Goal: Task Accomplishment & Management: Complete application form

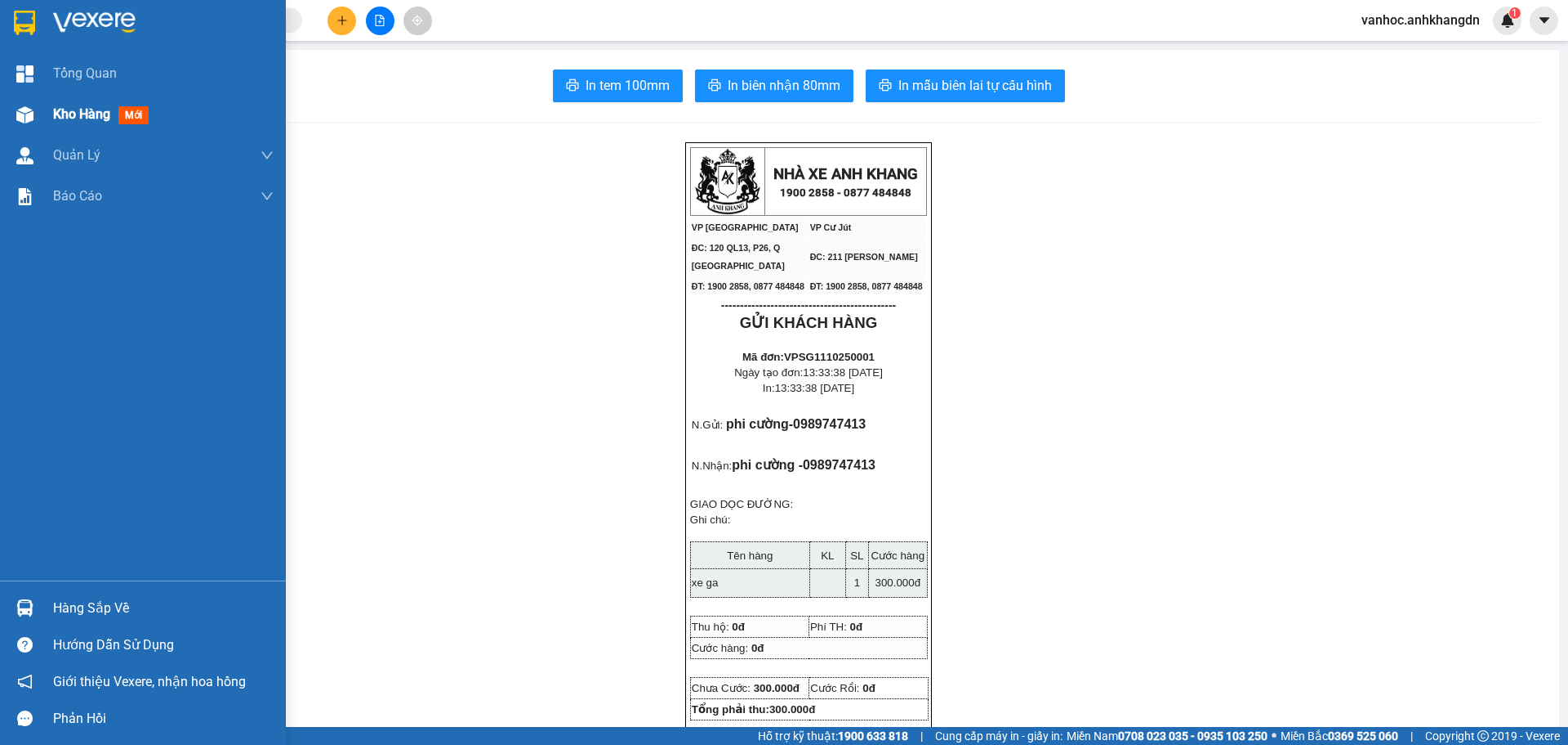
click at [80, 106] on span "Kho hàng" at bounding box center [82, 114] width 57 height 16
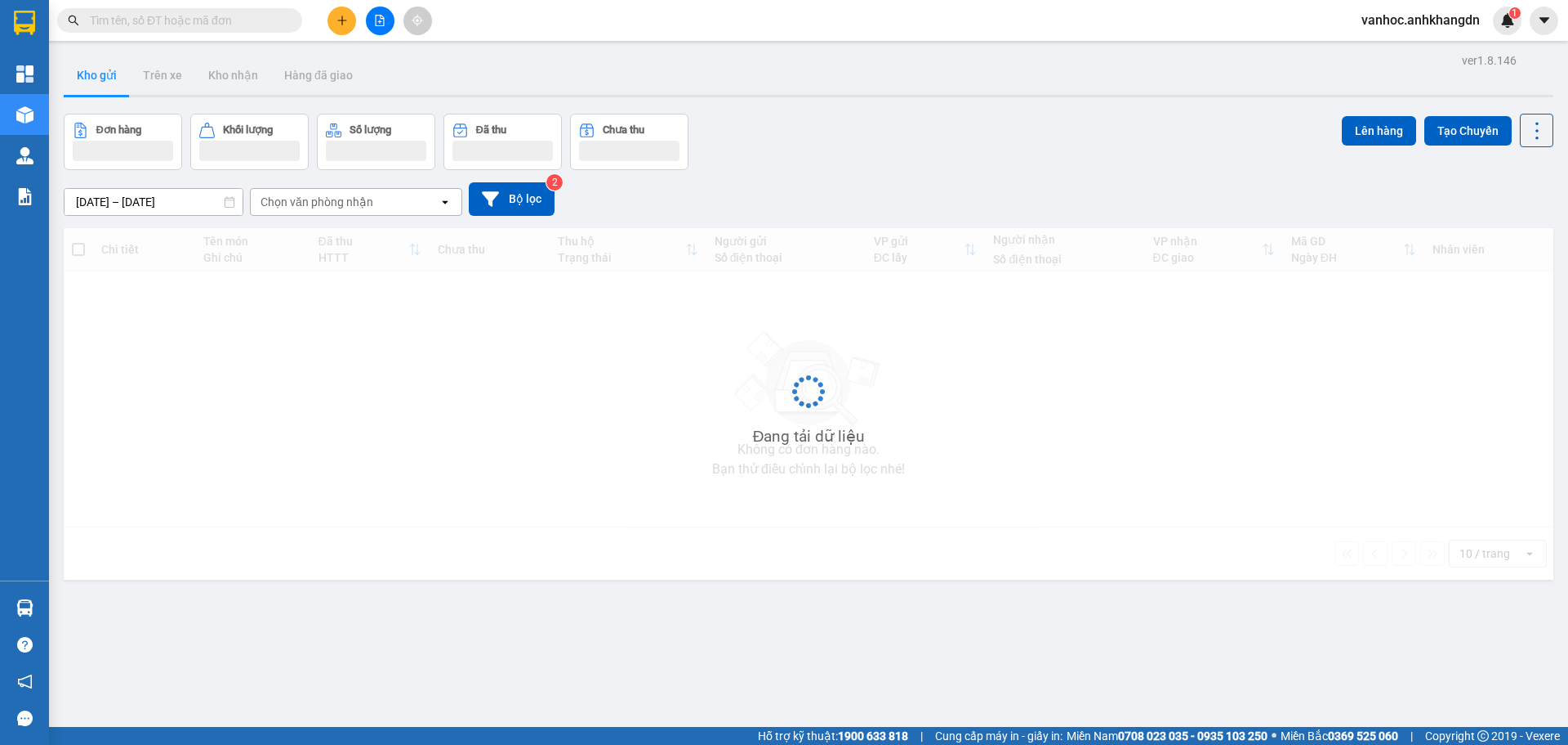
click at [336, 23] on icon "plus" at bounding box center [342, 21] width 11 height 11
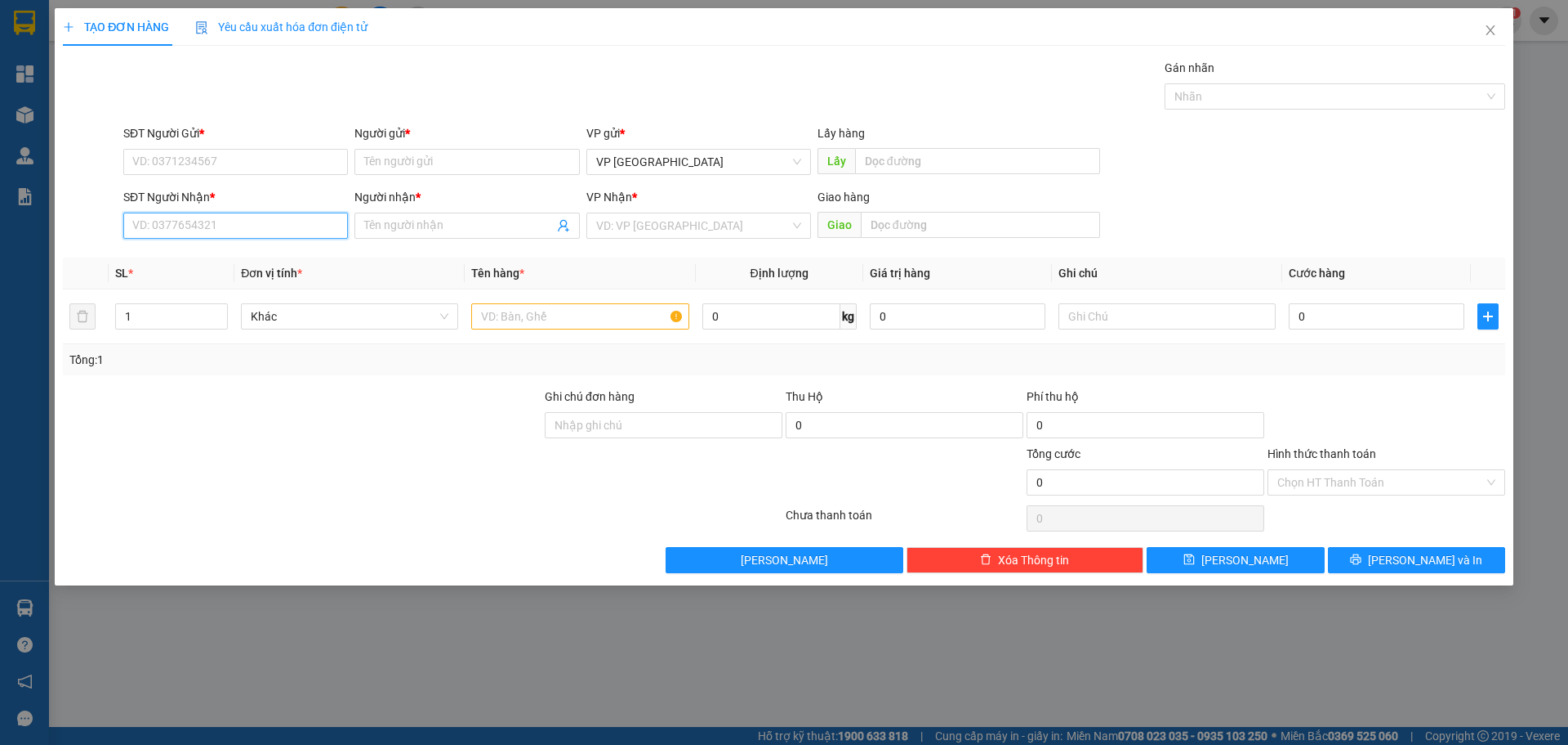
click at [241, 225] on input "SĐT Người Nhận *" at bounding box center [235, 225] width 224 height 26
paste input "0983832810"
type input "0983832810"
click at [464, 225] on input "Người nhận *" at bounding box center [458, 225] width 189 height 18
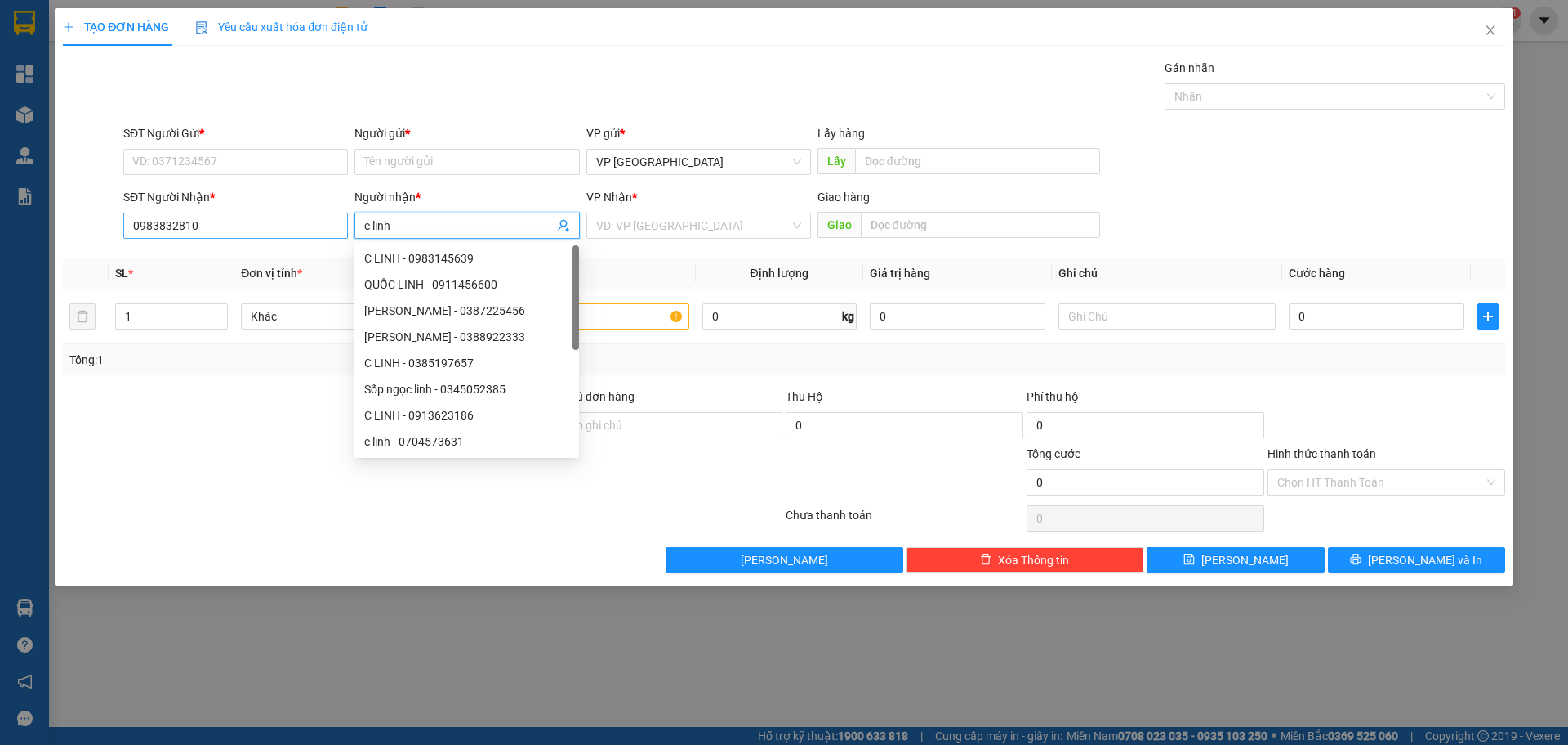
type input "c linh"
drag, startPoint x: 173, startPoint y: 236, endPoint x: 138, endPoint y: 235, distance: 35.0
click at [139, 235] on input "0983832810" at bounding box center [235, 225] width 224 height 26
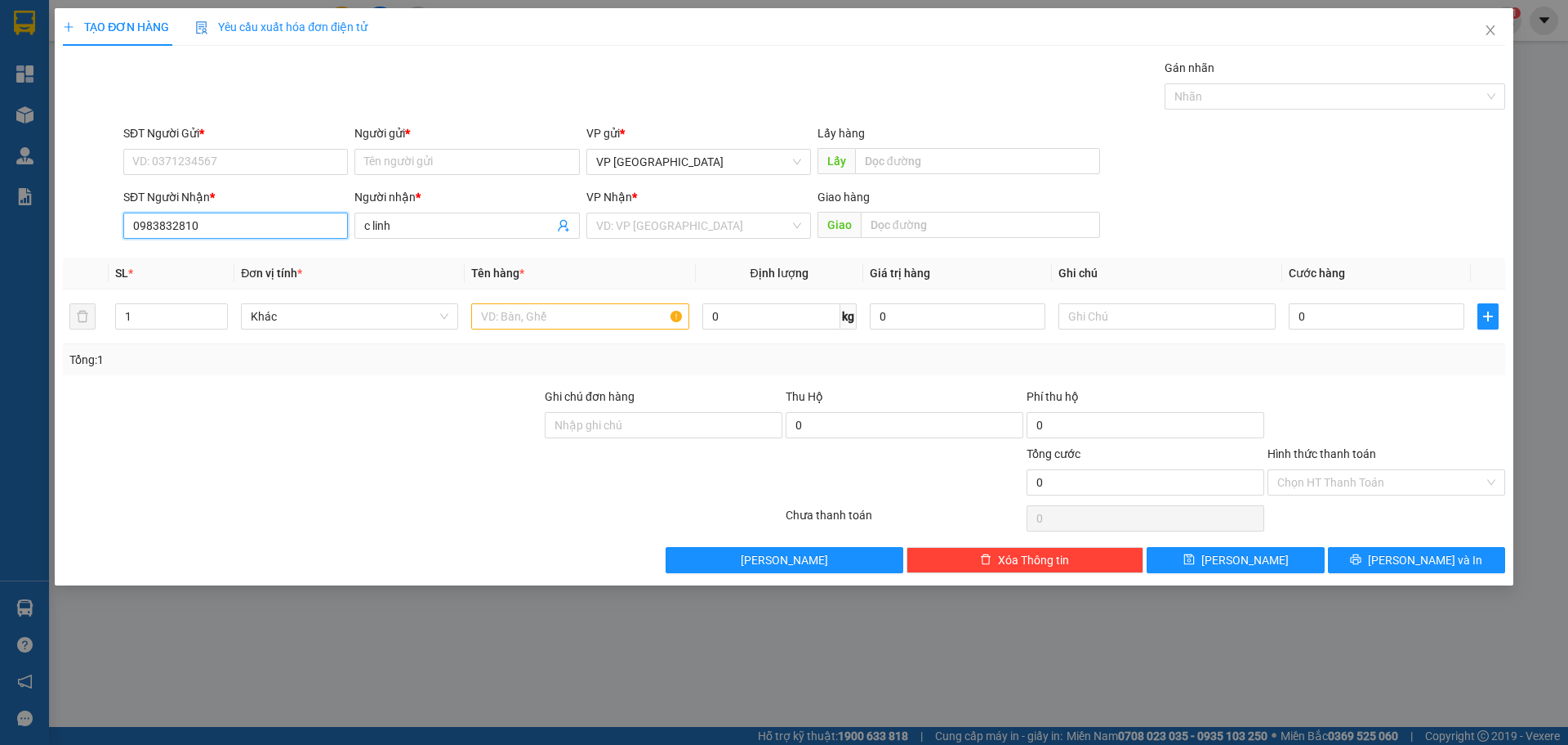
drag, startPoint x: 198, startPoint y: 225, endPoint x: 68, endPoint y: 220, distance: 130.1
click at [68, 220] on div "SĐT Người Nhận * 0983832810 0983832810 Người nhận * c linh VP Nhận * VD: VP Sài…" at bounding box center [784, 216] width 1446 height 57
click at [163, 163] on input "SĐT Người Gửi *" at bounding box center [235, 162] width 224 height 26
paste input "0983832810"
type input "0983832810"
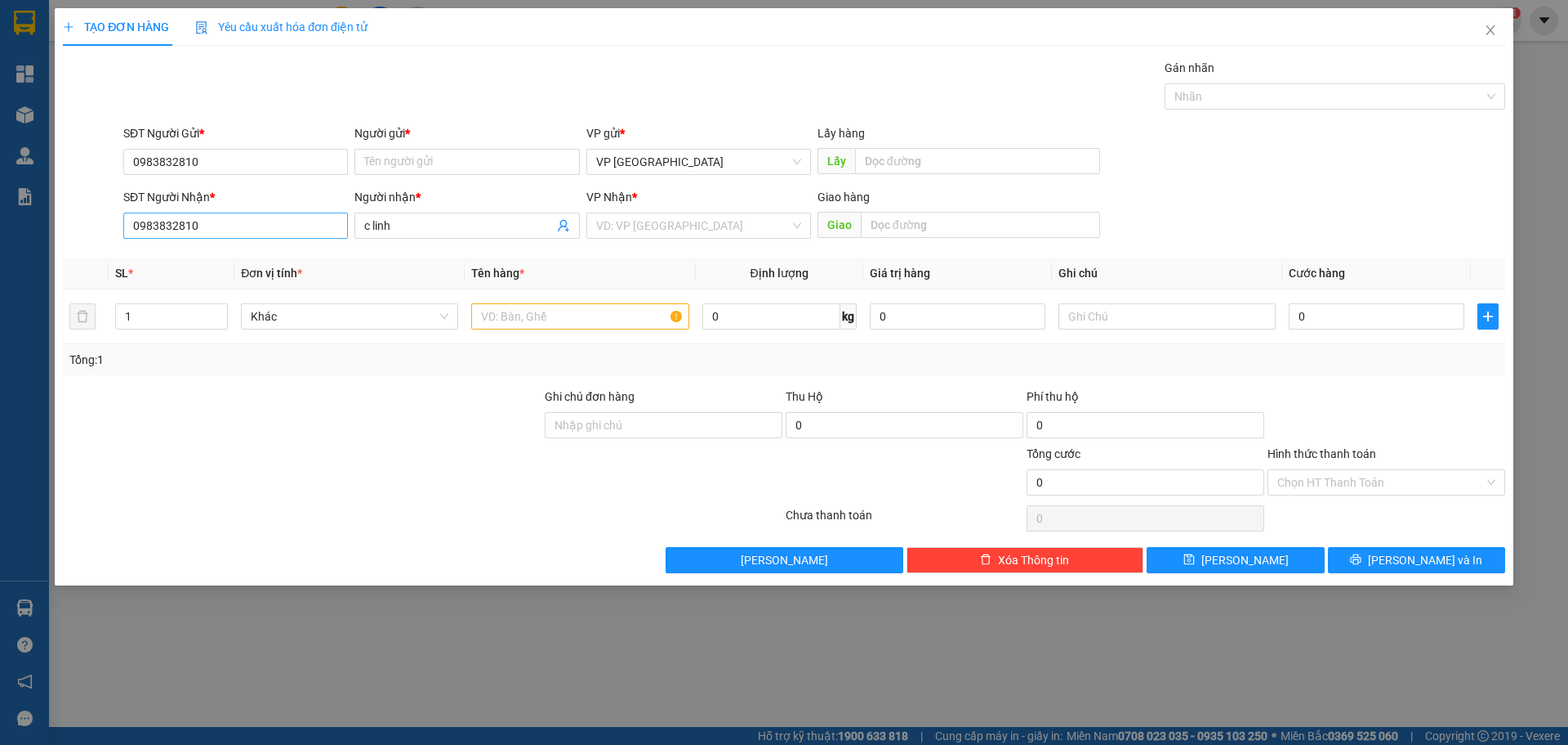
drag, startPoint x: 300, startPoint y: 234, endPoint x: 286, endPoint y: 234, distance: 14.0
click at [288, 234] on div "SĐT Người Nhận * 0983832810 Người nhận * c linh VP Nhận * VD: VP [GEOGRAPHIC_DA…" at bounding box center [814, 216] width 1389 height 57
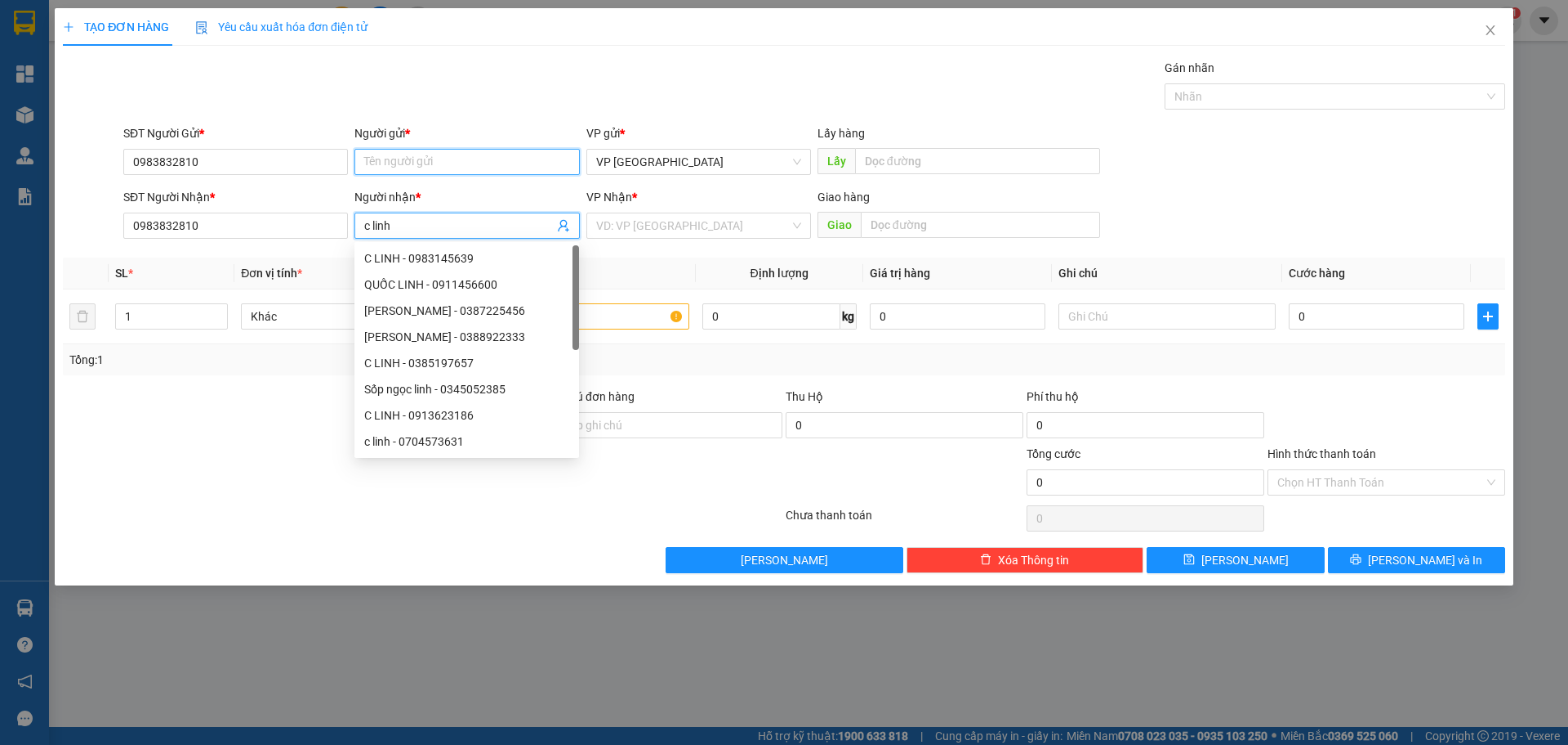
click at [399, 153] on input "Người gửi *" at bounding box center [467, 162] width 224 height 26
paste input "c linh"
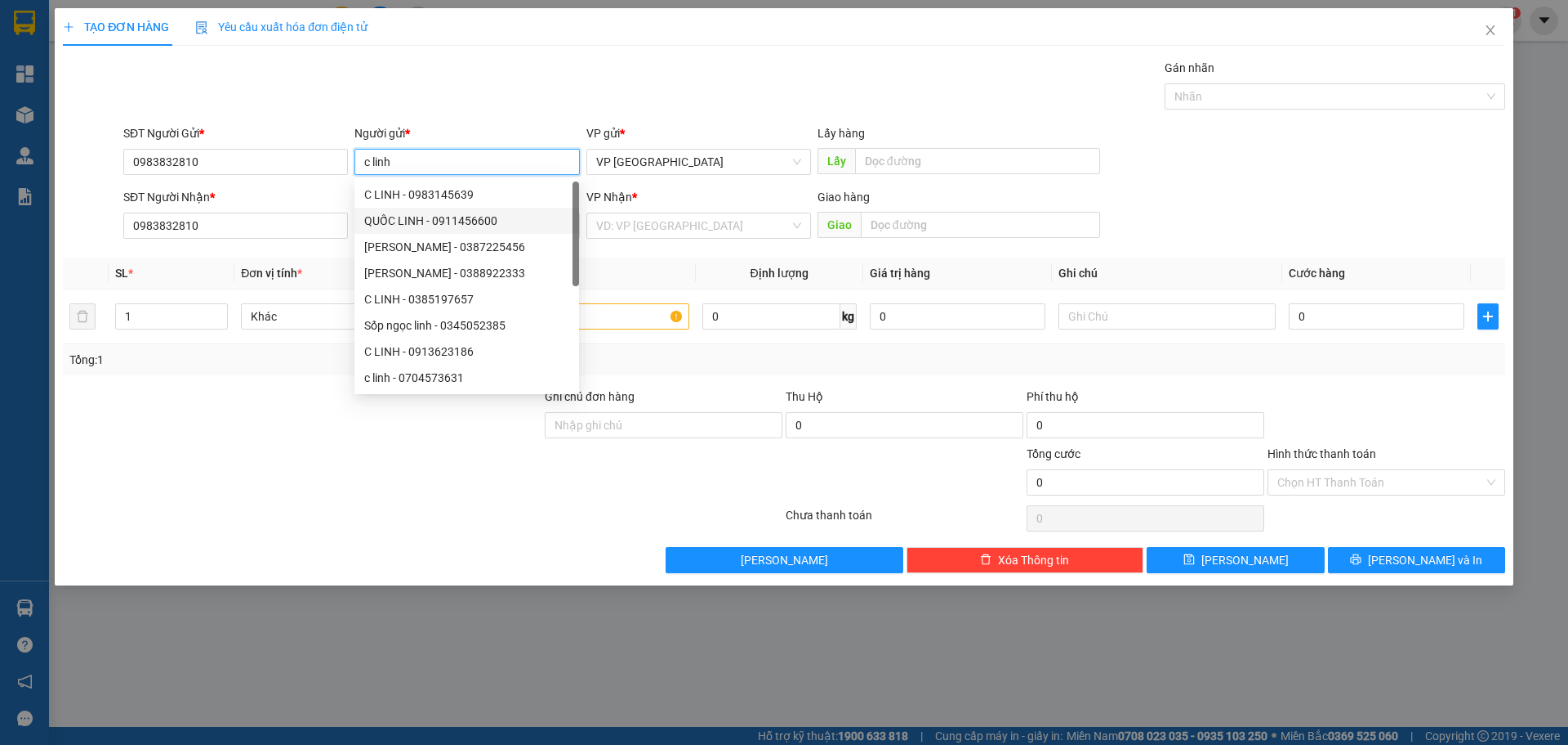
type input "c linh"
click at [722, 210] on div "VP Nhận *" at bounding box center [699, 200] width 224 height 24
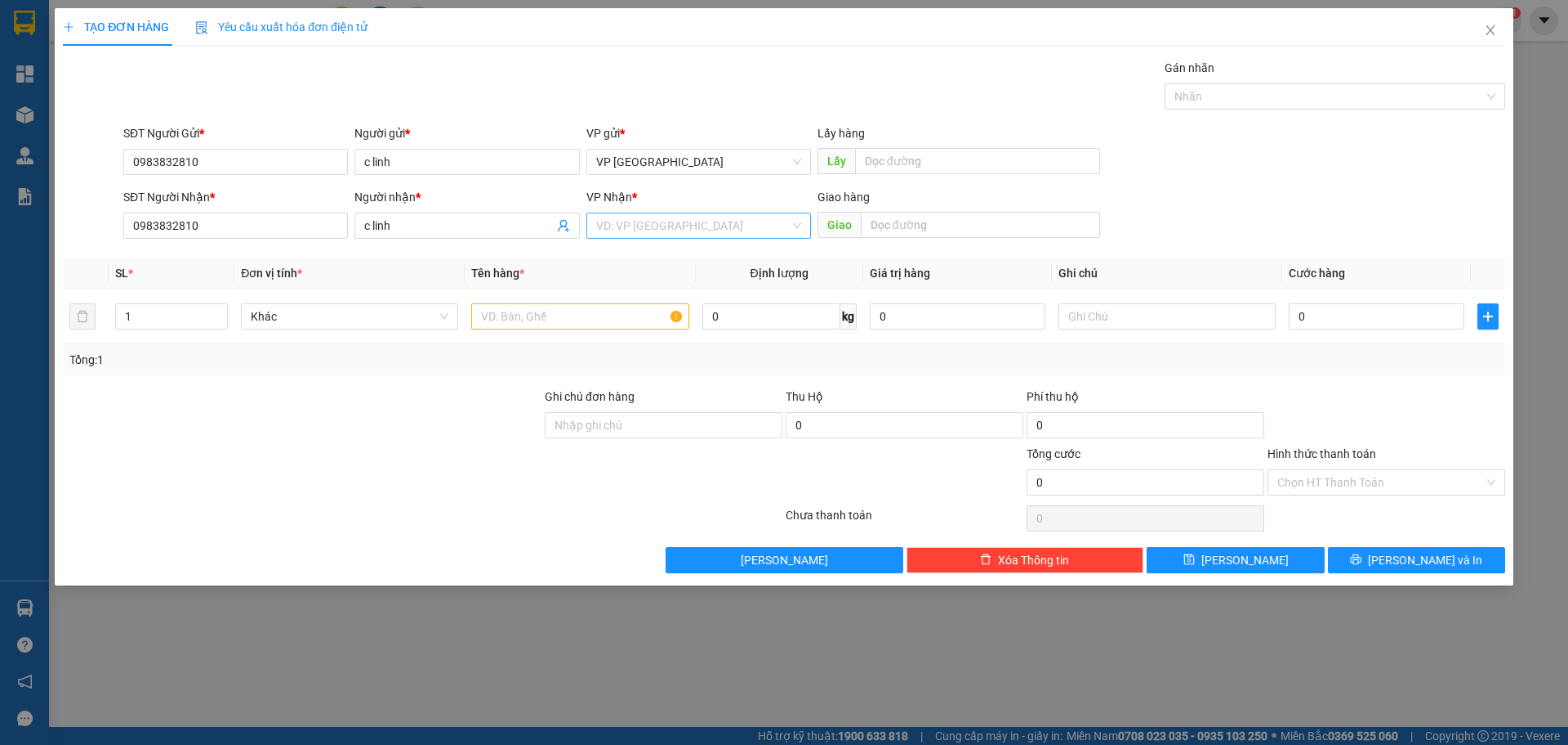
click at [665, 224] on input "search" at bounding box center [693, 225] width 193 height 24
click at [626, 303] on div "VP Cư Jút" at bounding box center [699, 310] width 205 height 18
click at [525, 319] on input "text" at bounding box center [579, 317] width 217 height 26
paste input "é"
paste input "es"
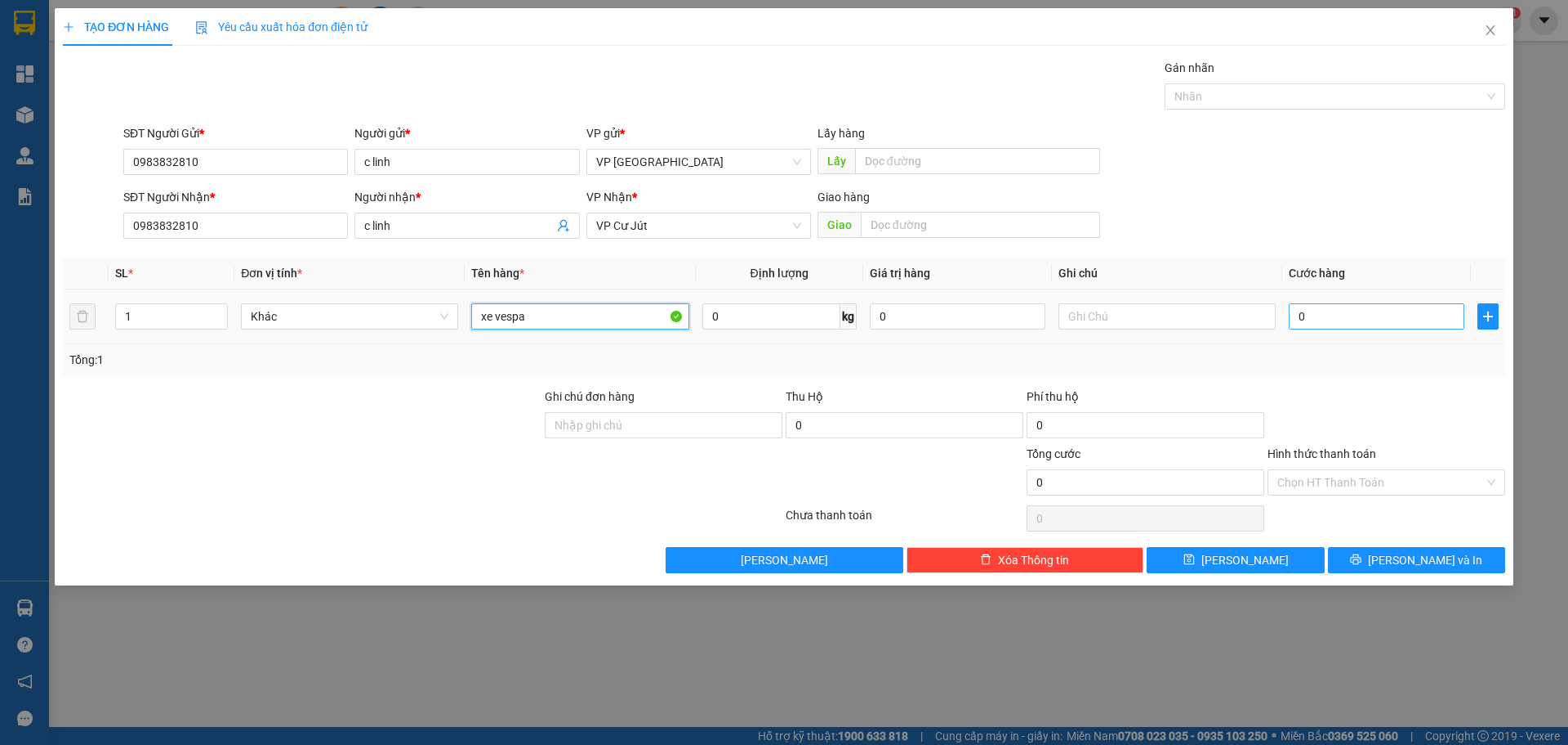
type input "xe vespa"
click at [1358, 322] on input "0" at bounding box center [1376, 317] width 176 height 26
type input "4"
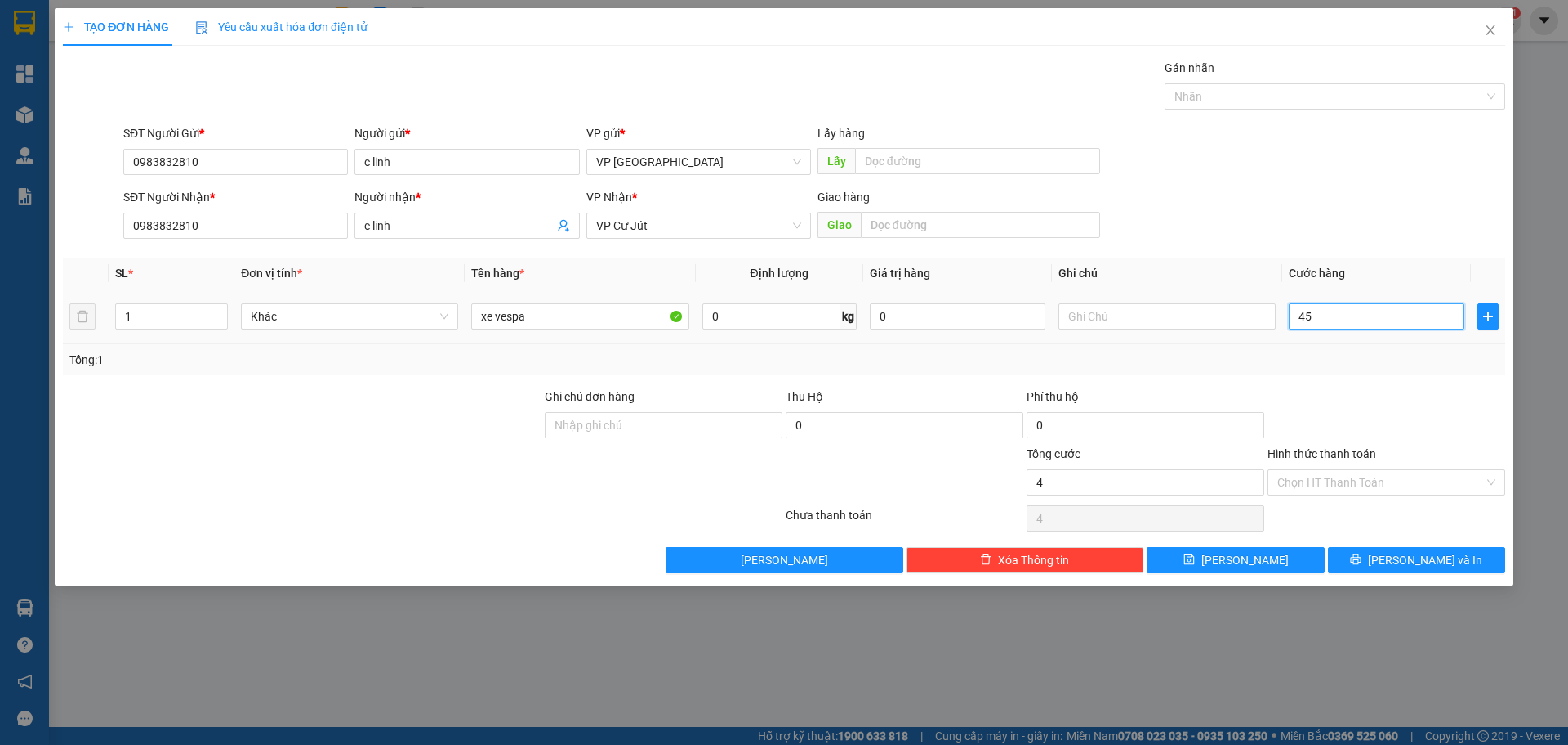
type input "458"
type input "45"
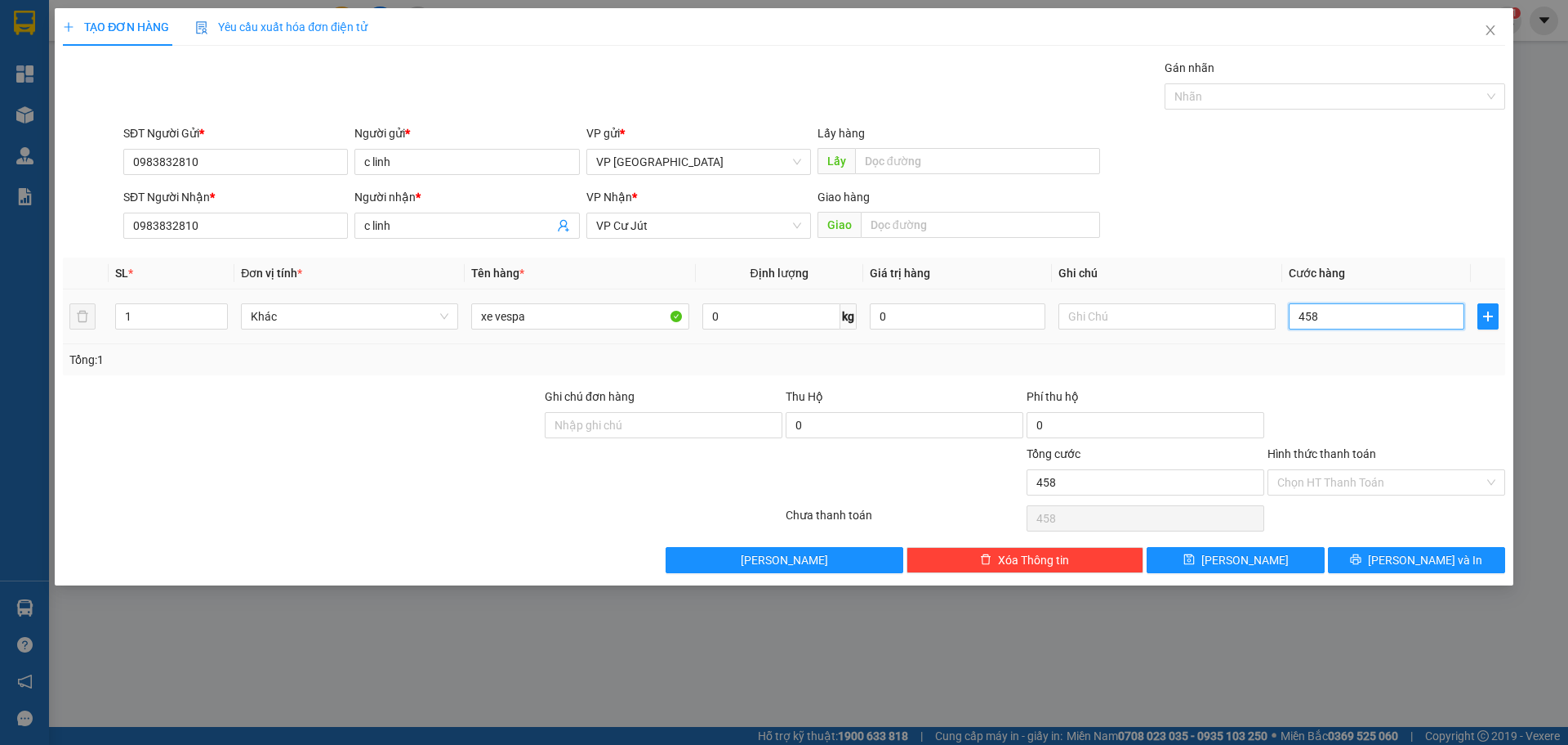
type input "45"
type input "450"
type input "4.500"
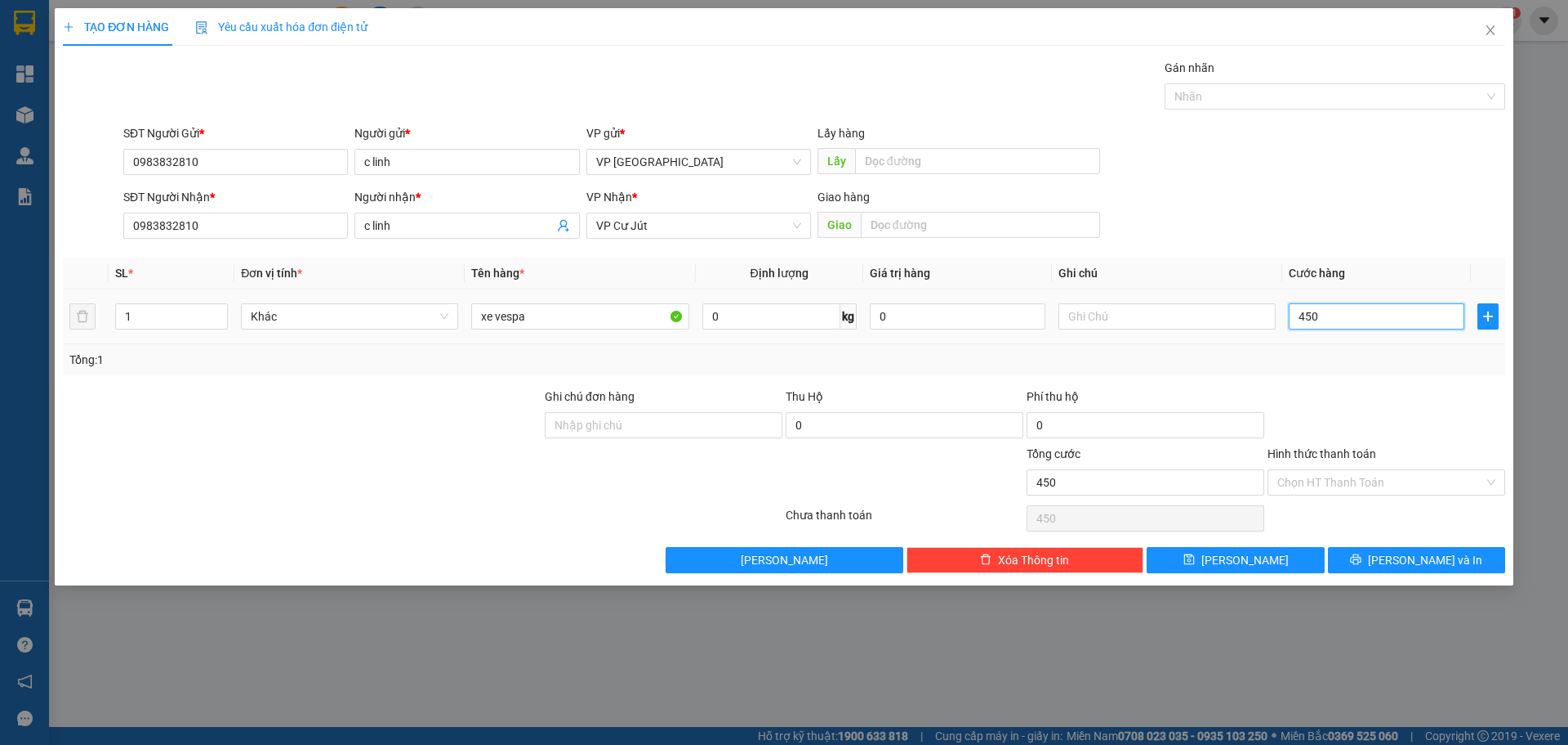
type input "4.500"
type input "45.000"
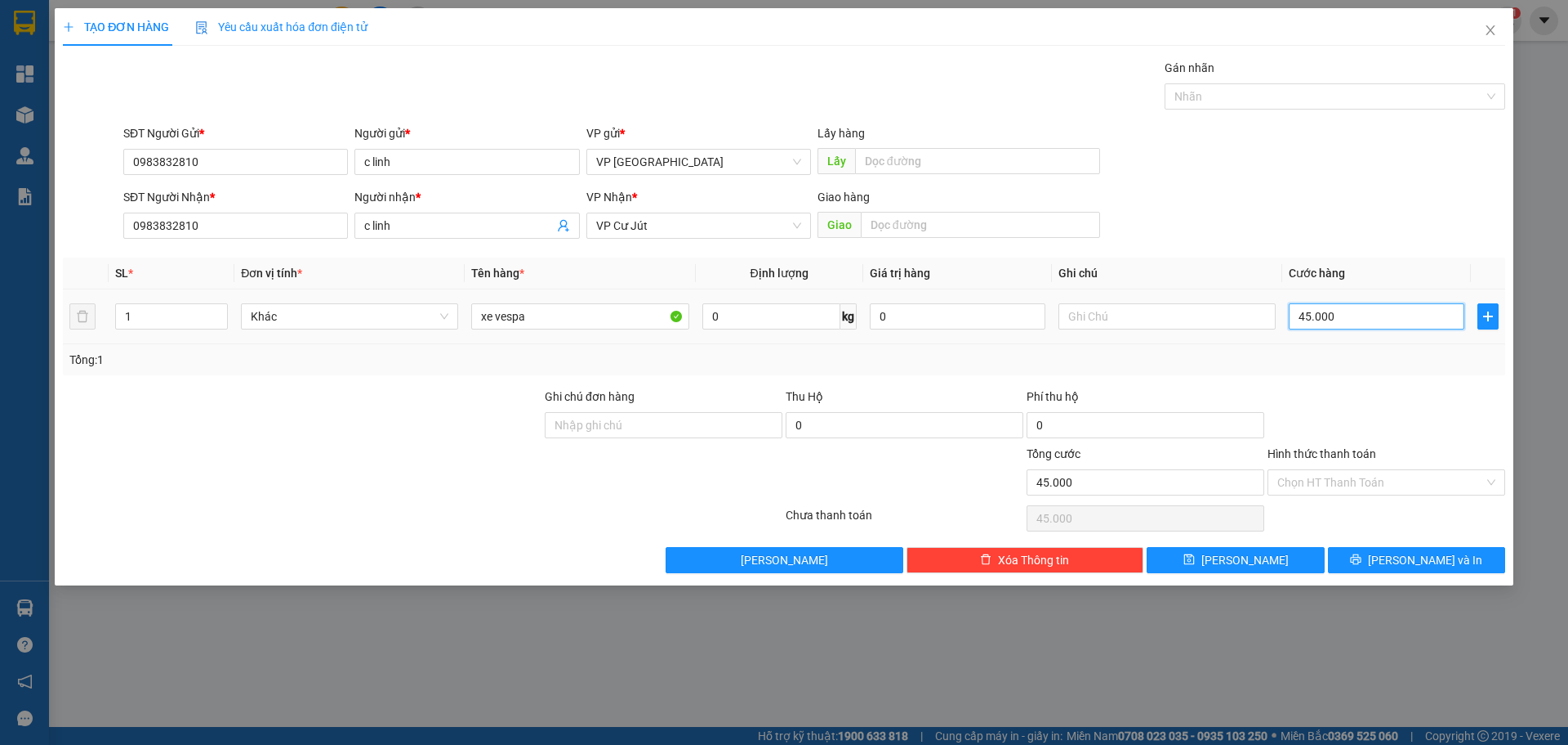
type input "450.000"
click at [689, 429] on input "Ghi chú đơn hàng" at bounding box center [663, 425] width 238 height 26
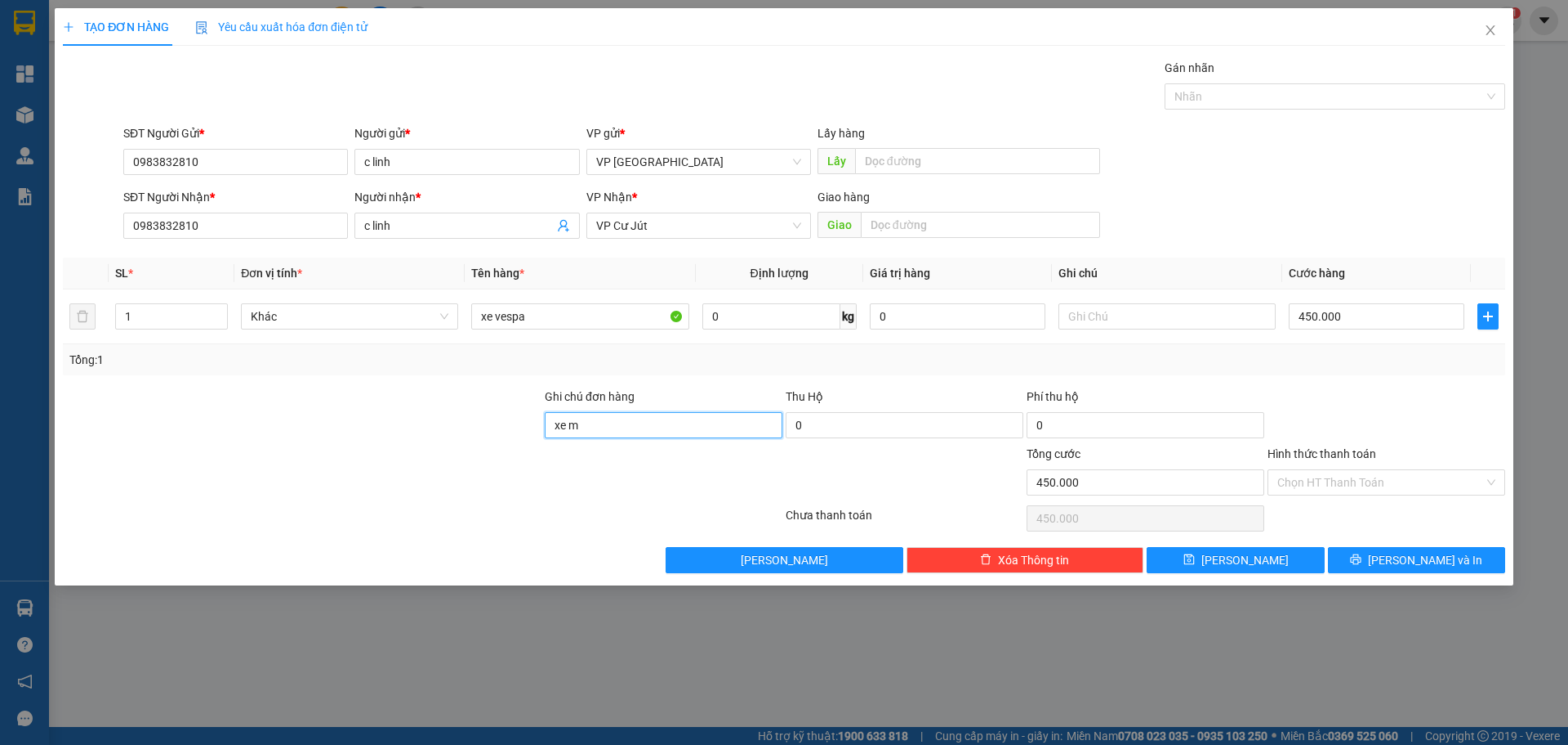
paste input "á"
type input "xe máy theo khách"
click at [1431, 556] on span "[PERSON_NAME] và In" at bounding box center [1425, 559] width 115 height 18
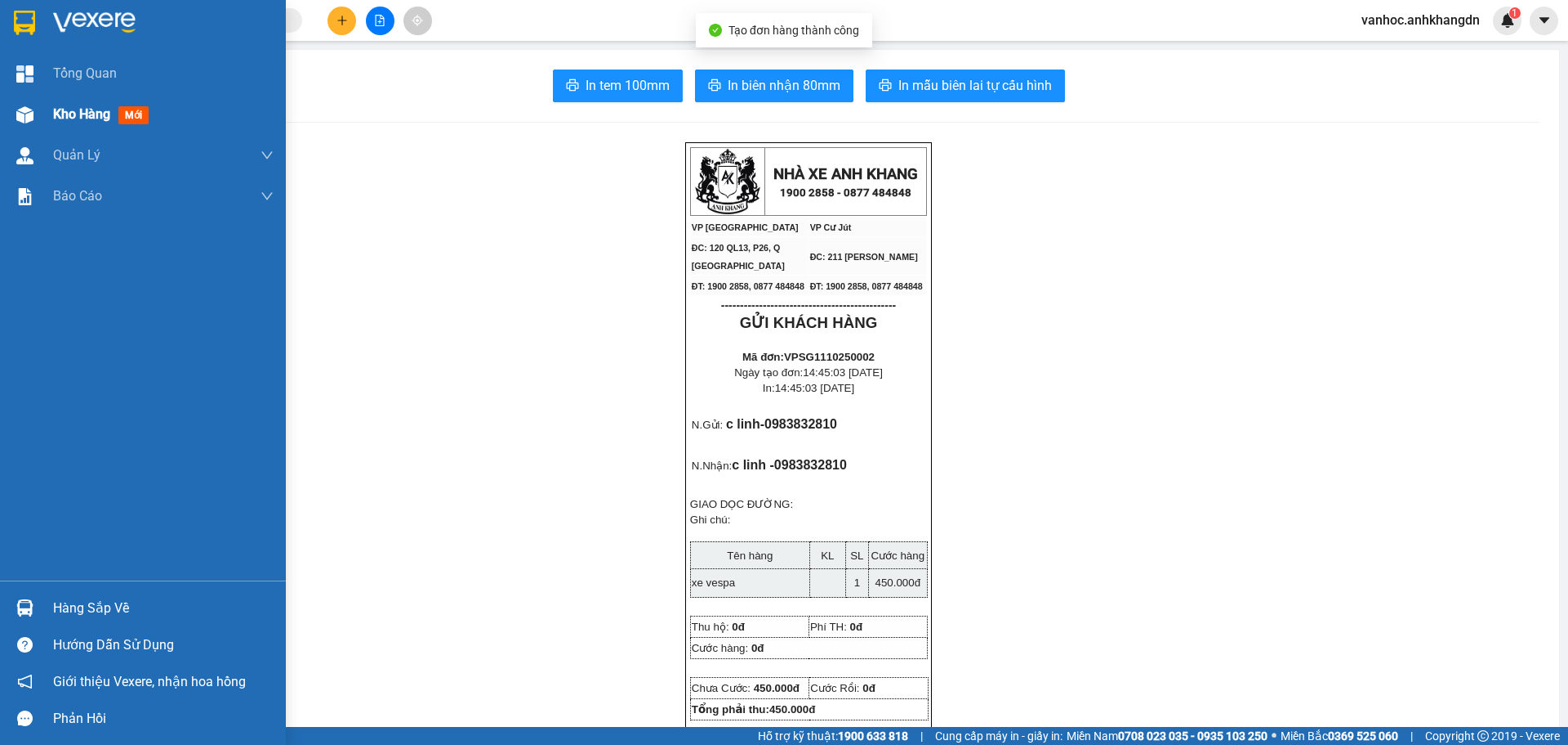
click at [53, 132] on div "Kho hàng mới" at bounding box center [143, 114] width 285 height 40
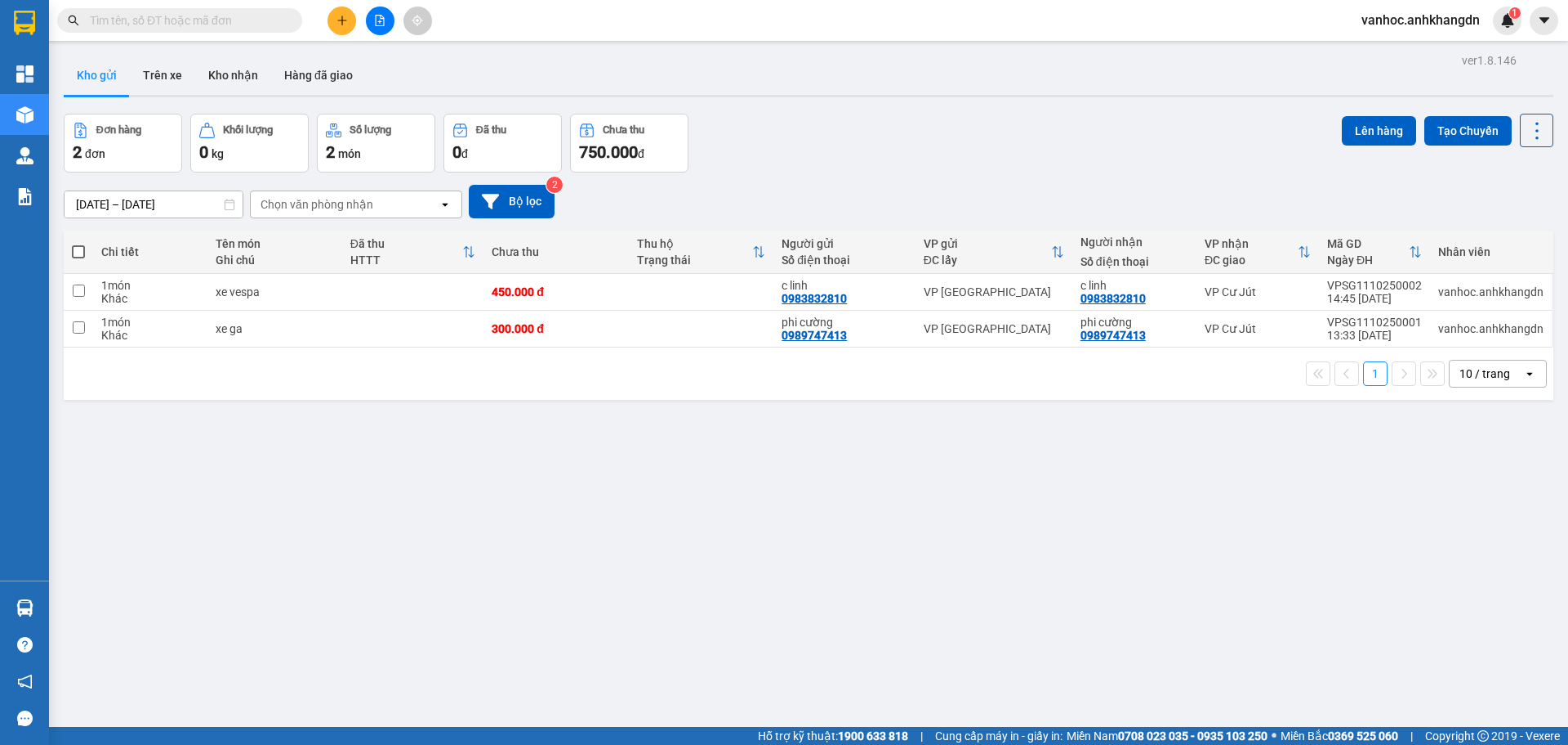
click at [335, 22] on button at bounding box center [342, 21] width 28 height 28
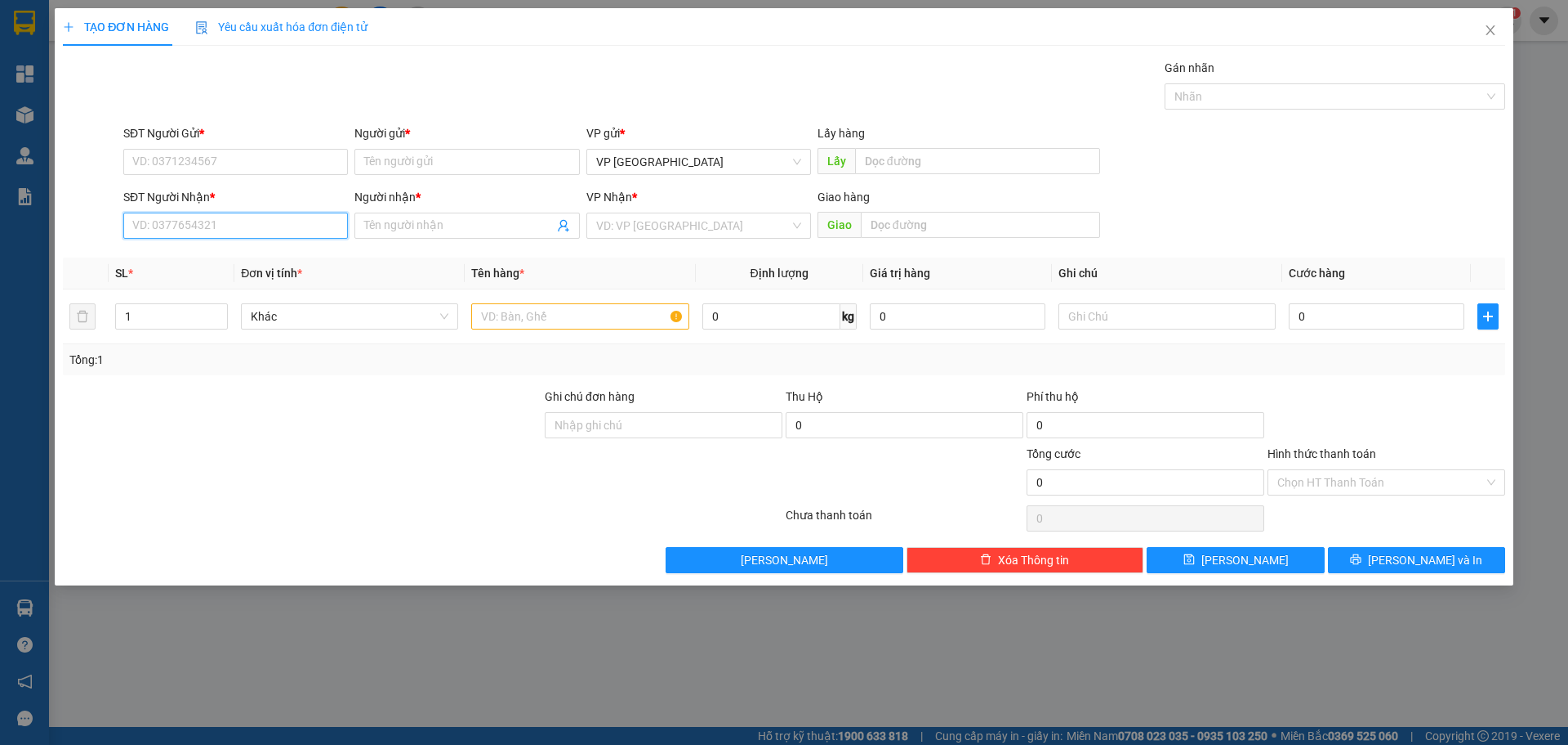
click at [166, 227] on input "SĐT Người Nhận *" at bounding box center [235, 225] width 224 height 26
click at [261, 261] on div "0964102488 - anh trường" at bounding box center [236, 257] width 205 height 18
type input "0964102488"
type input "anh trường"
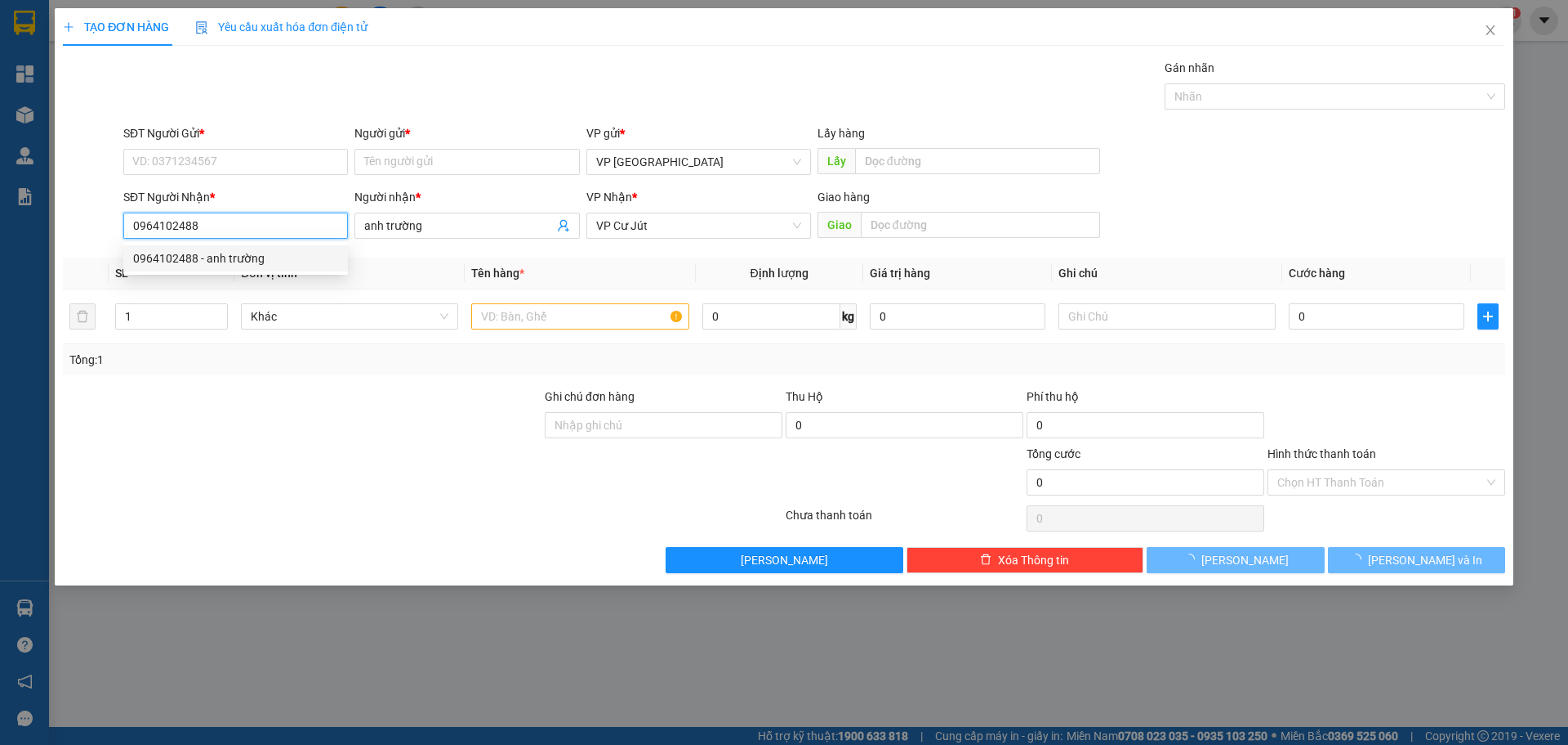
type input "40.000"
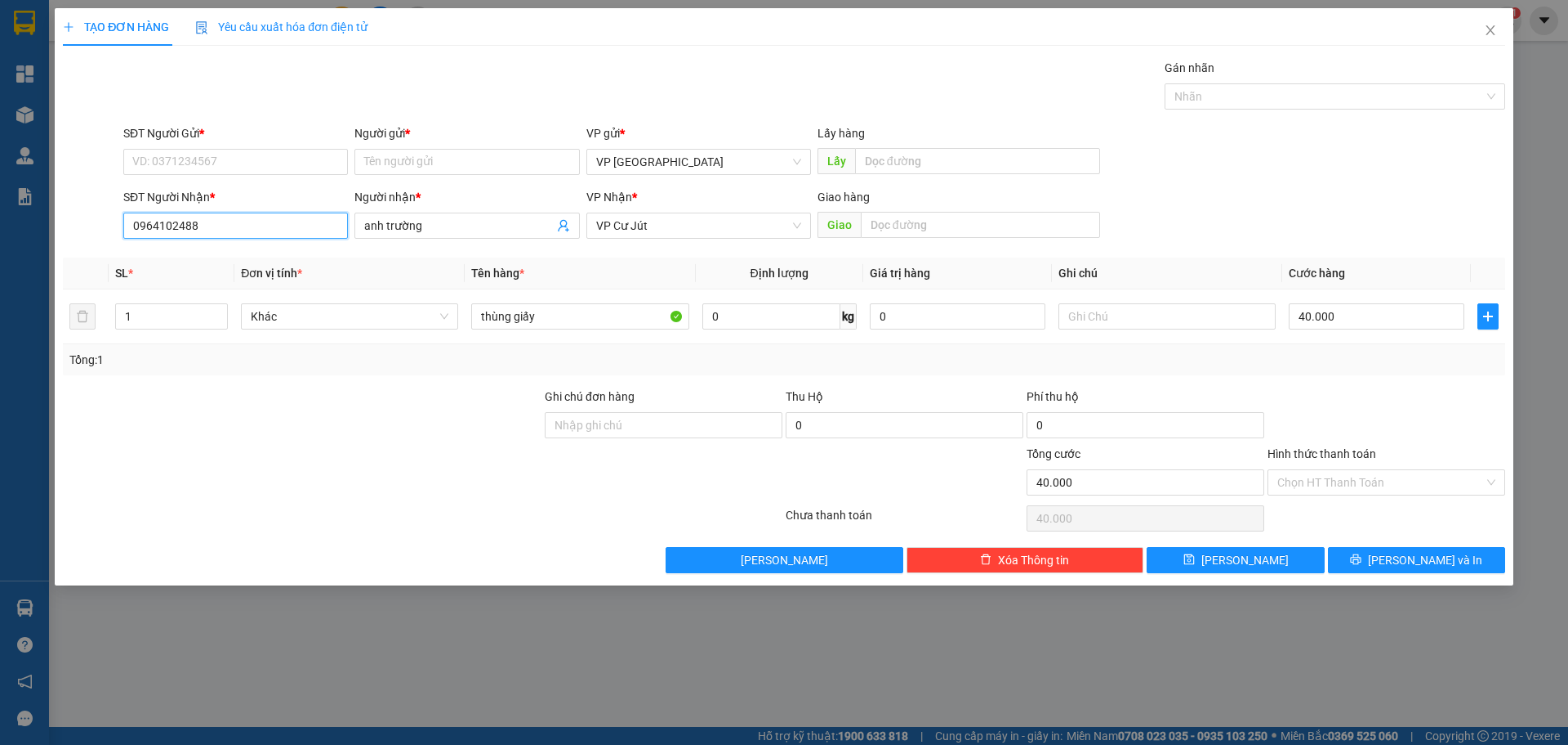
drag, startPoint x: 210, startPoint y: 229, endPoint x: 3, endPoint y: 255, distance: 208.6
click at [0, 255] on div "TẠO ĐƠN HÀNG Yêu cầu xuất hóa đơn điện tử Transit Pickup Surcharge Ids Transit …" at bounding box center [784, 372] width 1568 height 745
type input "0964102488"
click at [214, 154] on input "SĐT Người Gửi *" at bounding box center [235, 162] width 224 height 26
paste input "0964102488"
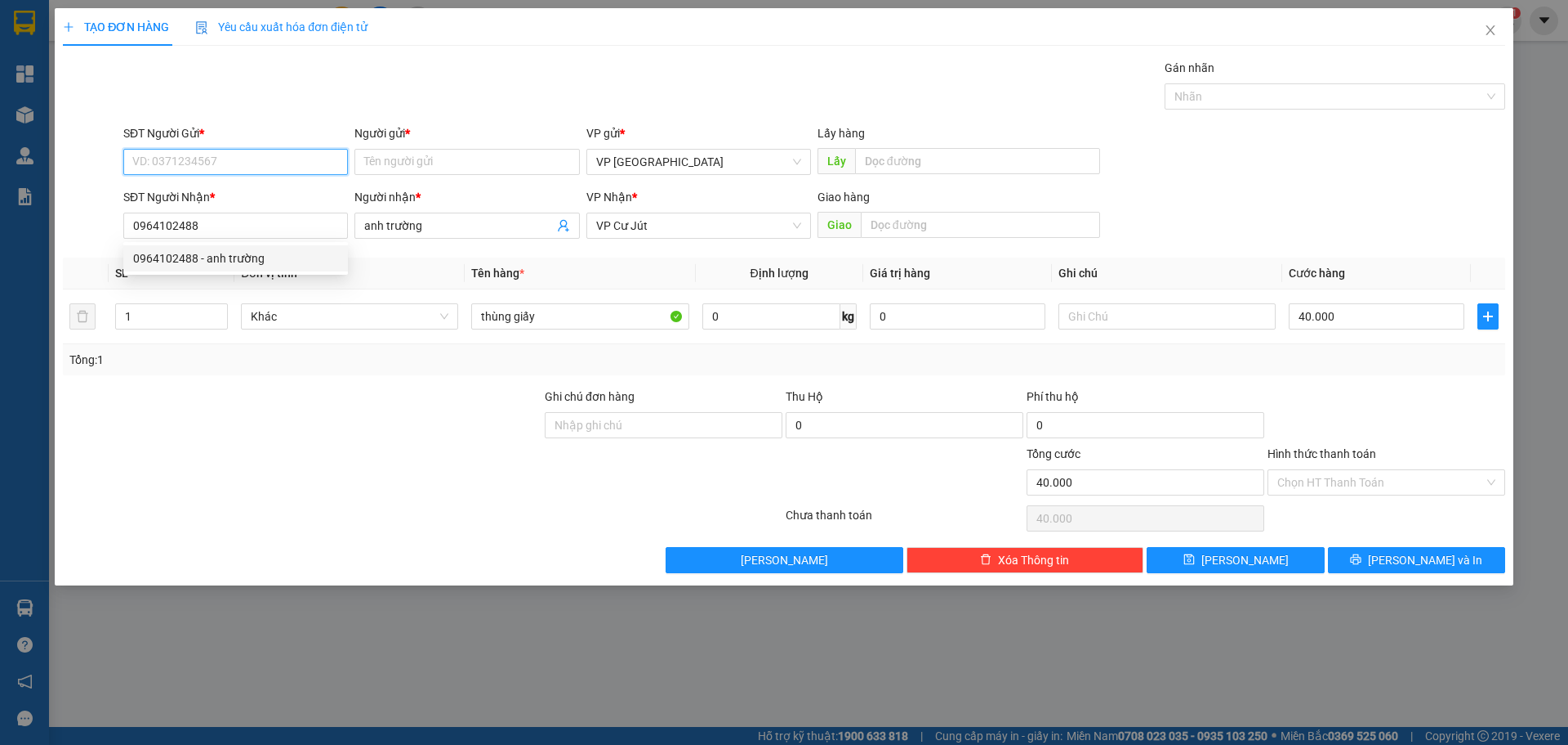
type input "0964102488"
click at [218, 201] on div "0964102488 - anh trường" at bounding box center [236, 194] width 205 height 18
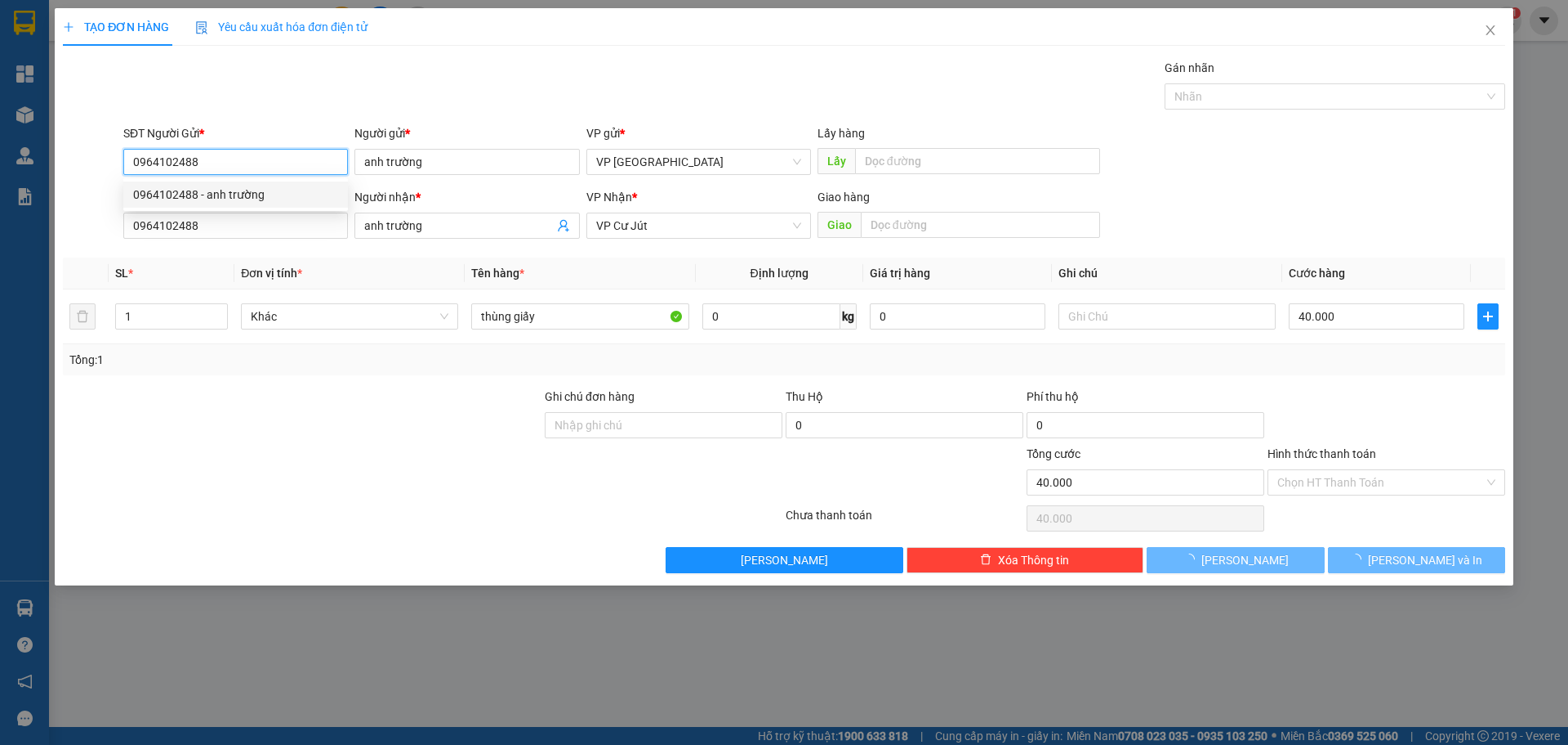
type input "anh trường"
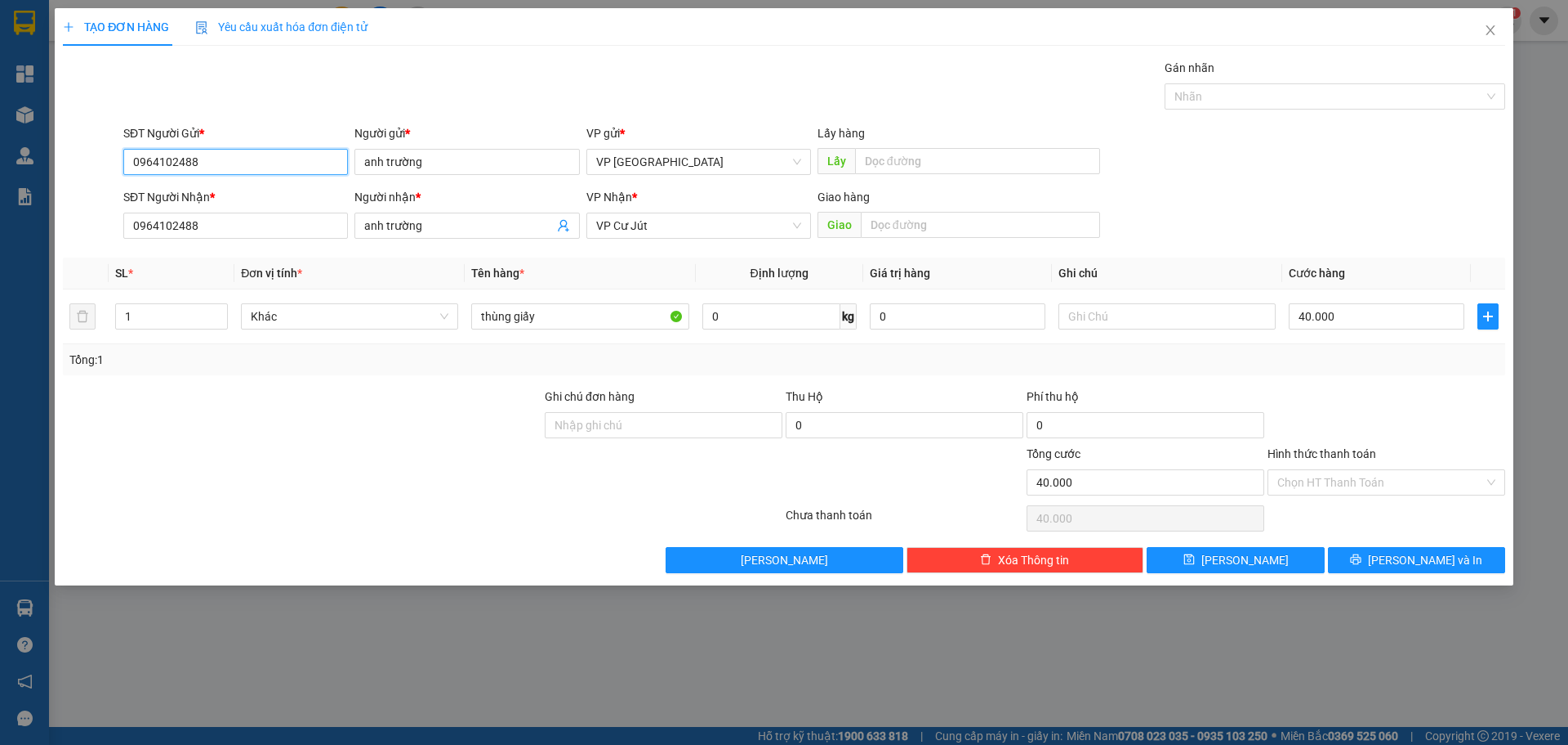
type input "0964102488"
click at [1366, 568] on button "[PERSON_NAME] và In" at bounding box center [1417, 560] width 177 height 26
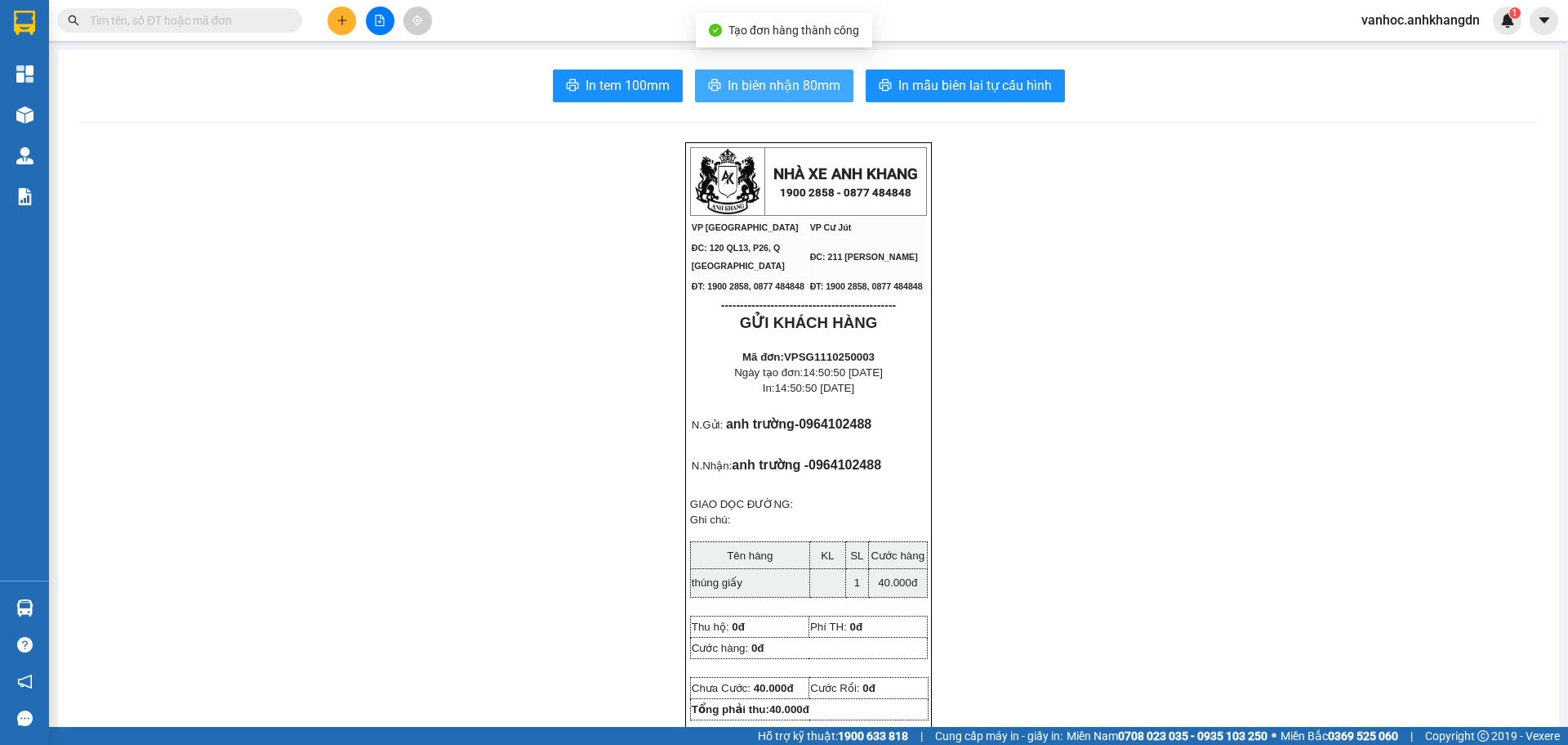
click at [736, 93] on span "In biên nhận 80mm" at bounding box center [784, 85] width 113 height 21
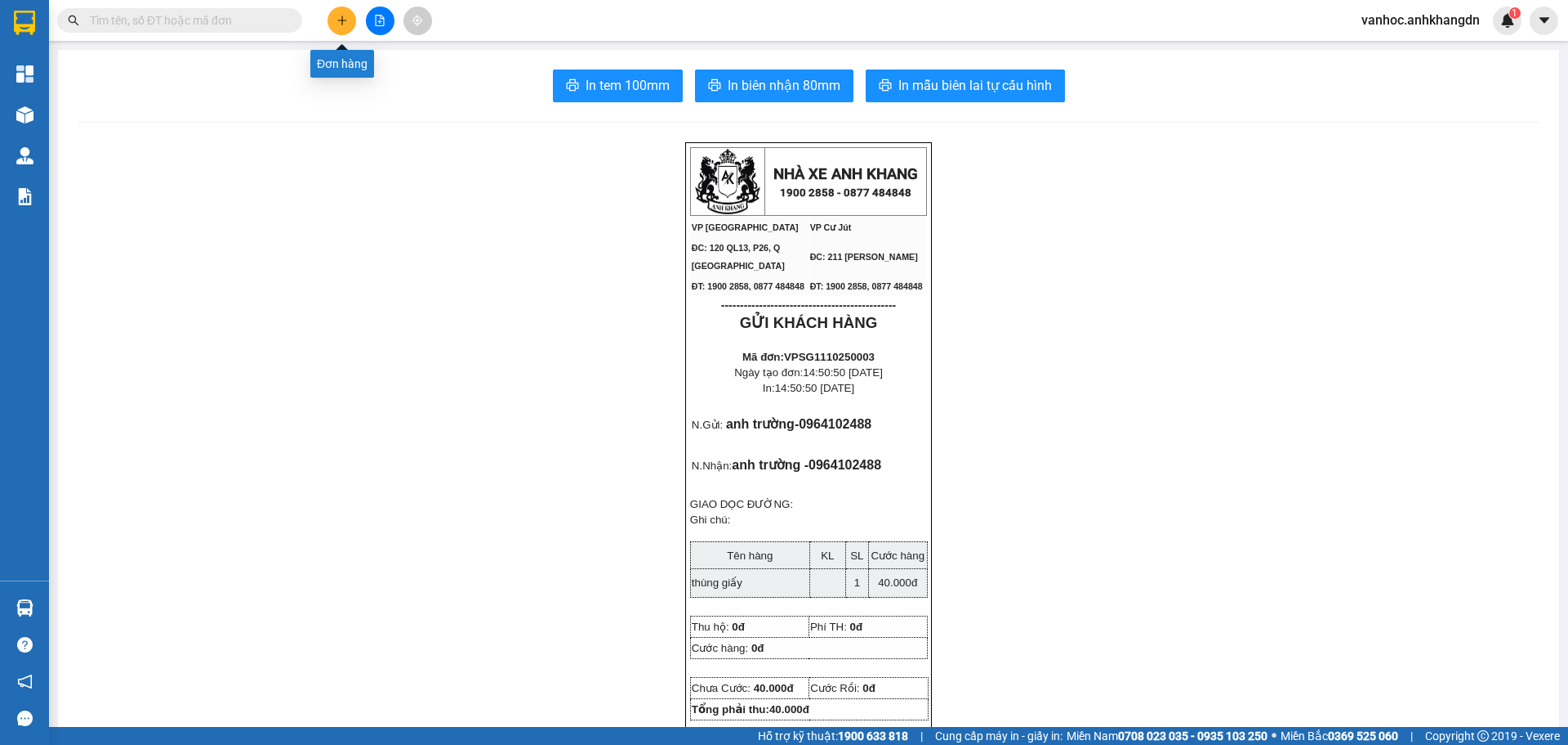
click at [344, 25] on icon "plus" at bounding box center [342, 21] width 11 height 11
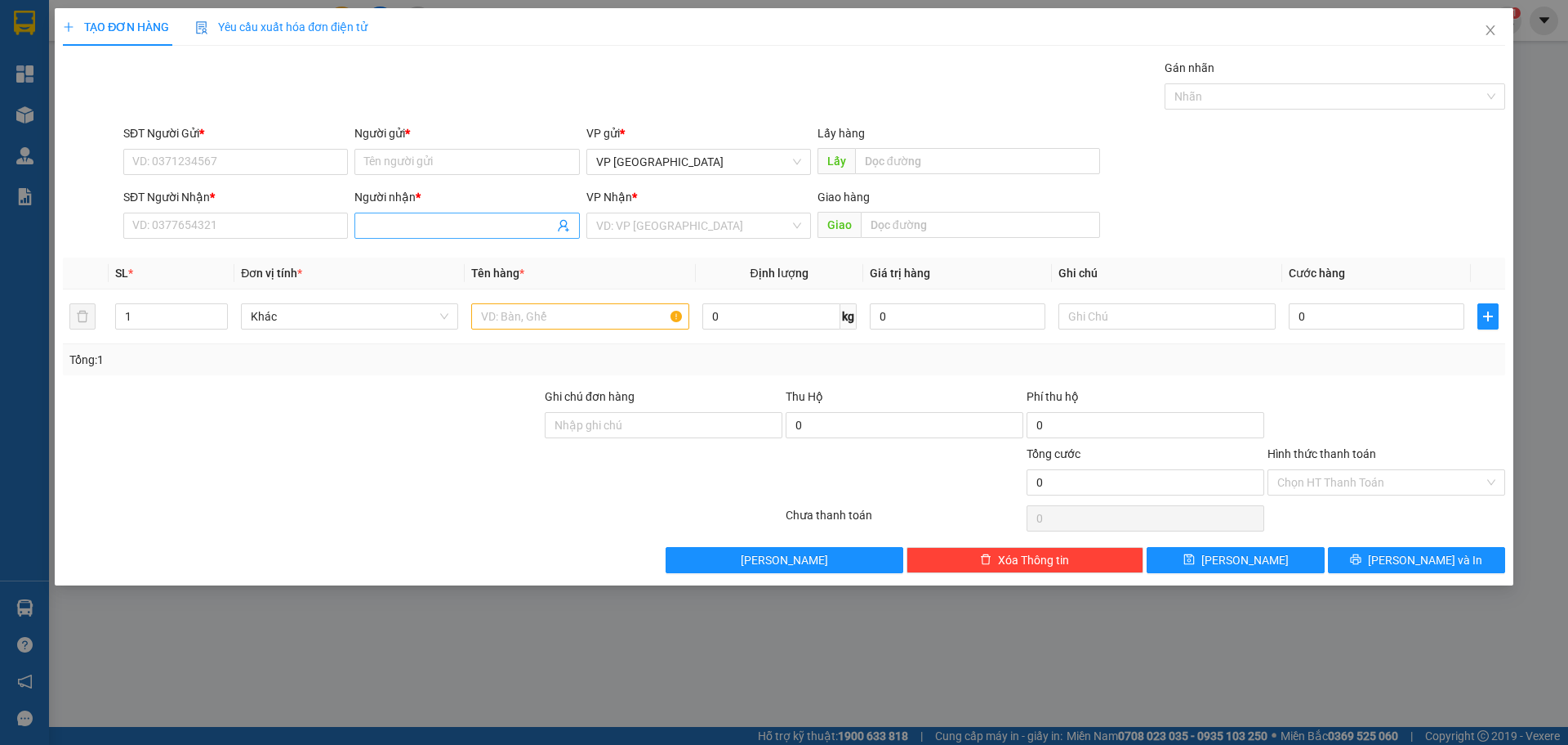
click at [422, 227] on input "Người nhận *" at bounding box center [458, 225] width 189 height 18
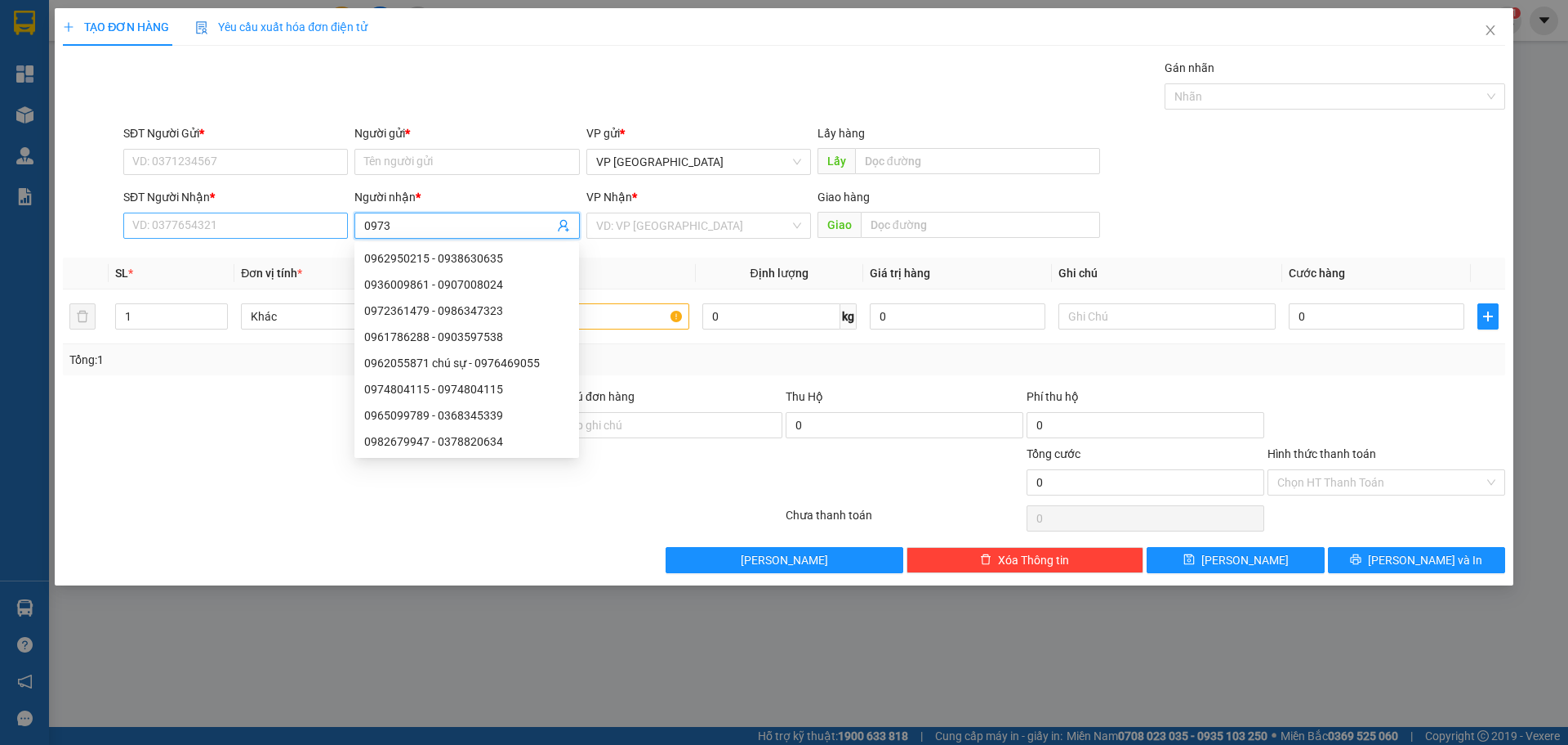
type input "0973"
click at [305, 221] on input "SĐT Người Nhận *" at bounding box center [235, 225] width 224 height 26
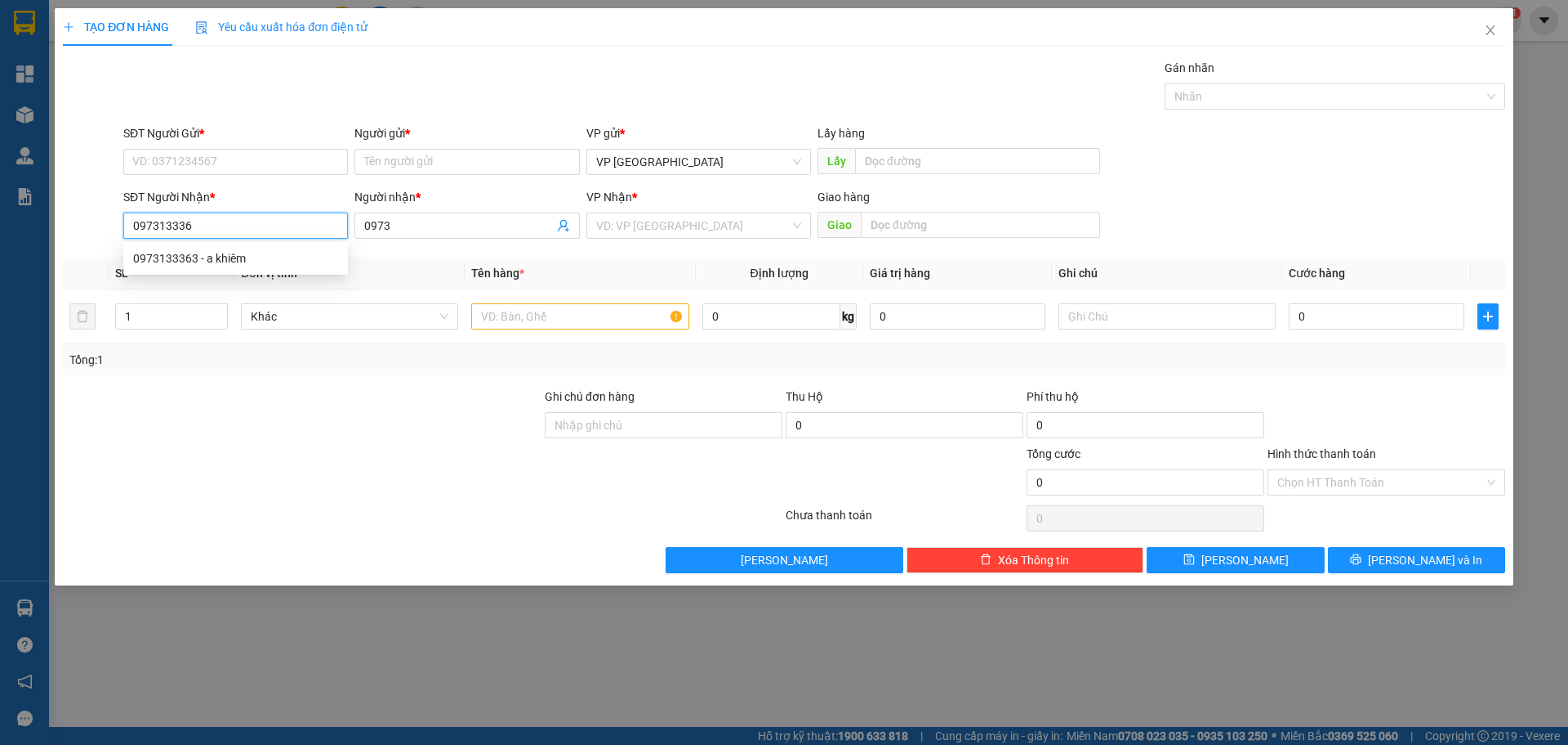
type input "0973133363"
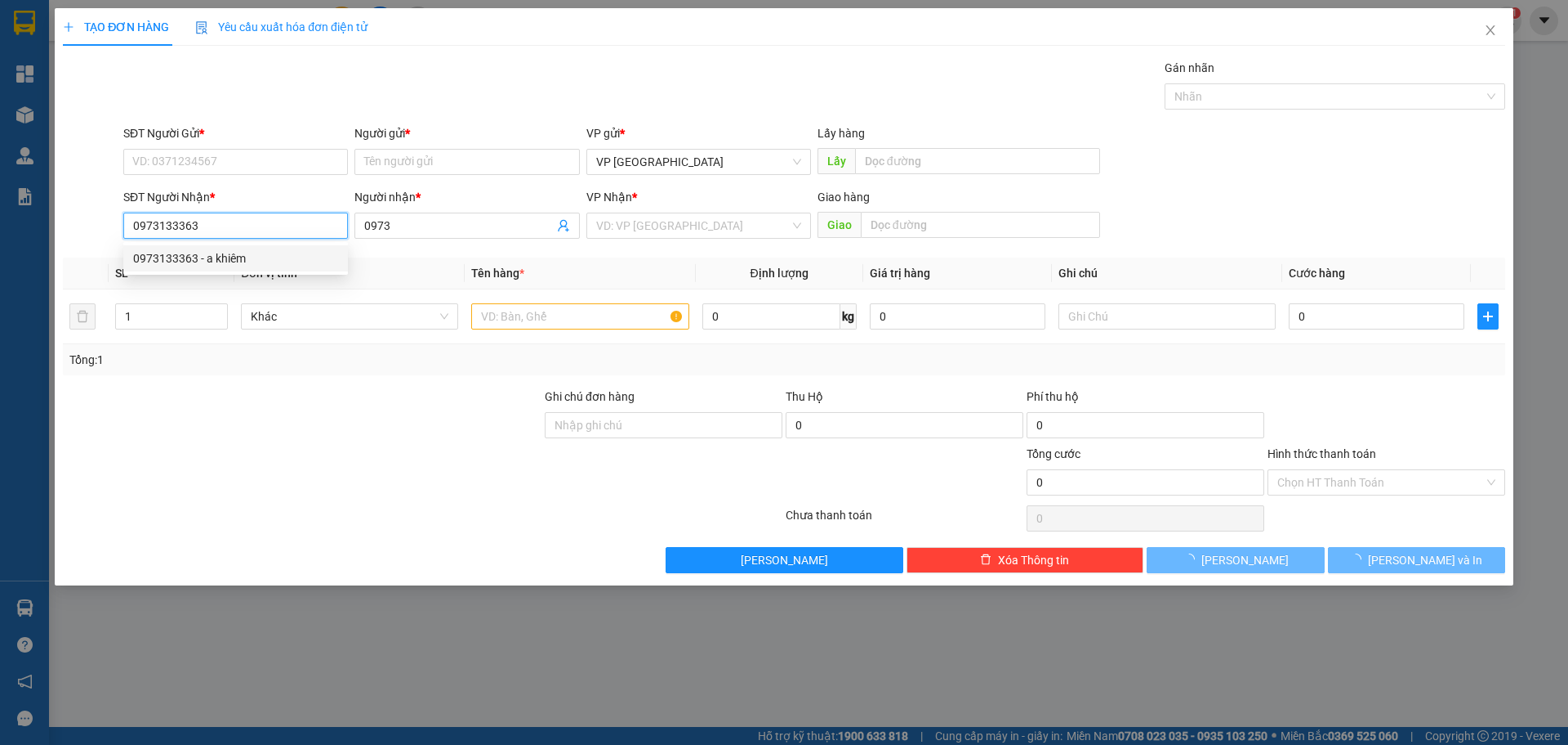
click at [212, 257] on div "0973133363 - a khiêm" at bounding box center [236, 257] width 205 height 18
type input "a khiêm"
type input "NT NAM DONG"
type input "120.000"
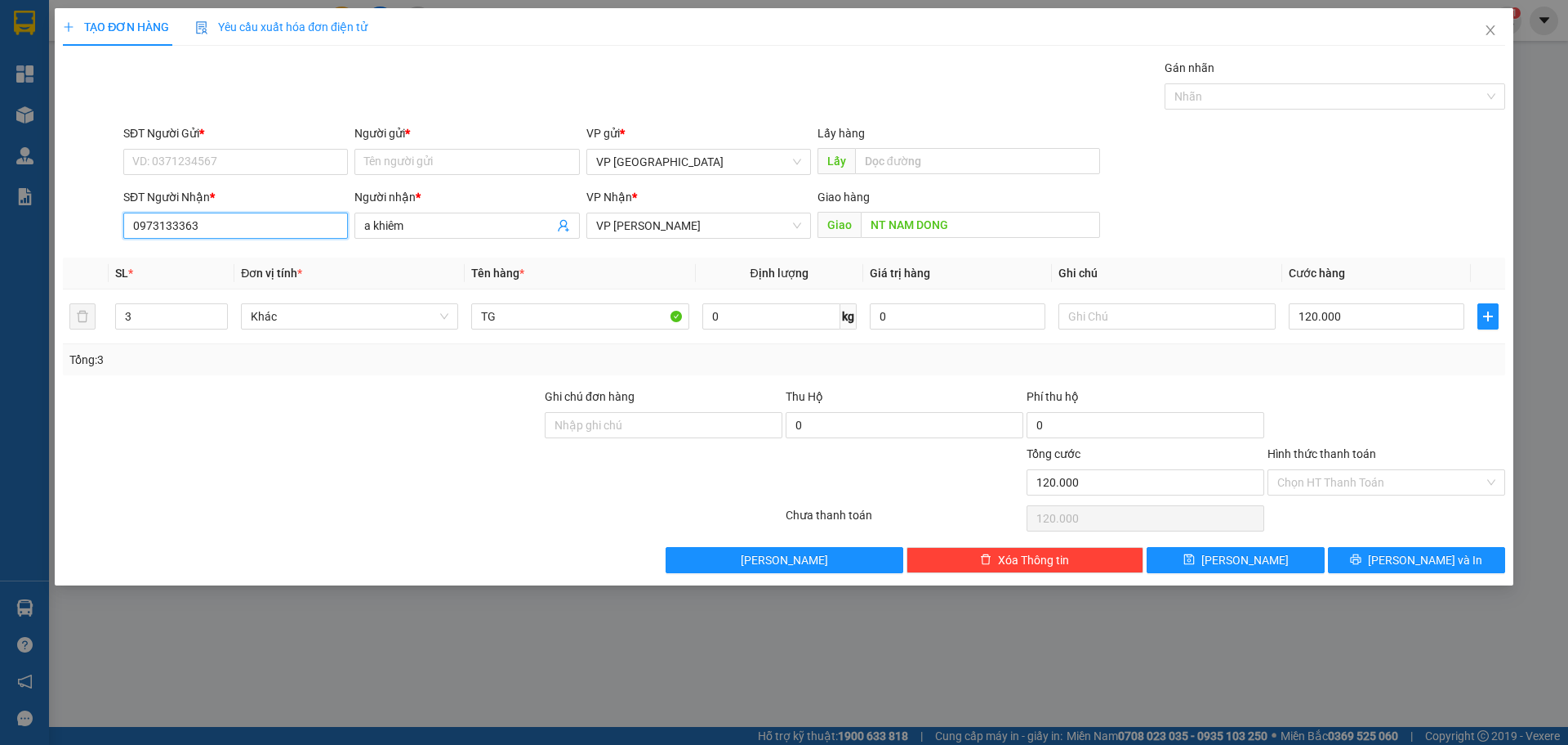
drag, startPoint x: 211, startPoint y: 225, endPoint x: 23, endPoint y: 229, distance: 188.0
click at [49, 229] on div "TẠO ĐƠN HÀNG Yêu cầu xuất hóa đơn điện tử Transit Pickup Surcharge Ids Transit …" at bounding box center [784, 372] width 1568 height 745
type input "0973133363"
click at [152, 157] on input "SĐT Người Gửi *" at bounding box center [235, 162] width 224 height 26
paste input "0973133363"
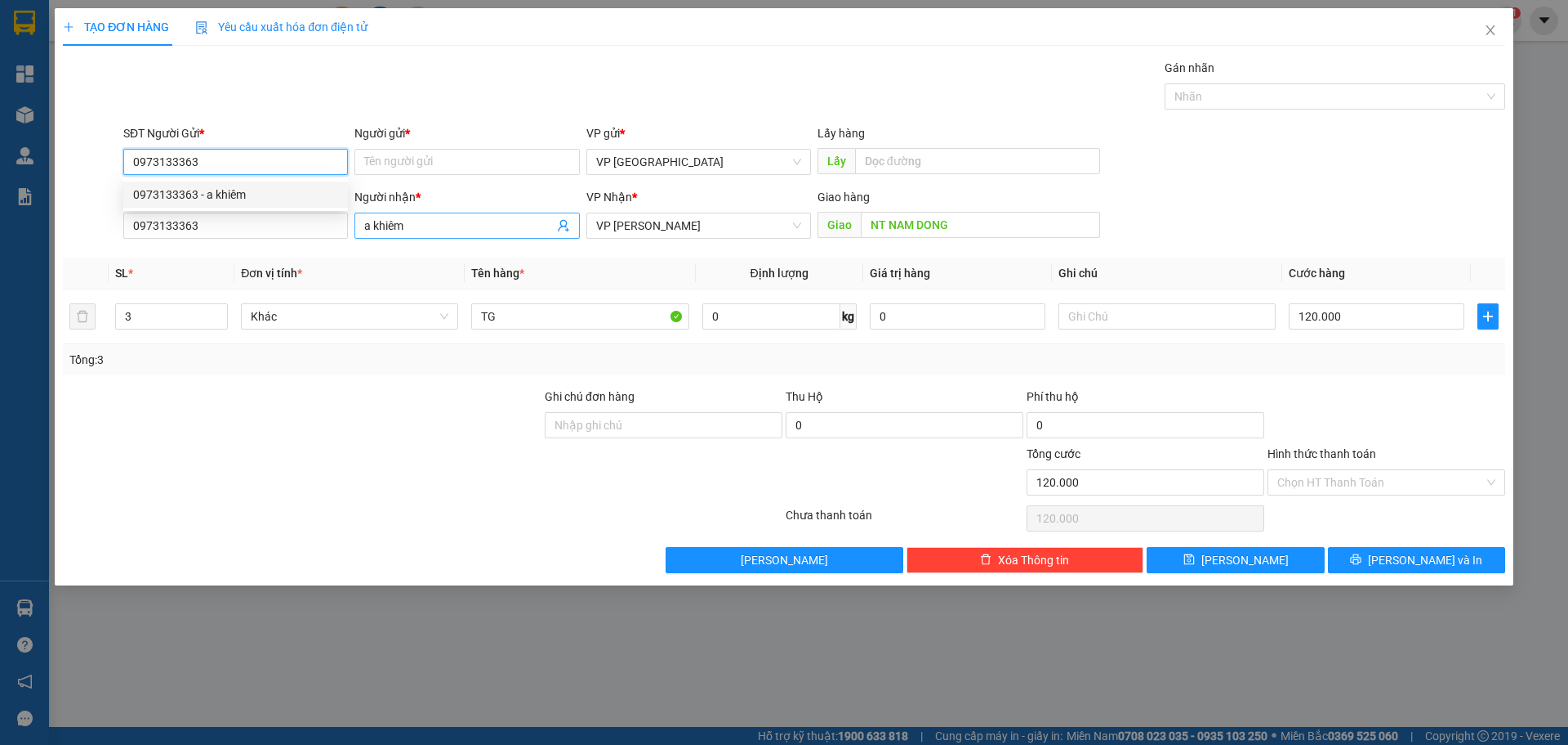
type input "0973133363"
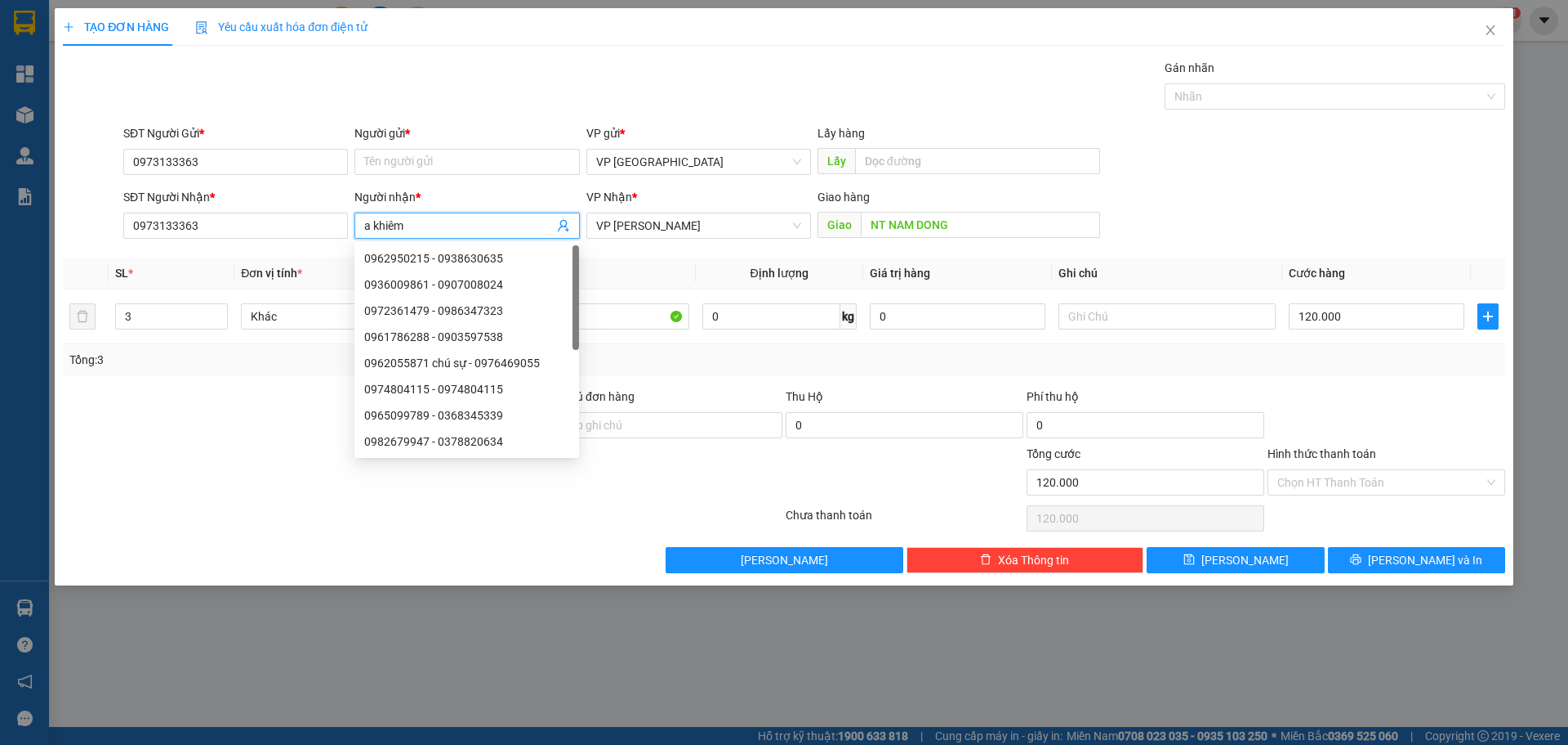
drag, startPoint x: 403, startPoint y: 223, endPoint x: 416, endPoint y: 228, distance: 13.9
click at [416, 228] on input "a khiêm" at bounding box center [458, 225] width 189 height 18
click at [254, 154] on input "0973133363" at bounding box center [235, 162] width 224 height 26
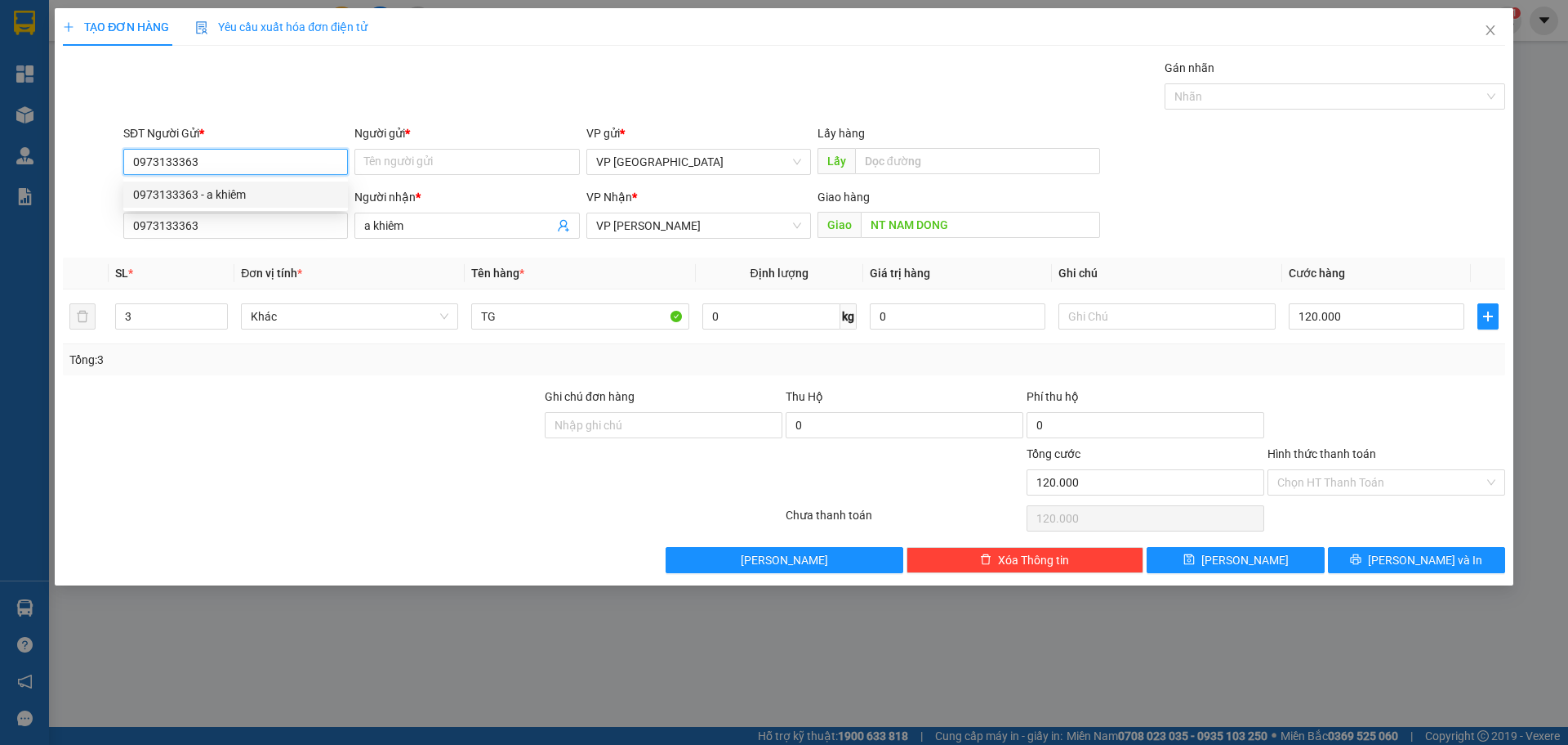
click at [231, 197] on div "0973133363 - a khiêm" at bounding box center [236, 194] width 205 height 18
type input "a khiêm"
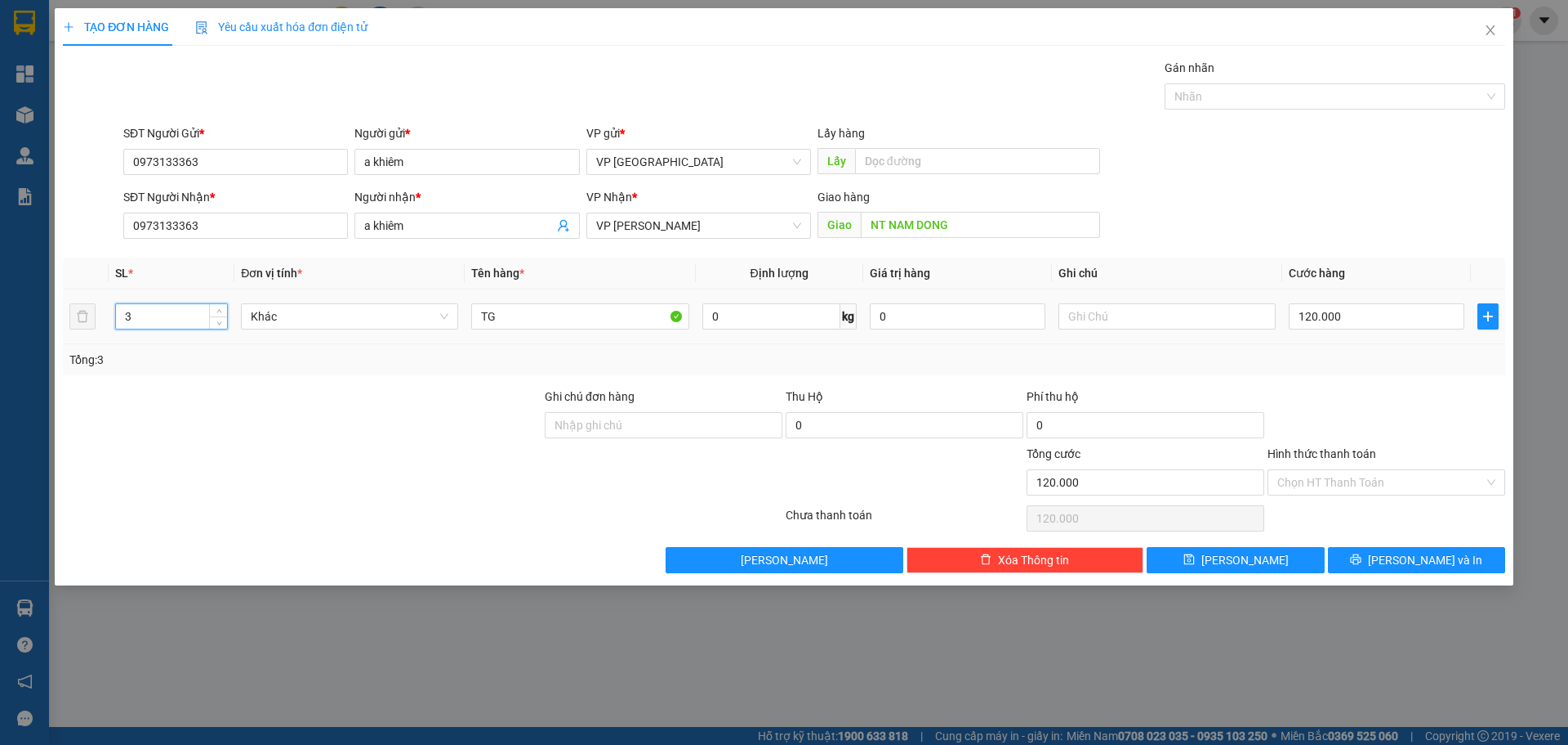
click at [166, 316] on input "3" at bounding box center [172, 317] width 111 height 24
type input "1"
click at [1400, 312] on input "120.000" at bounding box center [1376, 317] width 176 height 26
type input "4"
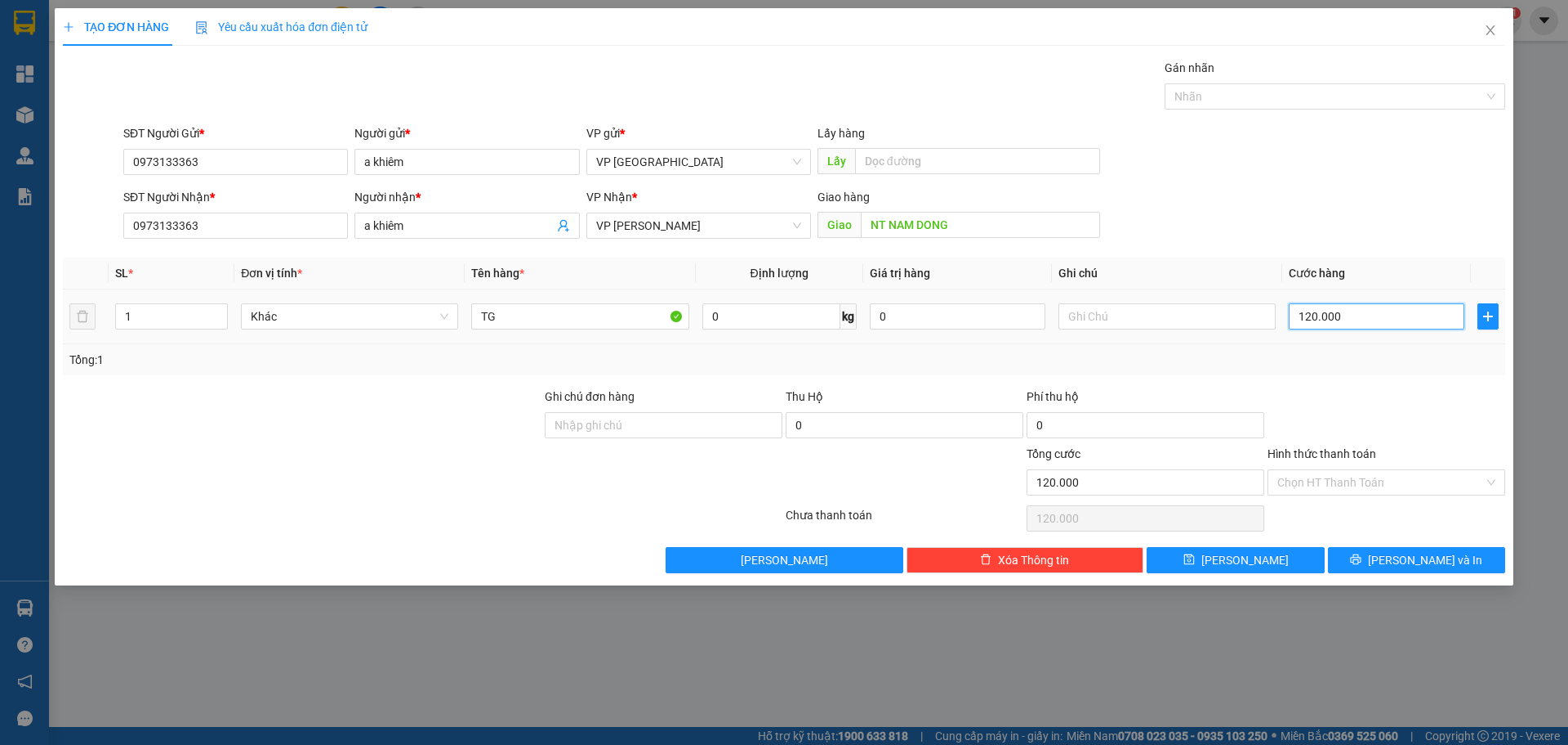
type input "4"
type input "40"
type input "400"
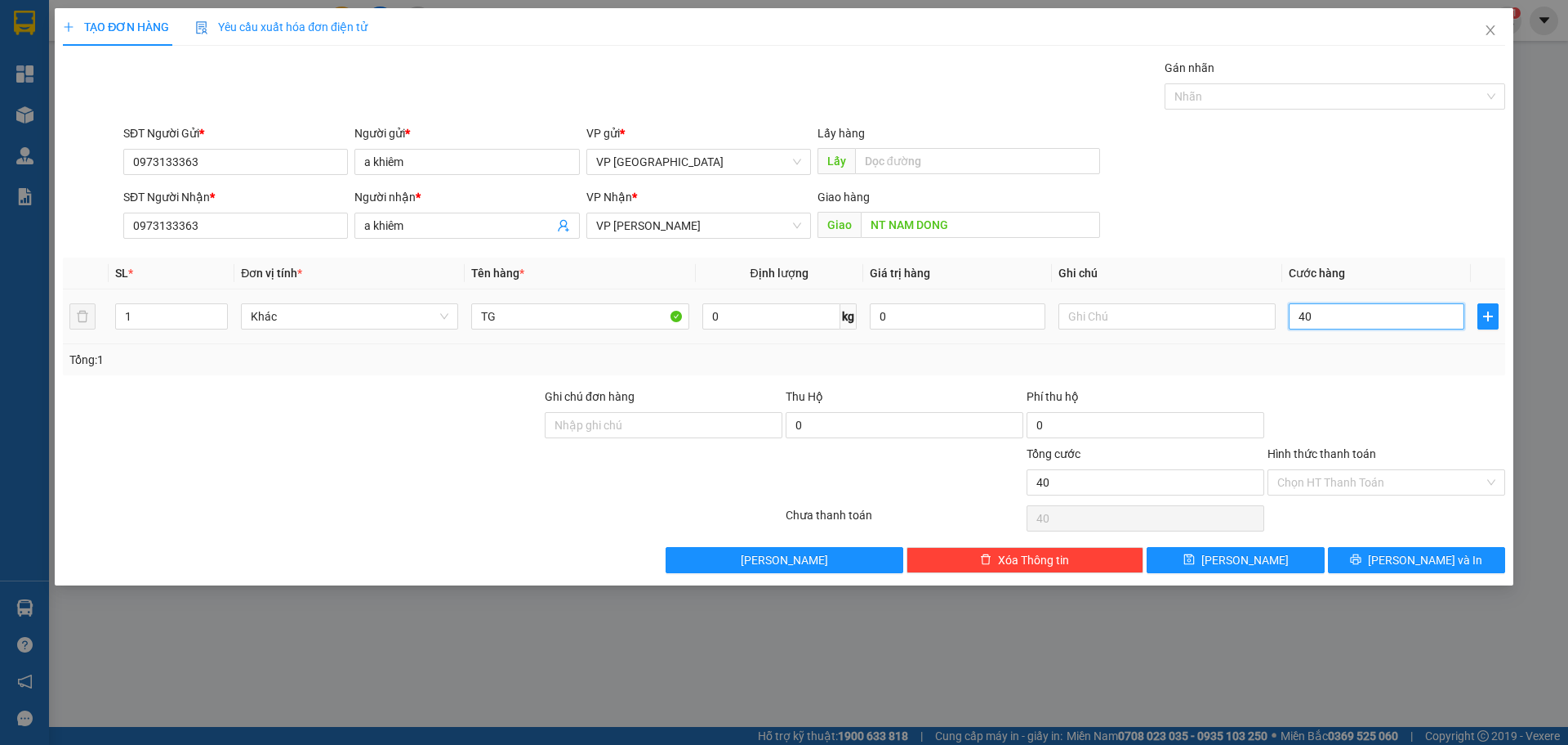
type input "400"
type input "4.000"
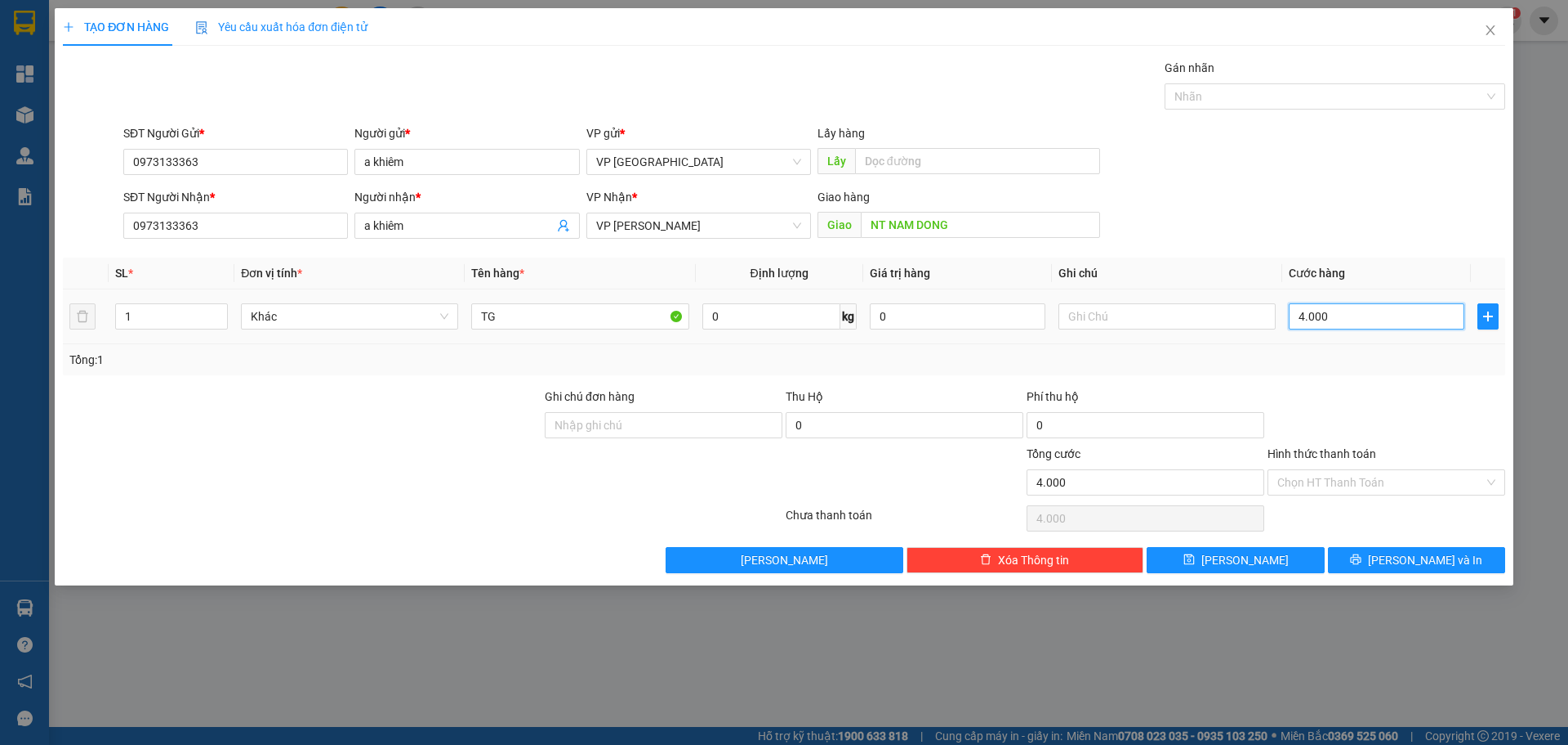
type input "40.000"
click at [1401, 552] on button "[PERSON_NAME] và In" at bounding box center [1417, 560] width 177 height 26
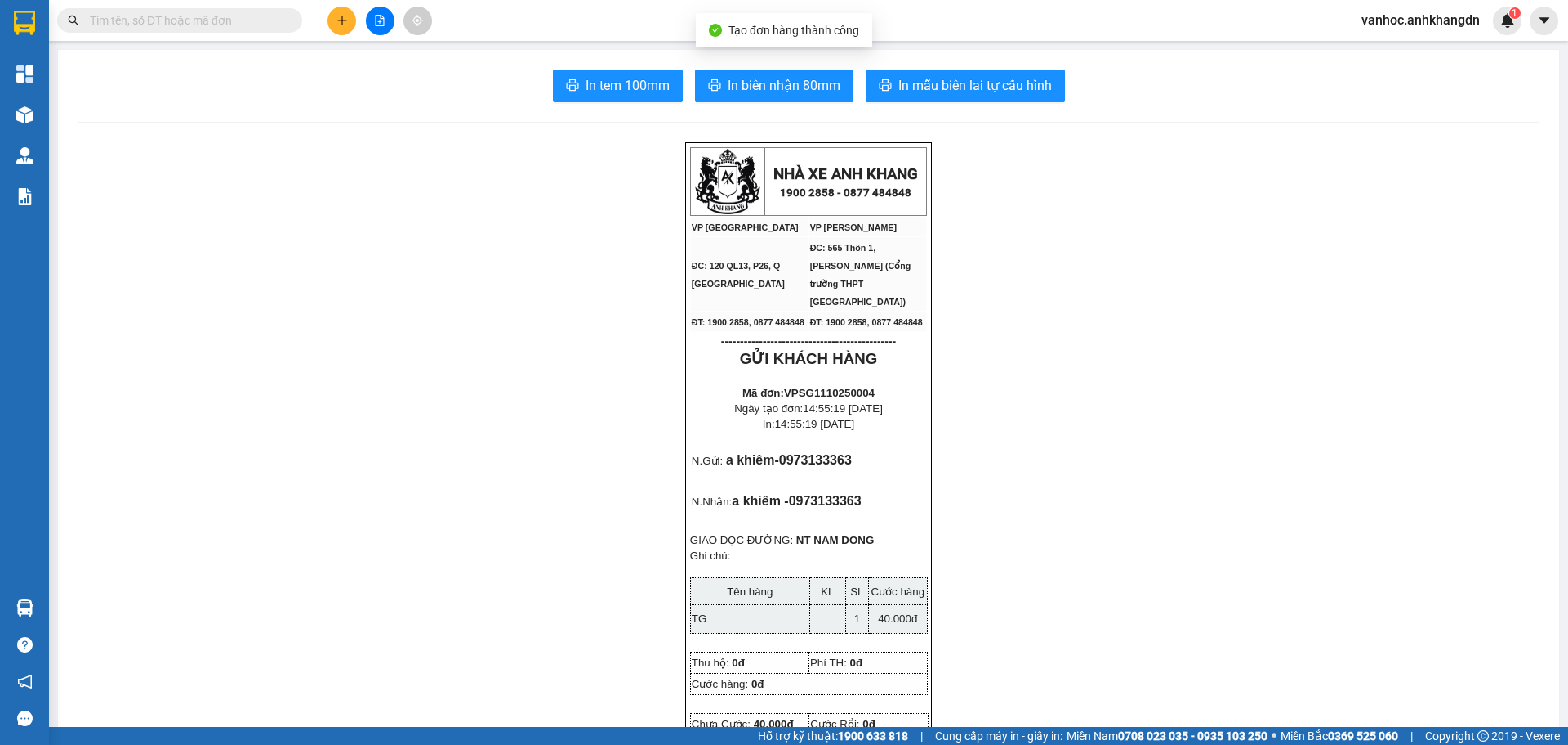
click at [741, 94] on span "In biên nhận 80mm" at bounding box center [784, 85] width 113 height 21
click at [598, 84] on span "In tem 100mm" at bounding box center [628, 85] width 85 height 21
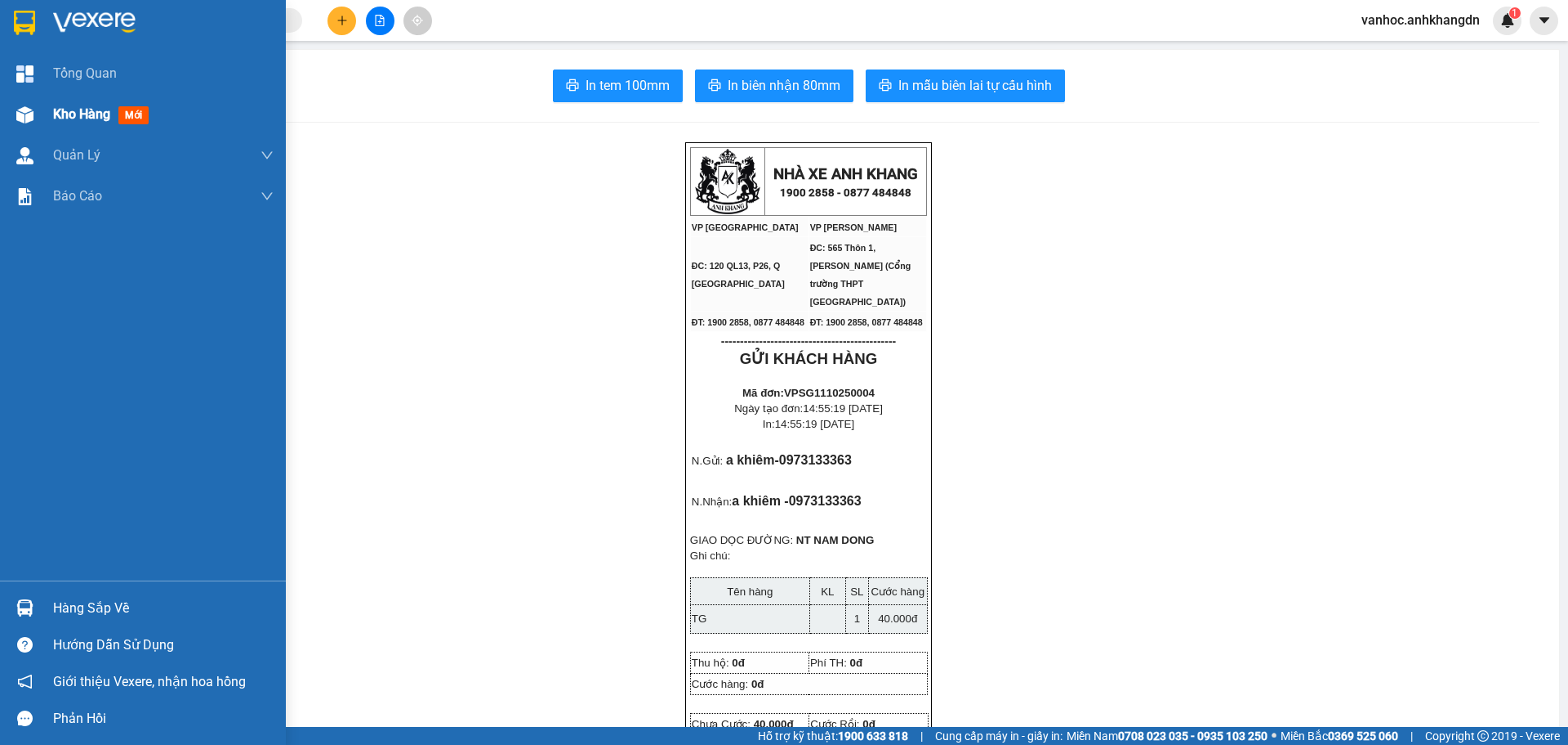
click at [22, 114] on img at bounding box center [24, 115] width 17 height 17
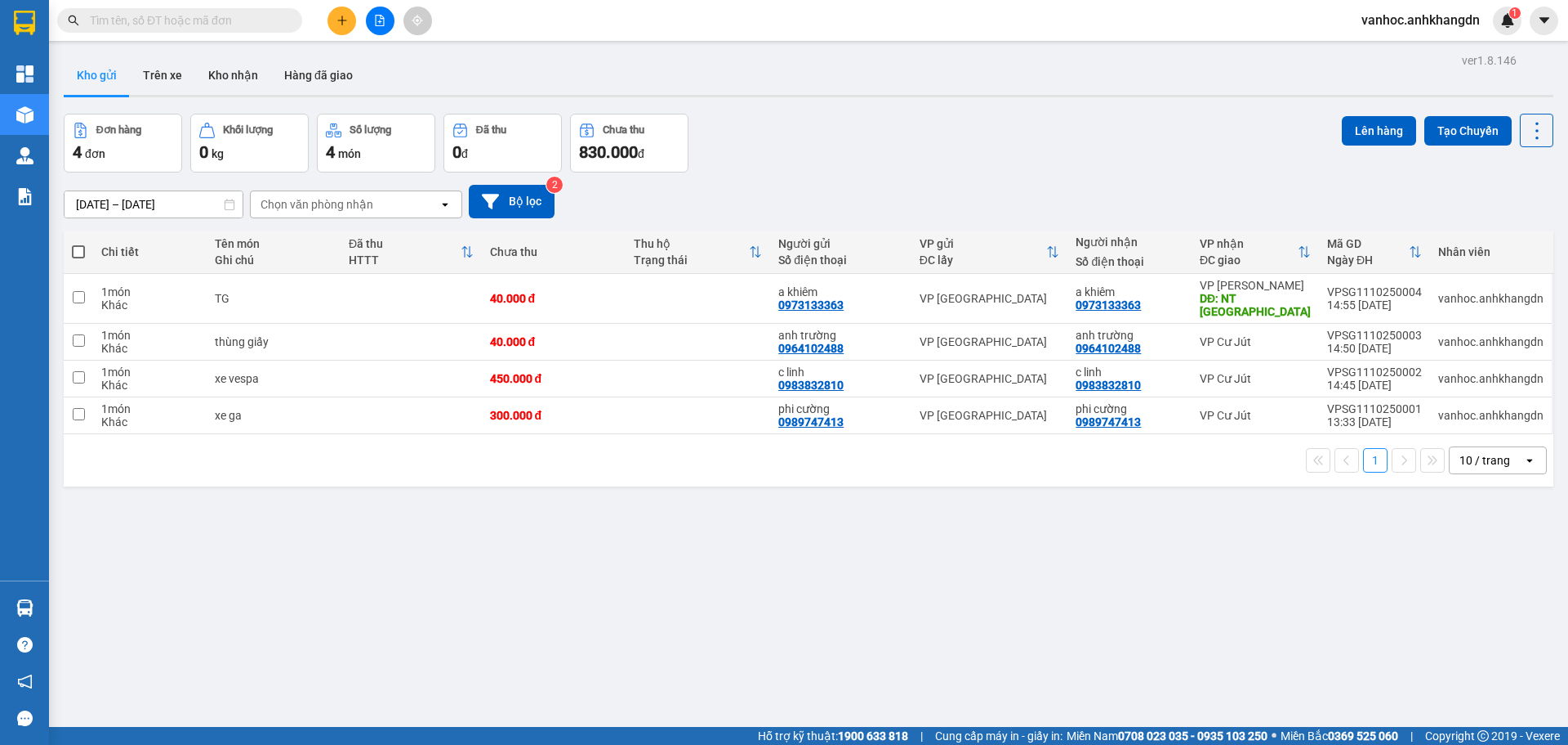
click at [343, 22] on icon "plus" at bounding box center [342, 21] width 1 height 9
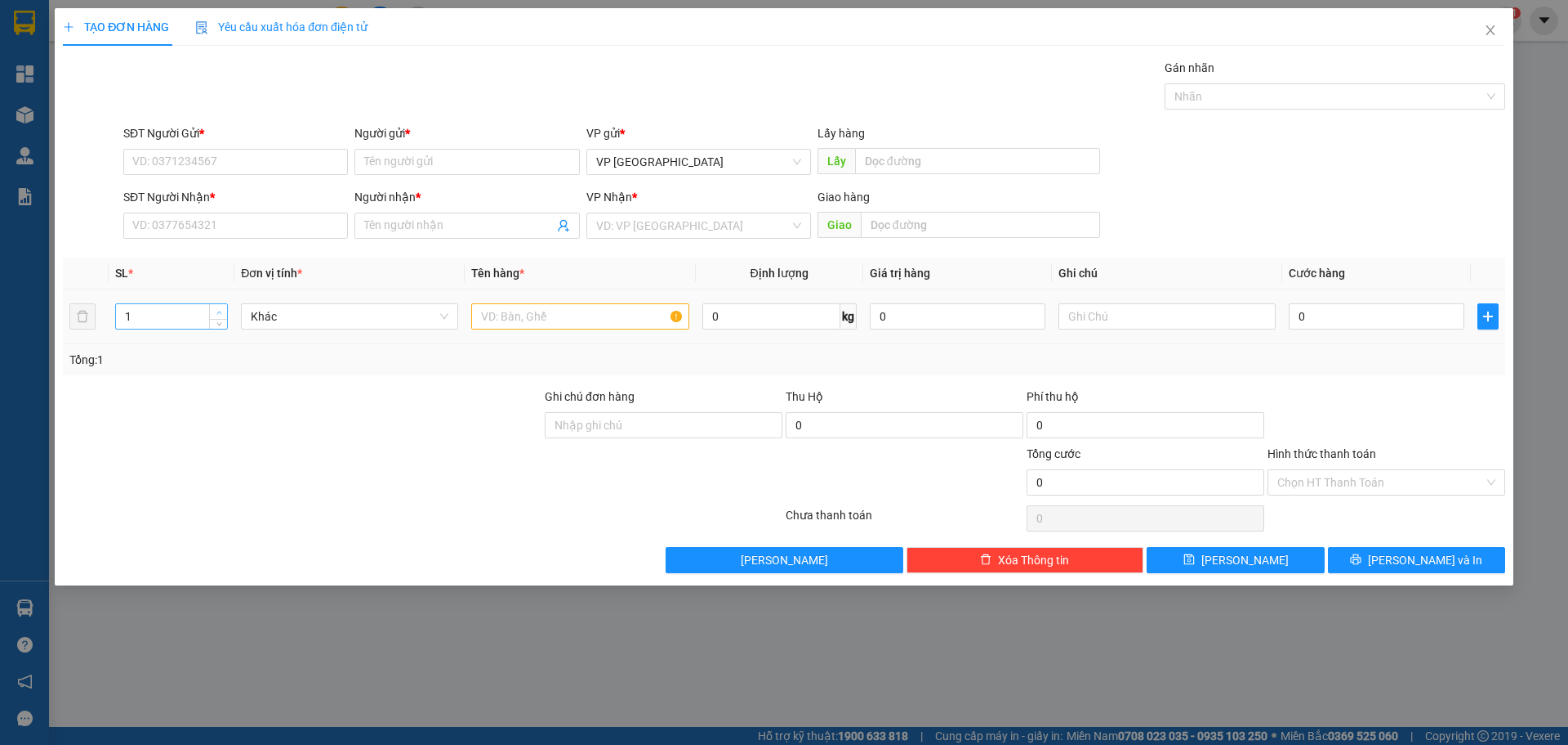
type input "2"
click at [212, 311] on span "Increase Value" at bounding box center [218, 312] width 18 height 15
click at [523, 310] on input "text" at bounding box center [579, 317] width 217 height 26
type input "tx"
click at [387, 230] on input "Người nhận *" at bounding box center [458, 225] width 189 height 18
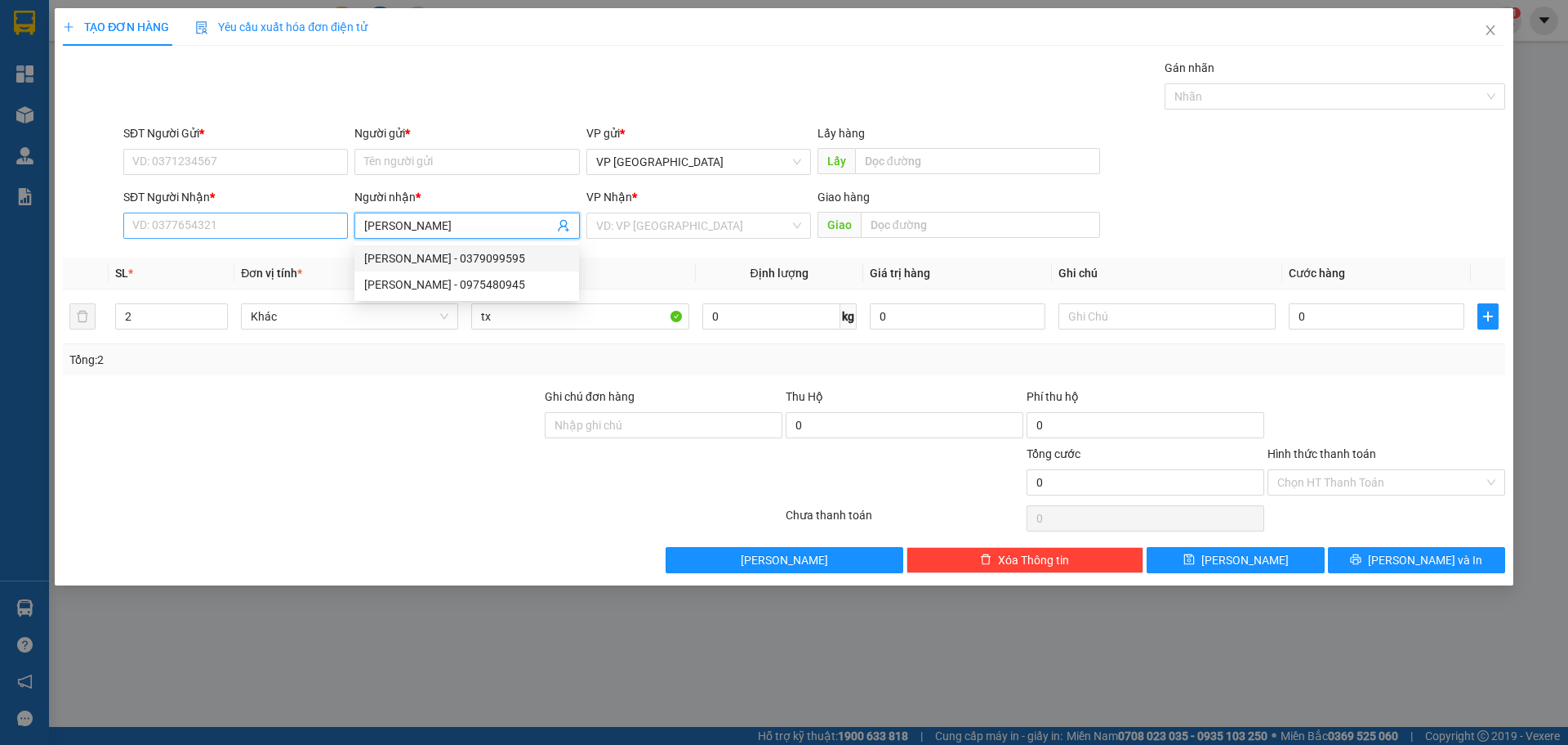
type input "[PERSON_NAME]"
click at [224, 225] on input "SĐT Người Nhận *" at bounding box center [235, 225] width 224 height 26
type input "1"
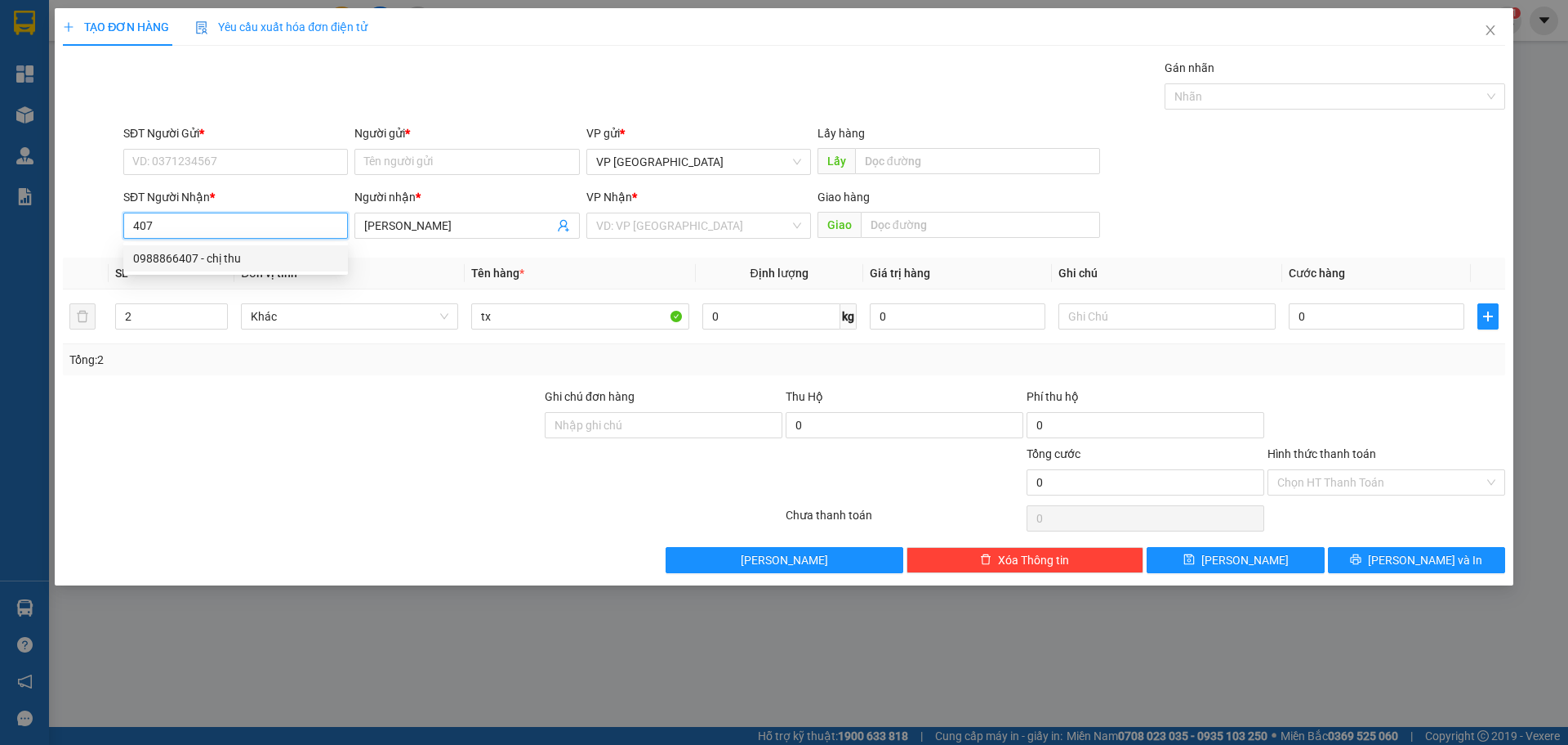
click at [250, 257] on div "0988866407 - chị thu" at bounding box center [236, 257] width 205 height 18
type input "0988866407"
type input "chị thu"
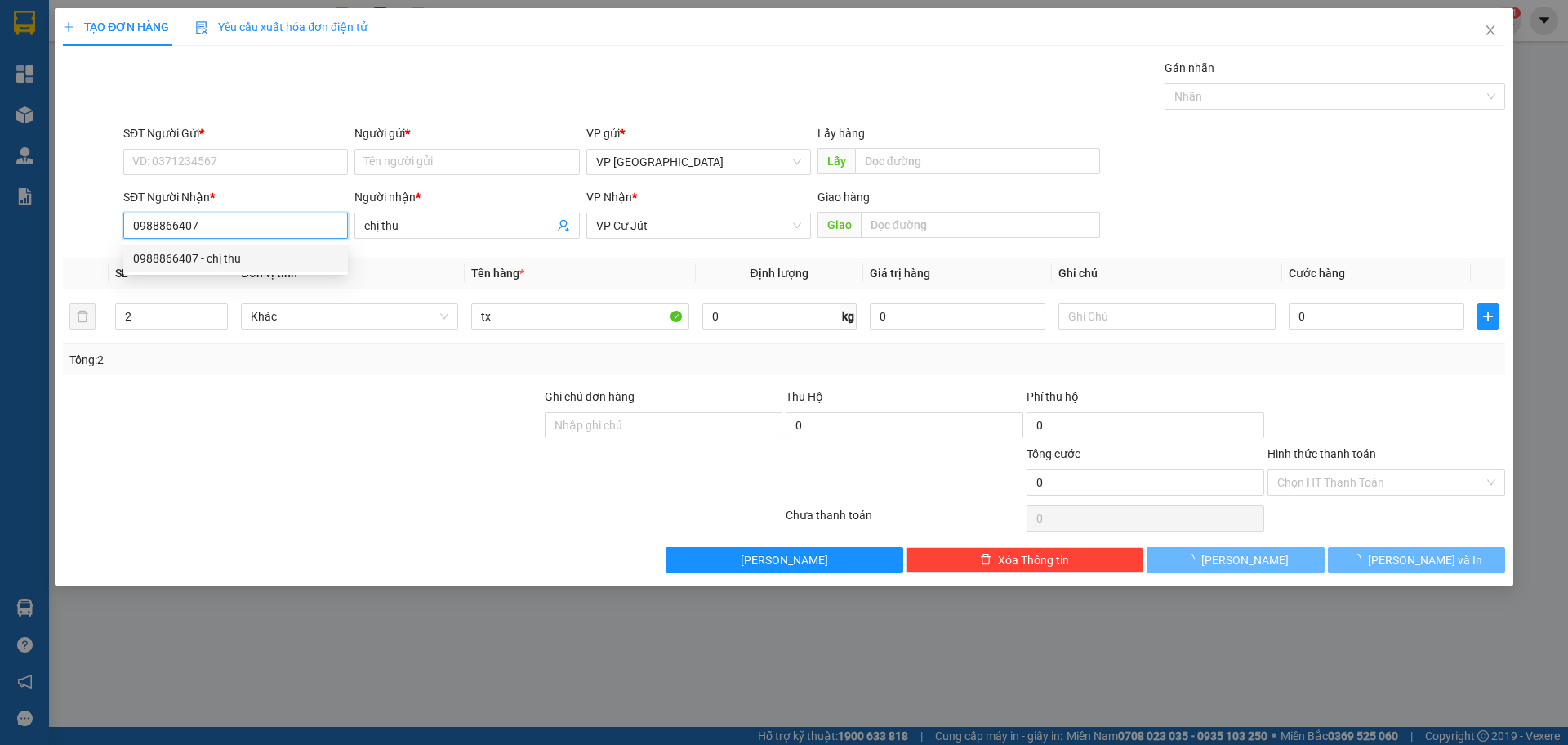
type input "360.000"
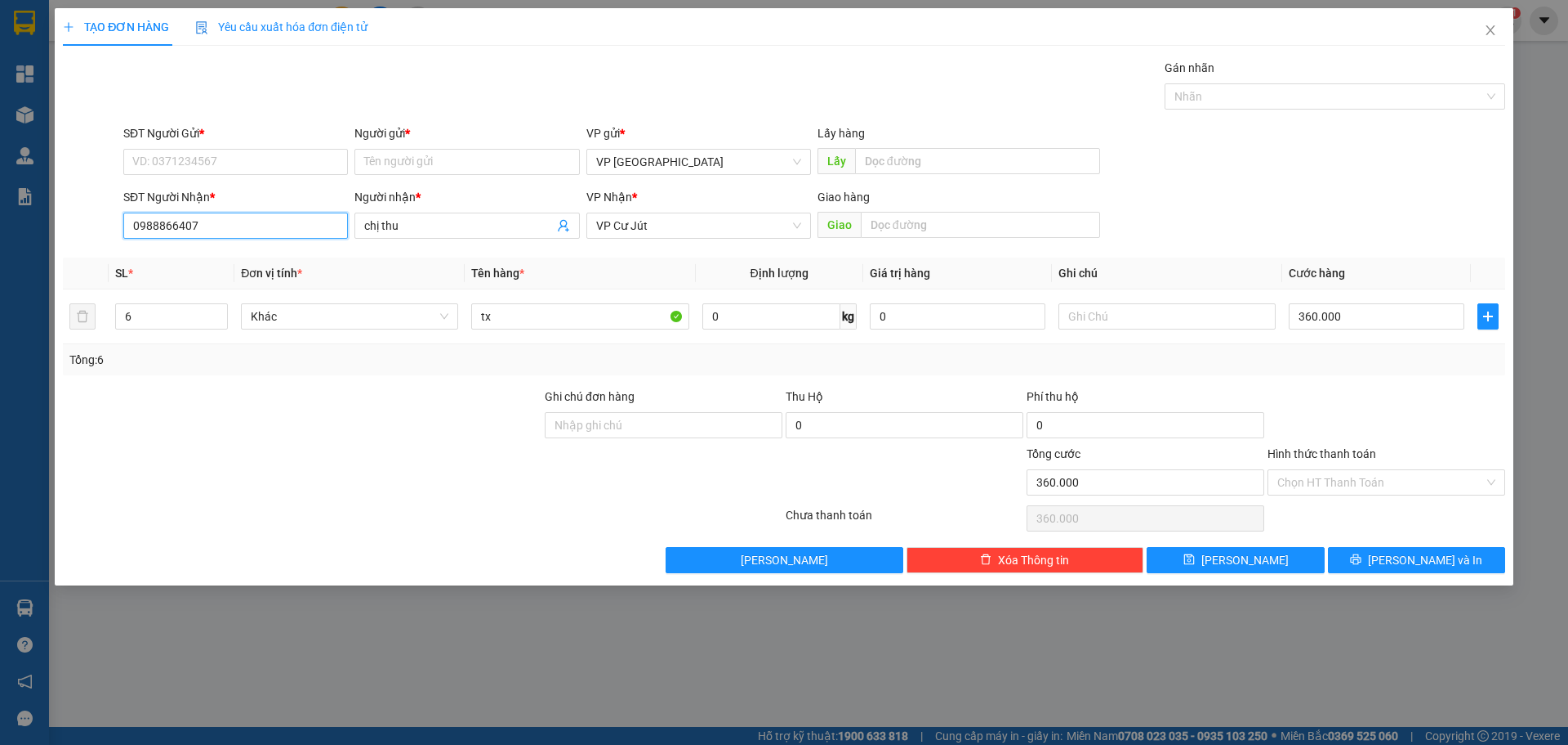
drag, startPoint x: 204, startPoint y: 224, endPoint x: 15, endPoint y: 233, distance: 189.2
click at [23, 232] on div "TẠO ĐƠN HÀNG Yêu cầu xuất hóa đơn điện tử Transit Pickup Surcharge Ids Transit …" at bounding box center [784, 372] width 1568 height 745
type input "0988866407"
click at [185, 161] on input "SĐT Người Gửi *" at bounding box center [235, 162] width 224 height 26
paste input "0988866407"
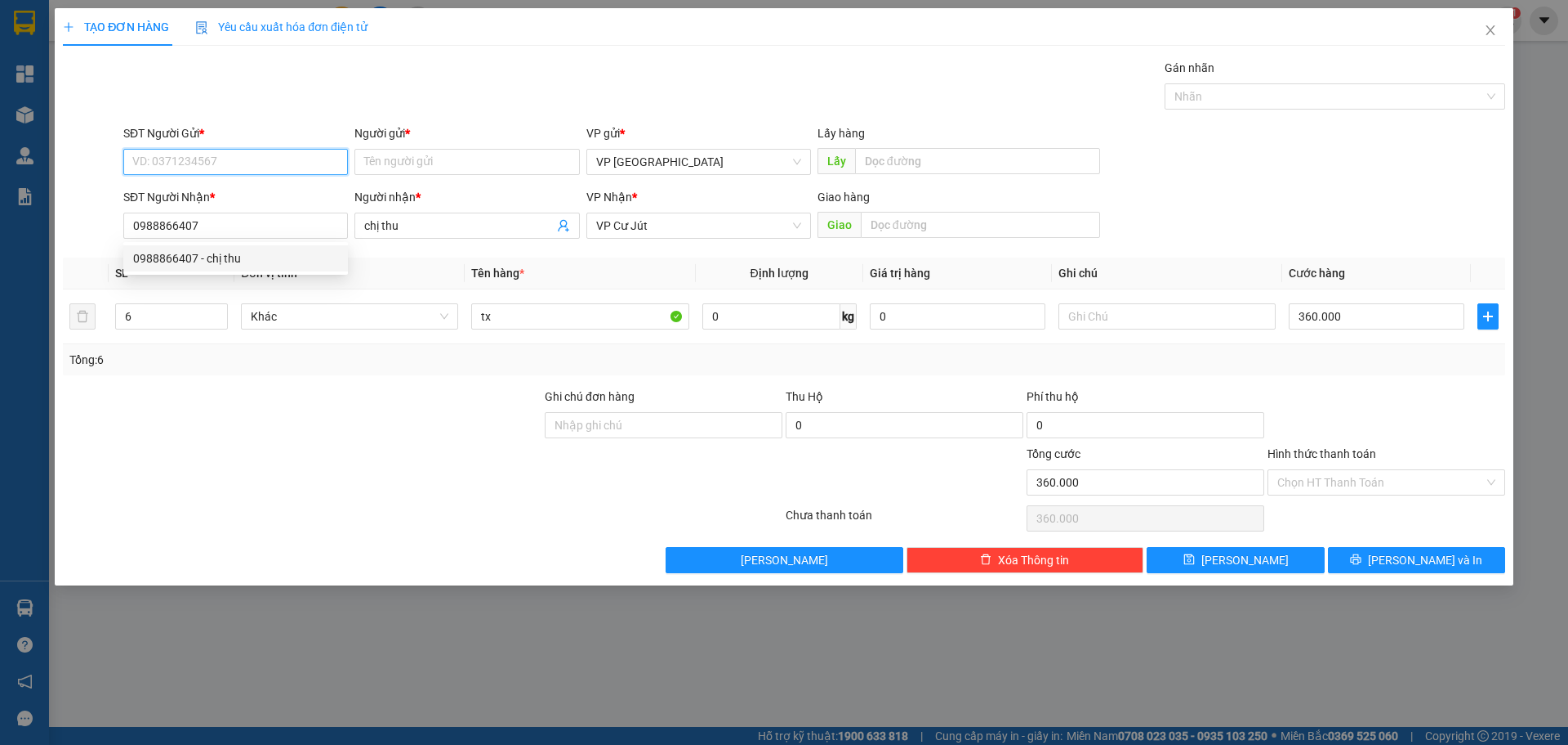
type input "0988866407"
click at [237, 194] on div "0988866407 - chị thu" at bounding box center [236, 194] width 205 height 18
type input "chị thu"
type input "0988866407"
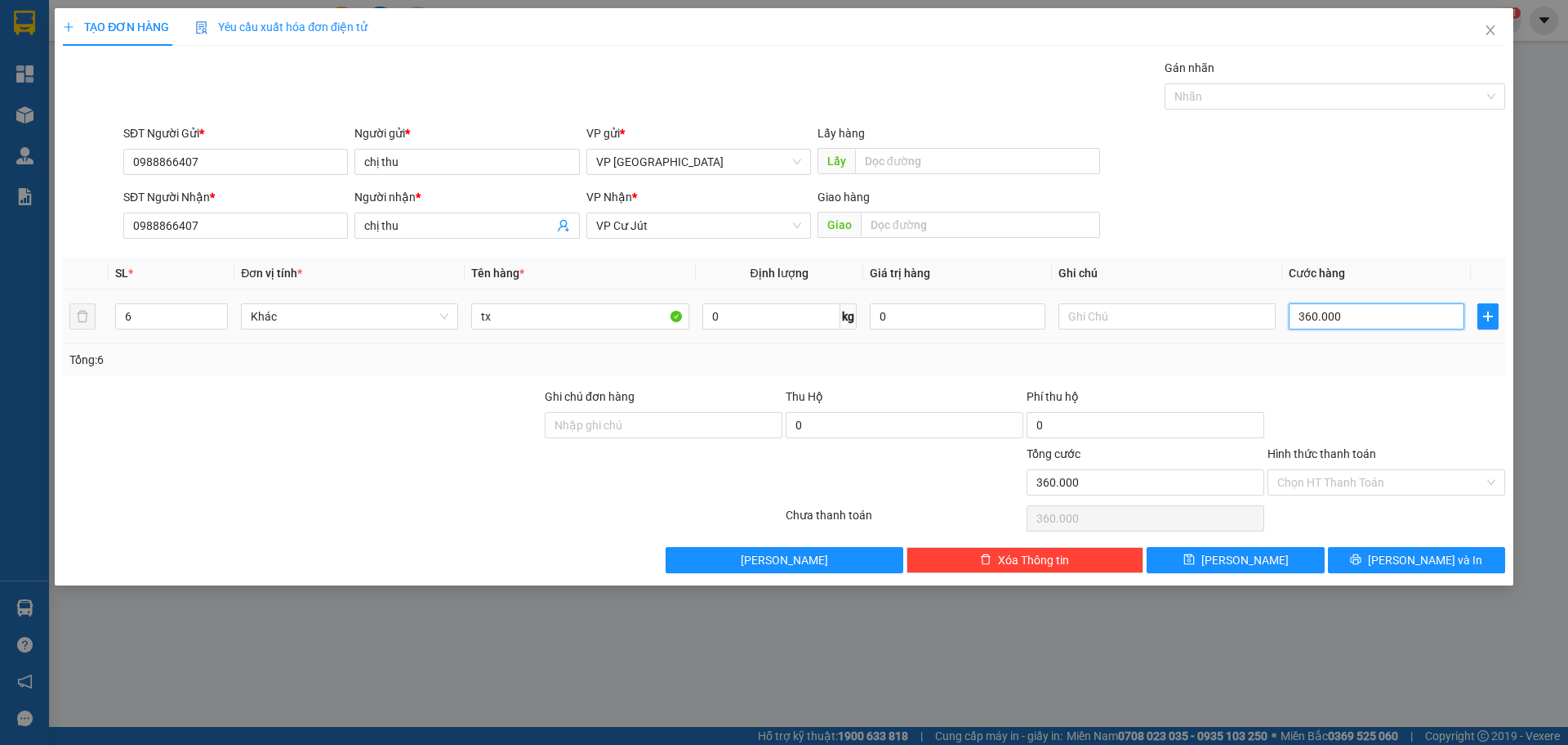
click at [1381, 323] on input "360.000" at bounding box center [1376, 317] width 176 height 26
type input "1"
type input "12"
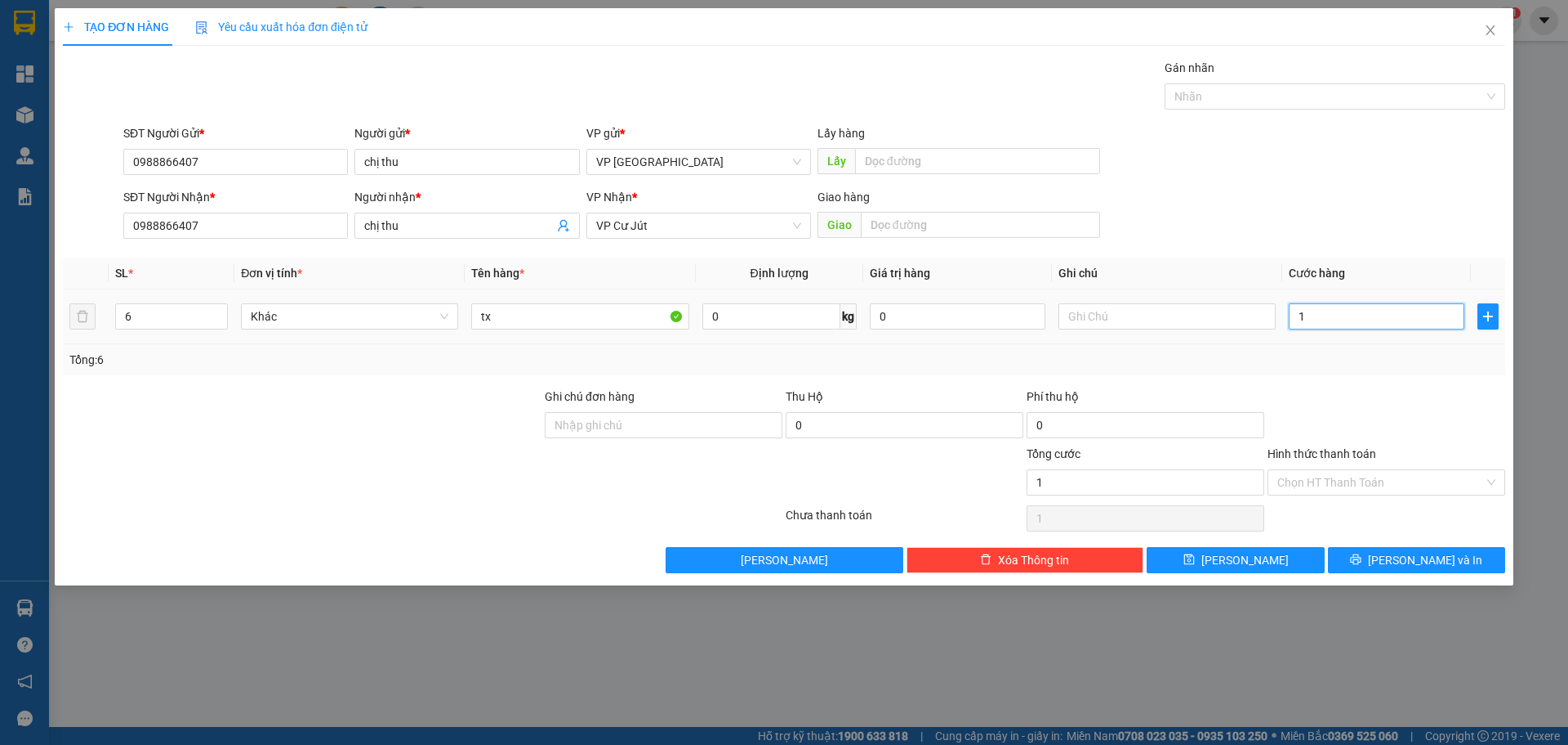
type input "12"
type input "120"
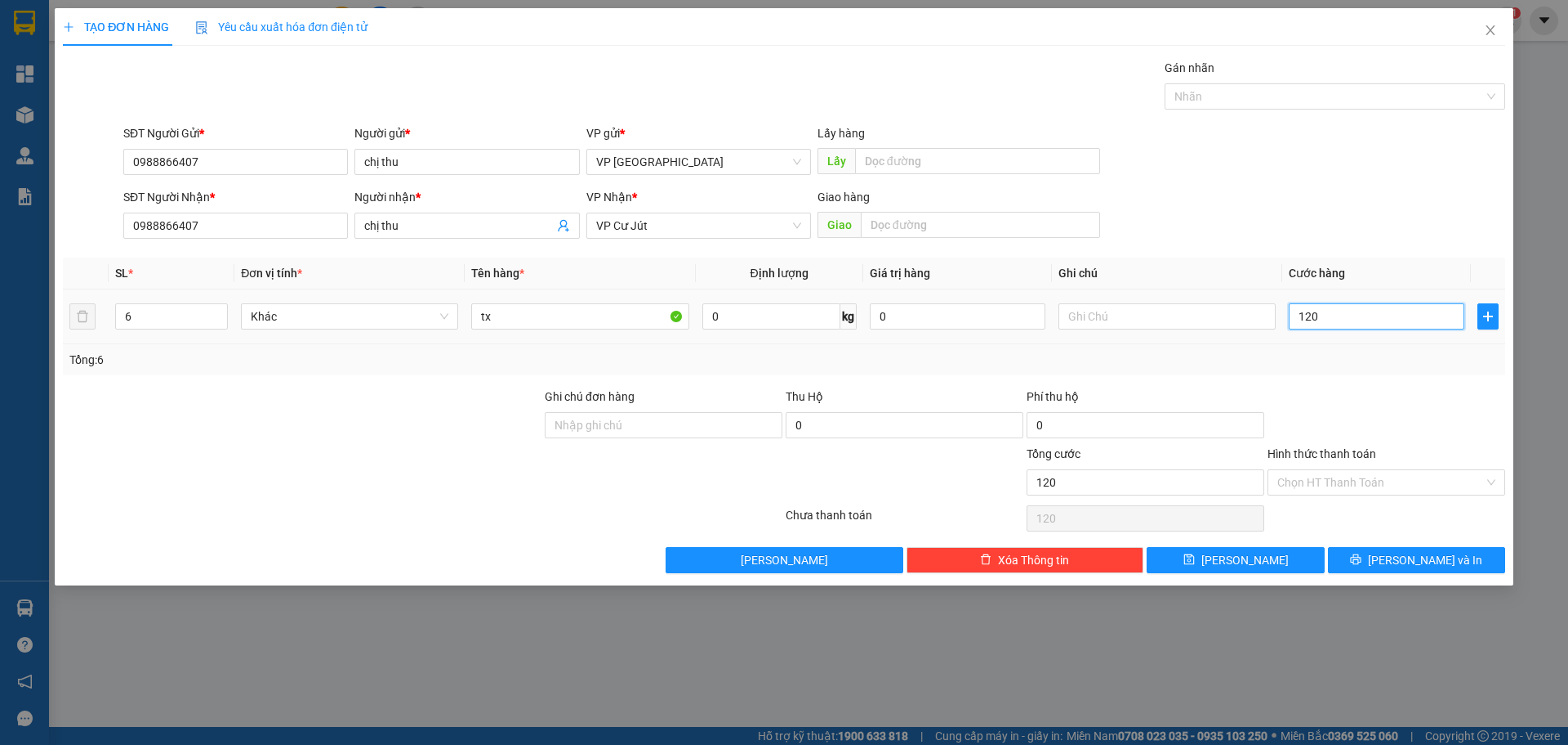
type input "1.200"
type input "12.000"
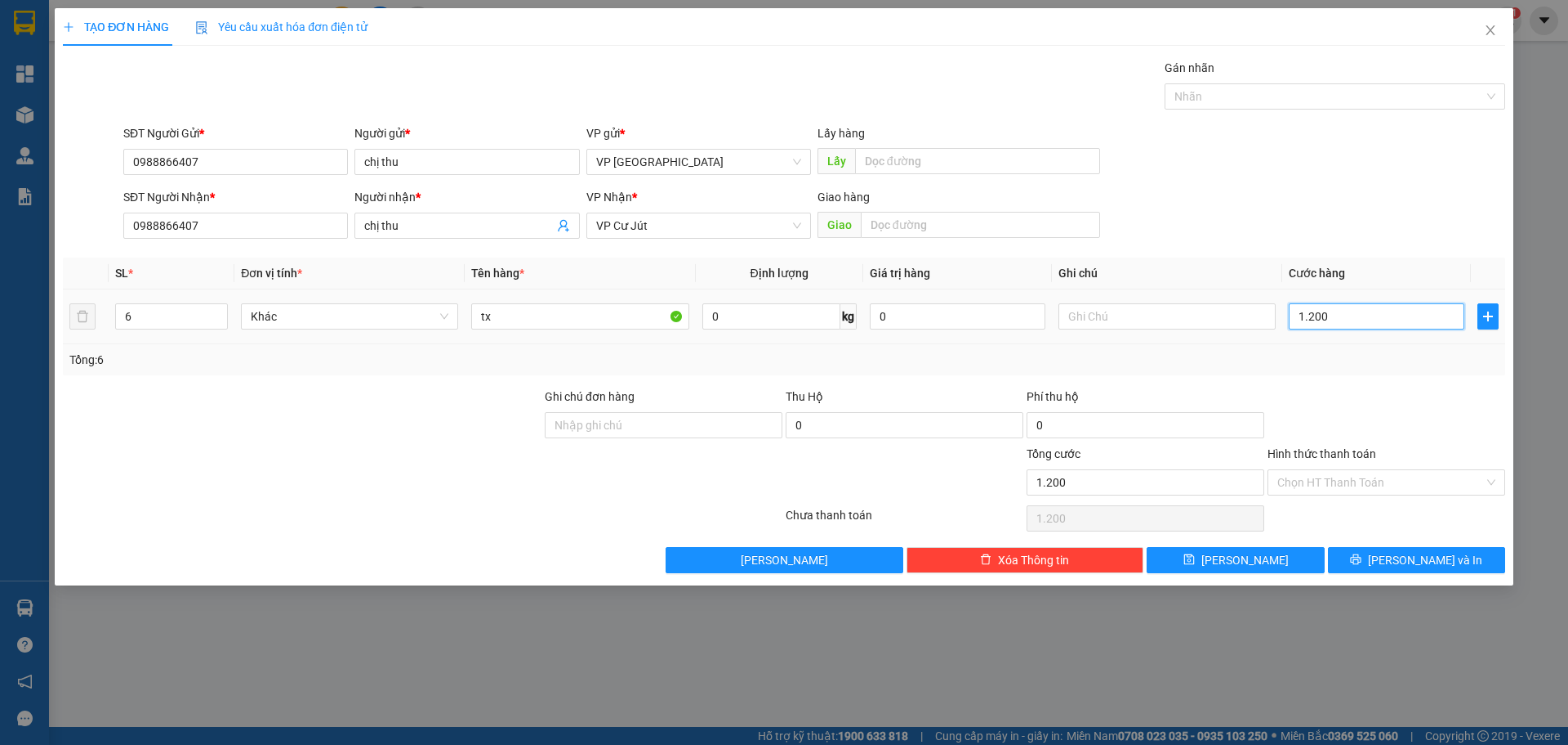
type input "12.000"
type input "120.000"
drag, startPoint x: 131, startPoint y: 318, endPoint x: 118, endPoint y: 318, distance: 13.0
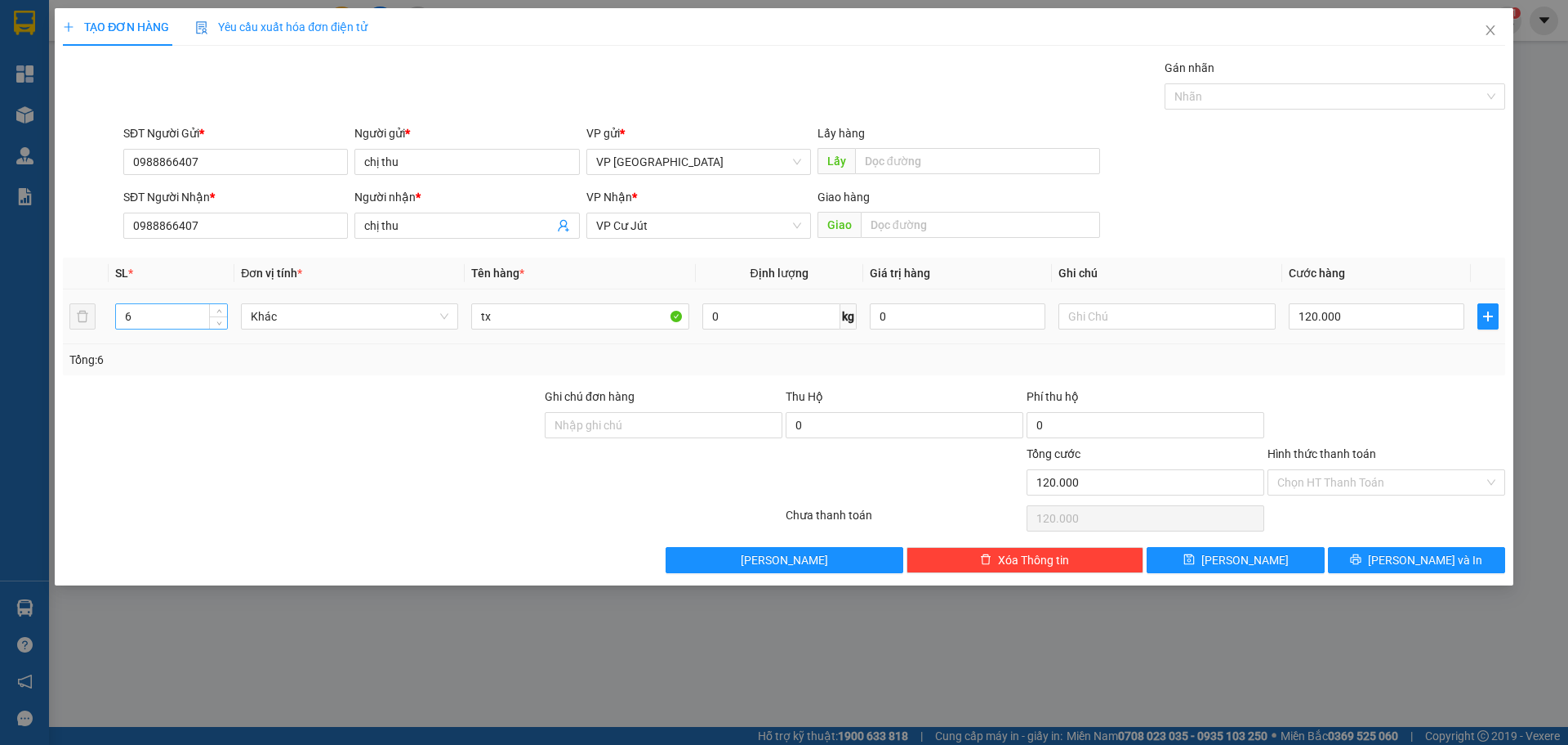
click at [121, 318] on input "6" at bounding box center [172, 317] width 111 height 24
click at [1361, 559] on icon "printer" at bounding box center [1356, 559] width 10 height 10
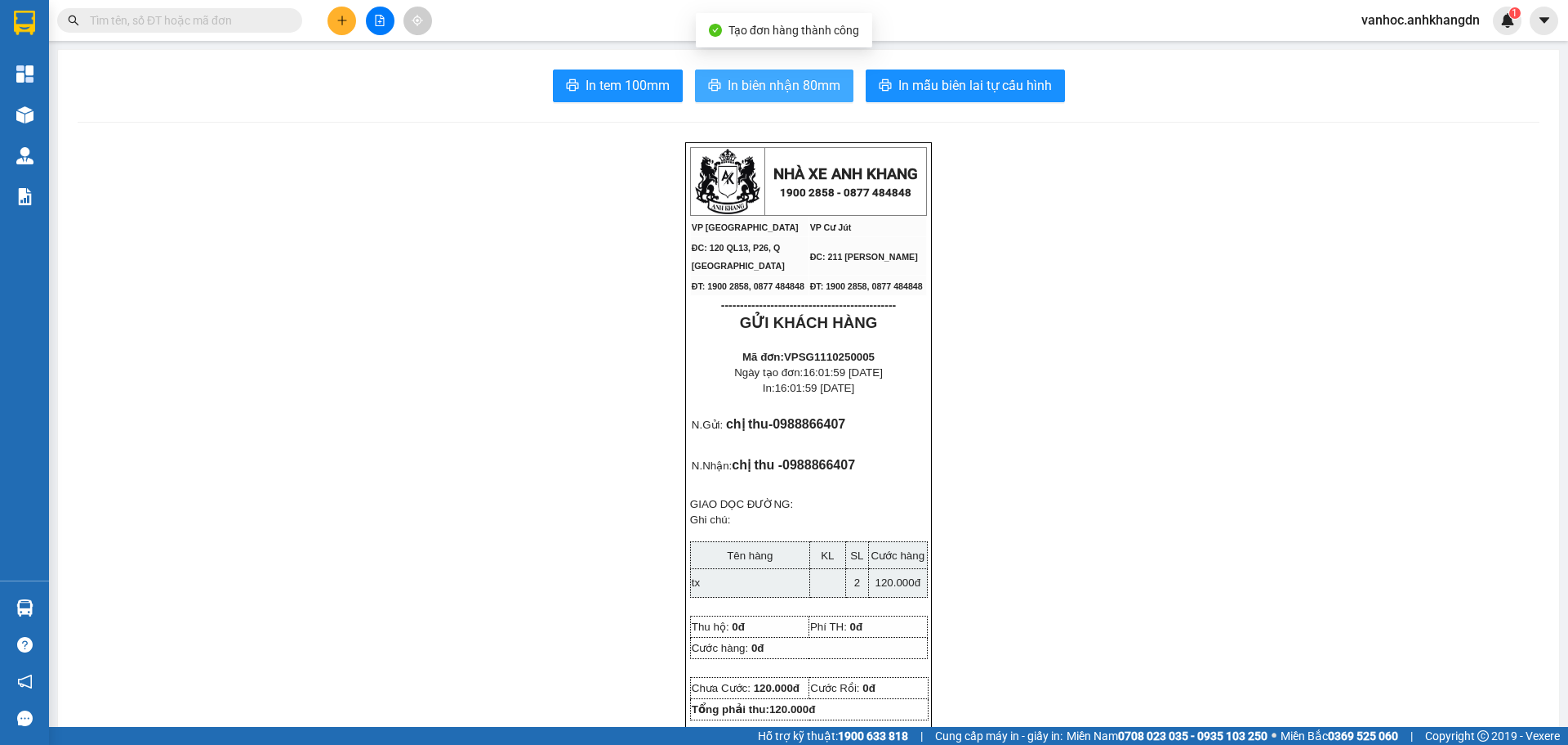
click at [776, 76] on span "In biên nhận 80mm" at bounding box center [784, 85] width 113 height 21
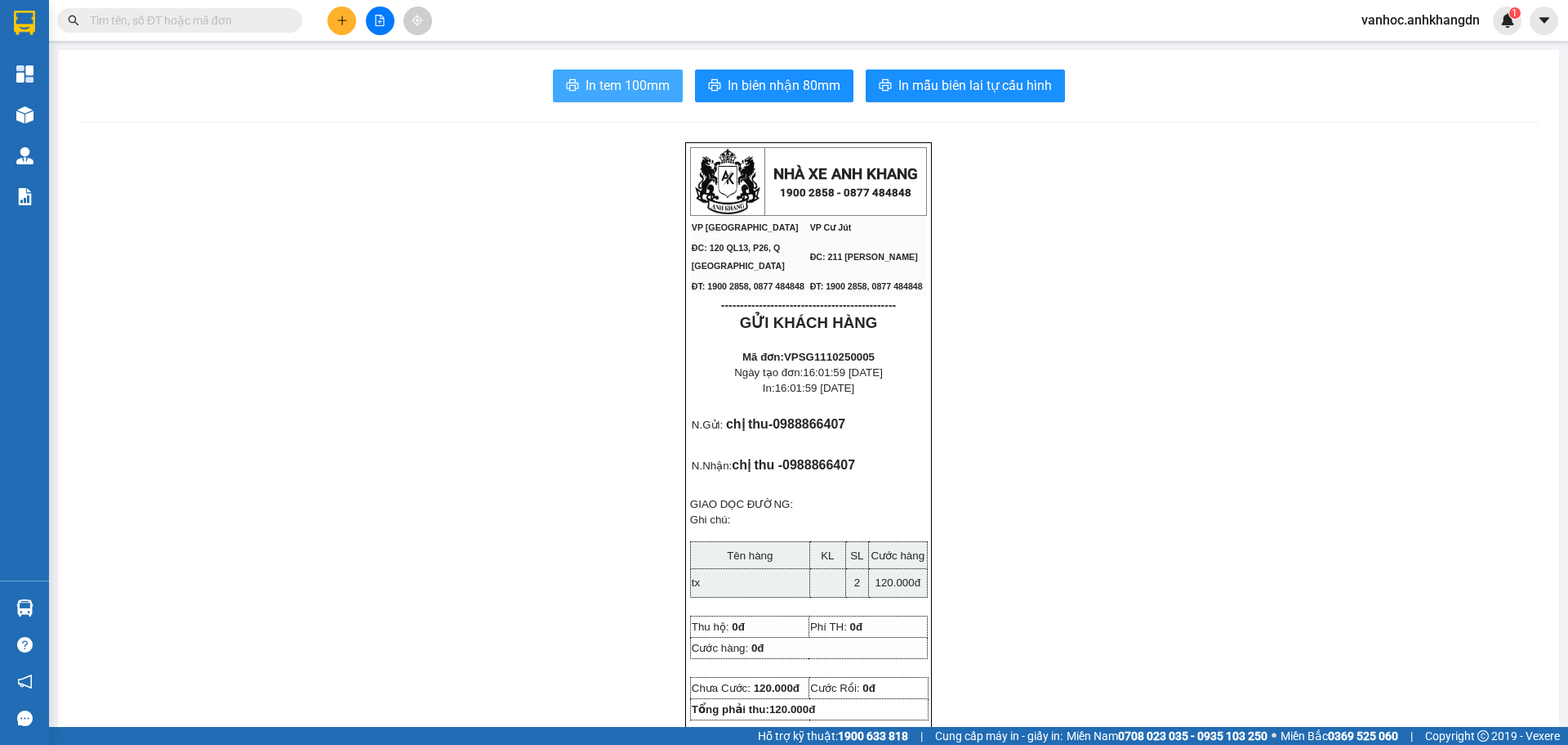
click at [663, 79] on span "In tem 100mm" at bounding box center [628, 85] width 85 height 21
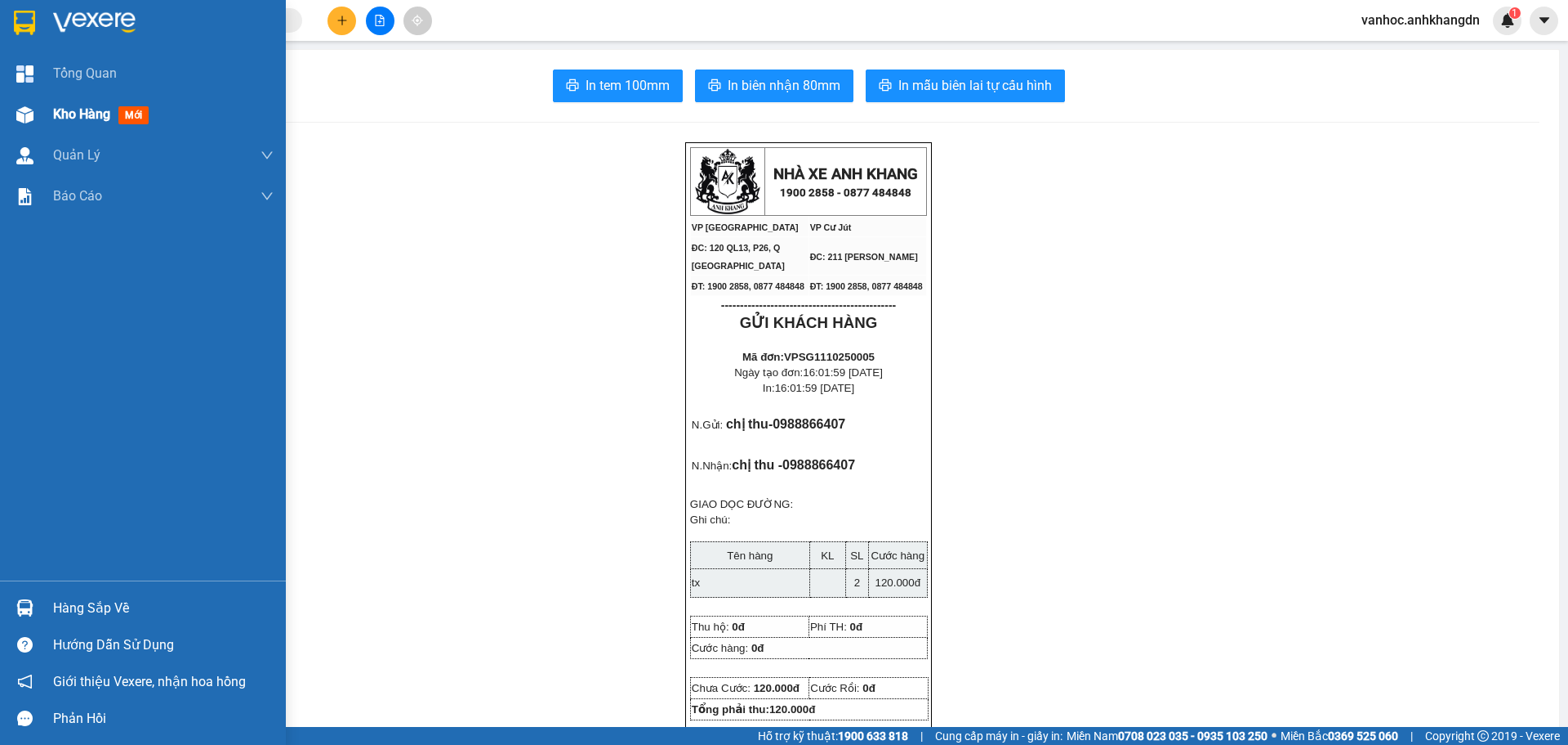
click at [71, 131] on div "Kho hàng mới" at bounding box center [163, 114] width 221 height 40
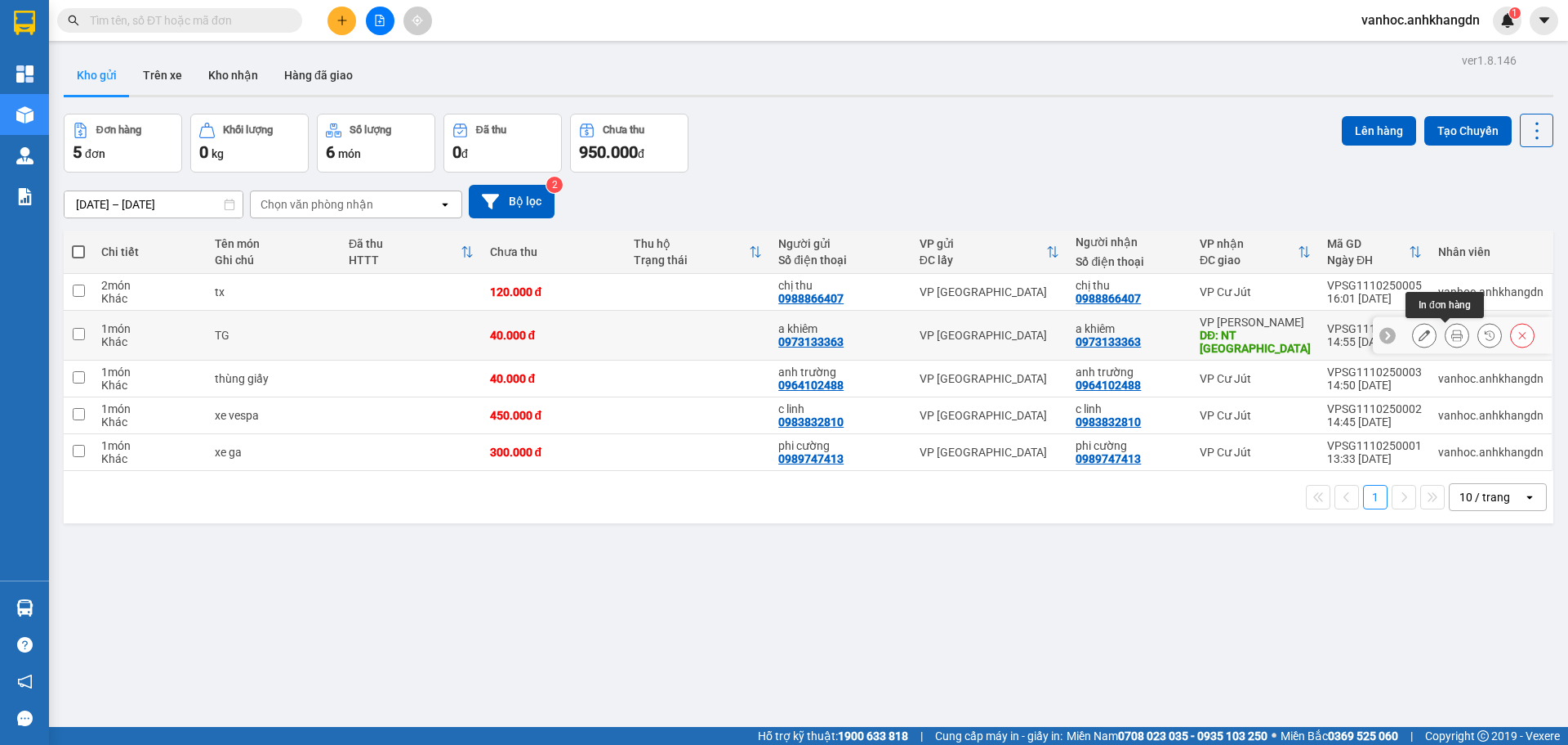
click at [1452, 336] on icon at bounding box center [1457, 335] width 11 height 11
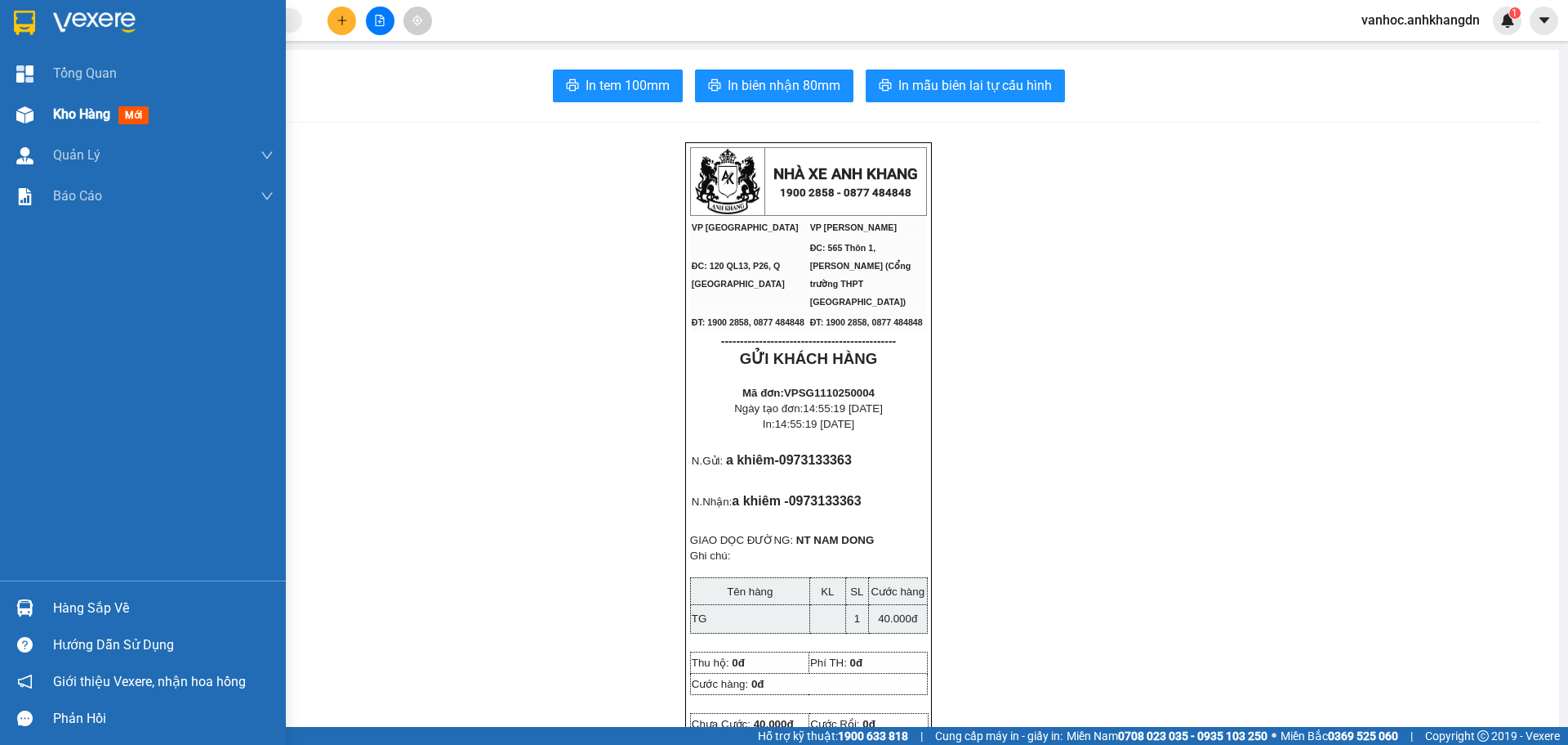
click at [63, 124] on div "Kho hàng mới" at bounding box center [104, 114] width 102 height 21
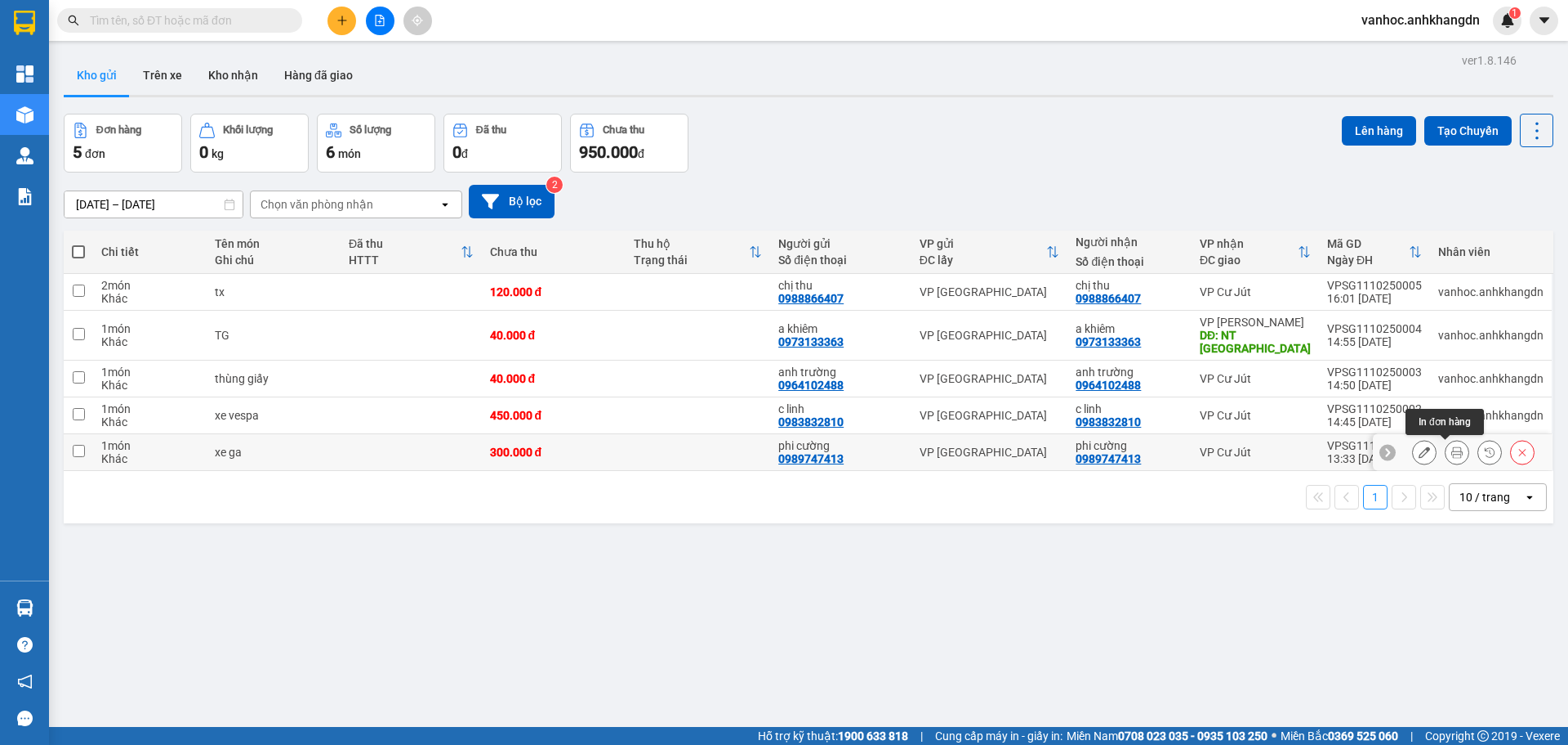
click at [1452, 453] on icon at bounding box center [1457, 452] width 11 height 11
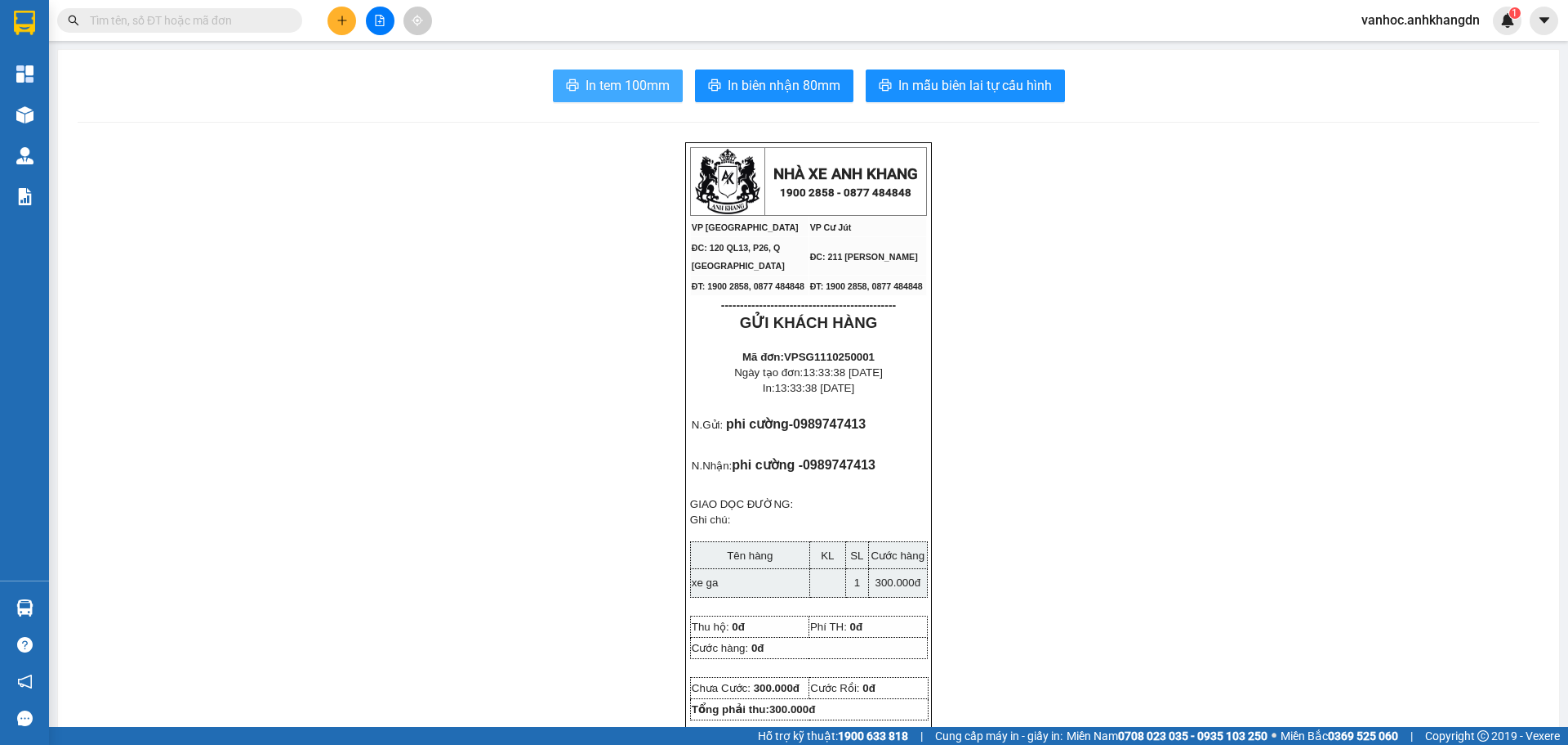
click at [622, 92] on span "In tem 100mm" at bounding box center [628, 85] width 85 height 21
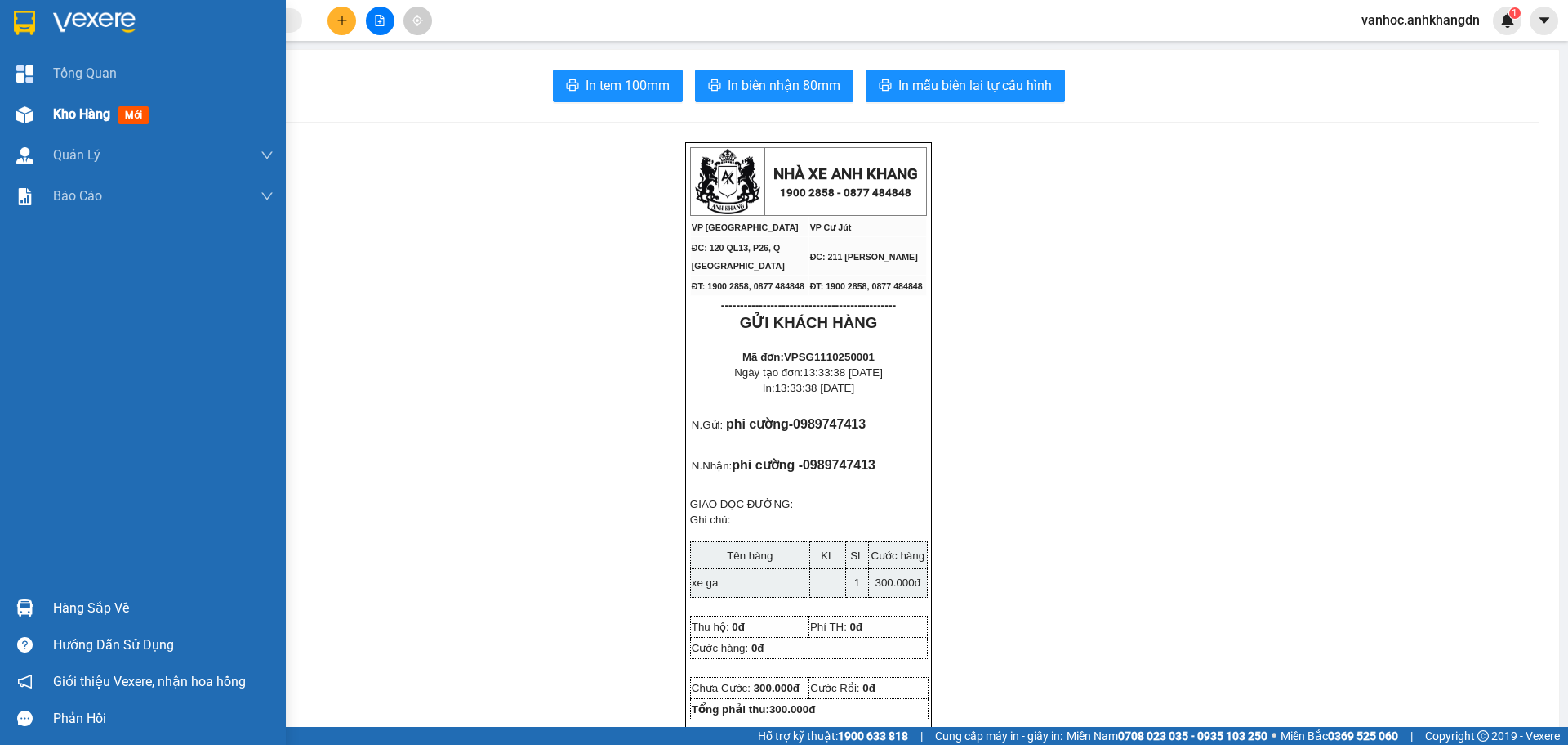
click at [79, 126] on div "Kho hàng mới" at bounding box center [163, 114] width 221 height 40
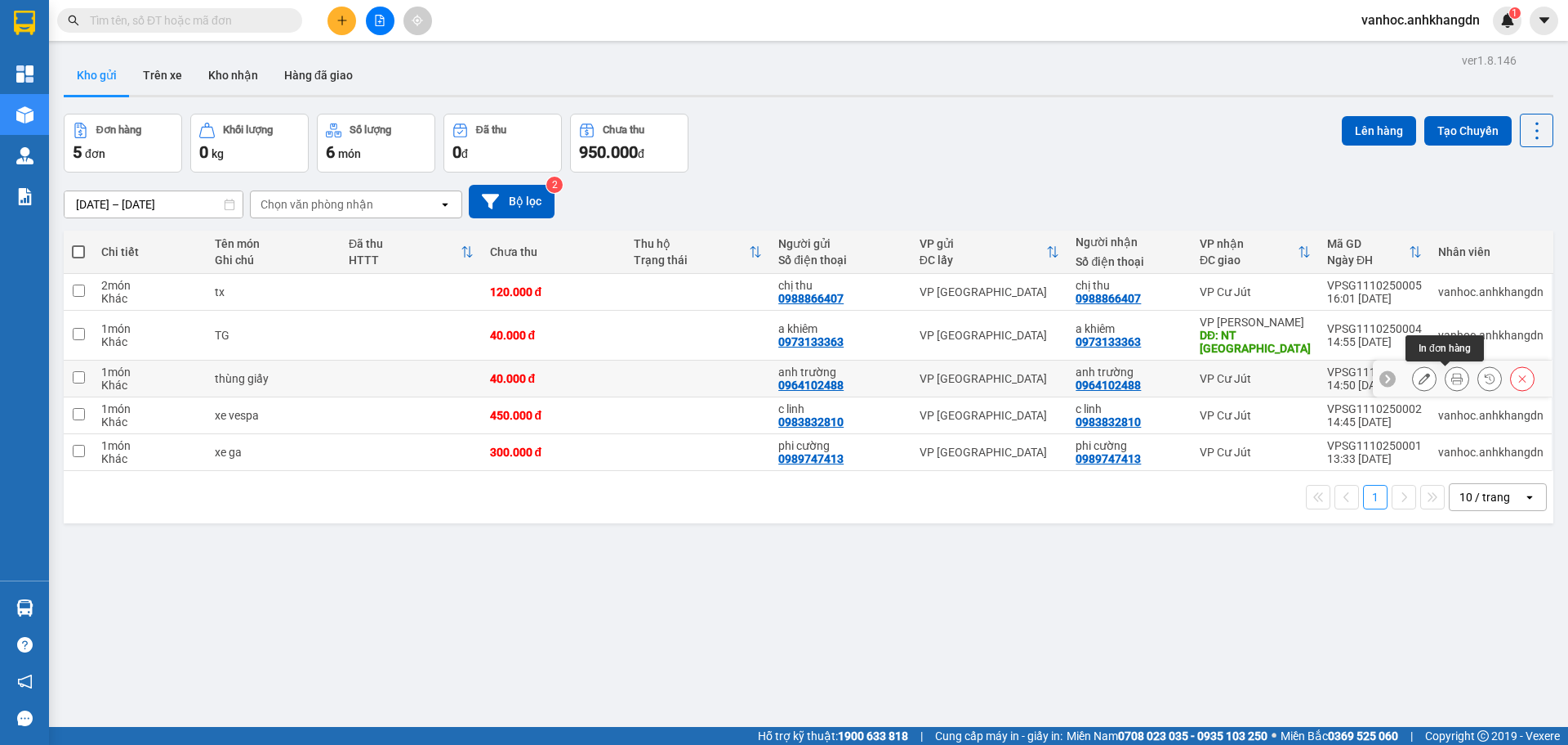
click at [1453, 377] on button at bounding box center [1457, 379] width 23 height 28
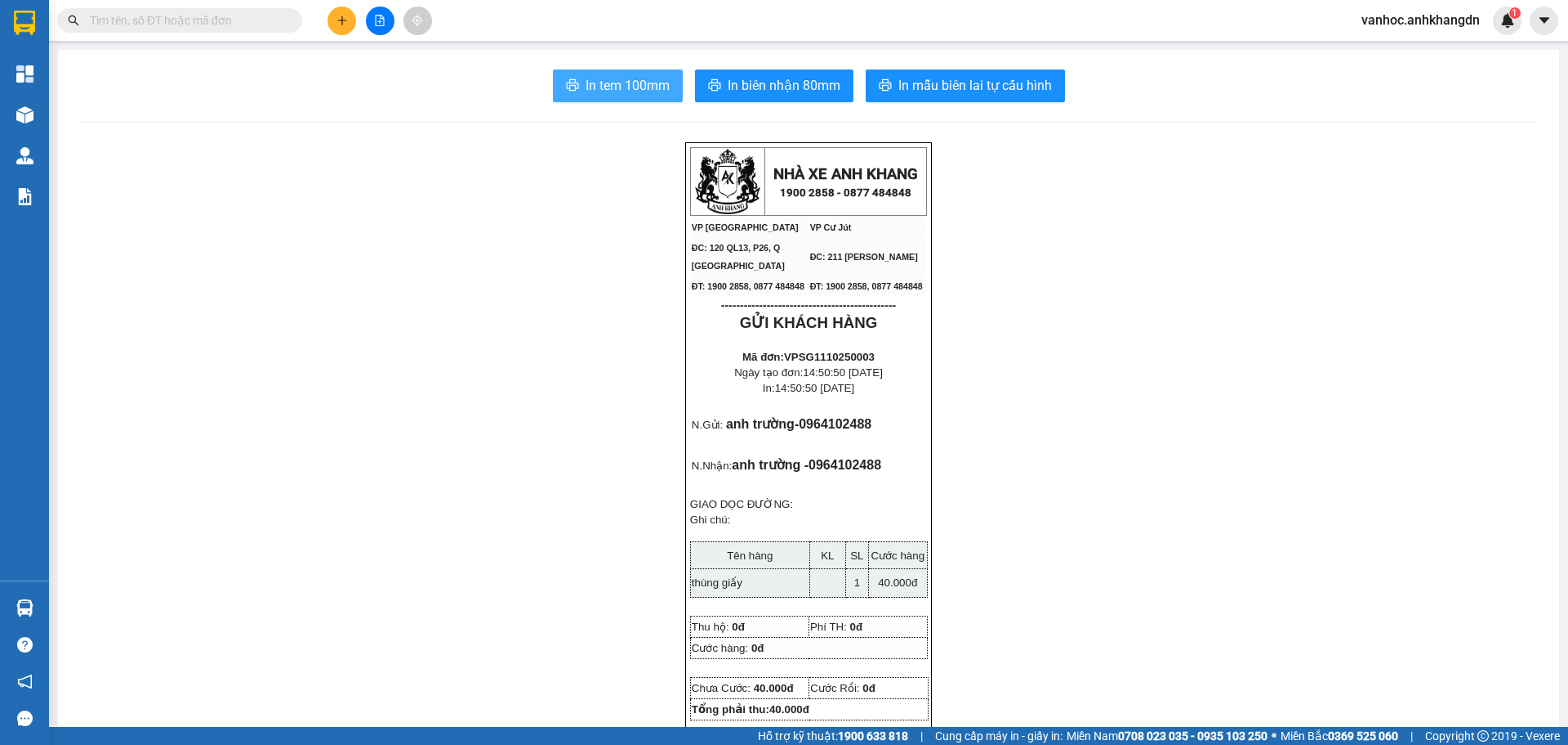
click at [617, 90] on span "In tem 100mm" at bounding box center [628, 85] width 85 height 21
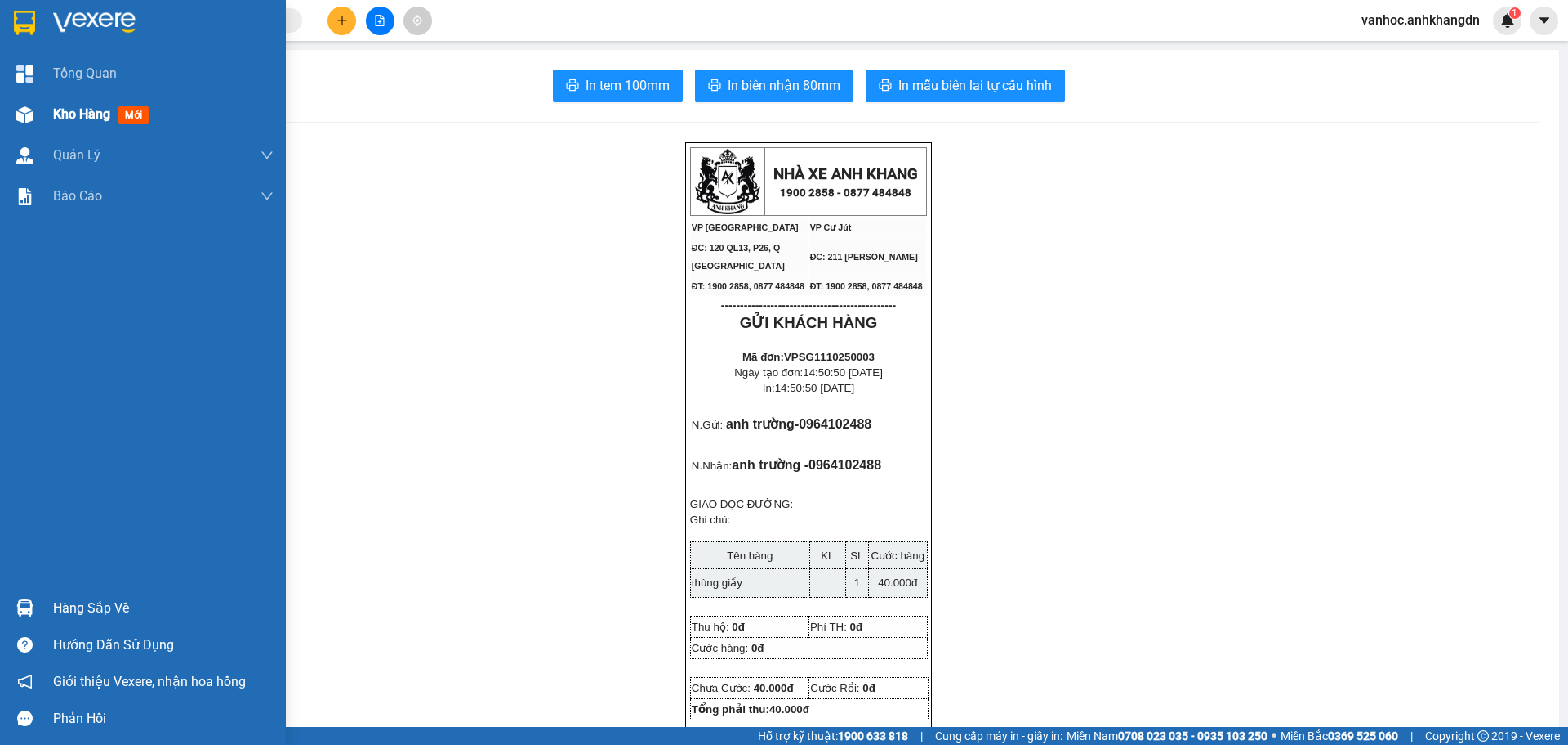
click at [92, 109] on span "Kho hàng" at bounding box center [82, 114] width 57 height 16
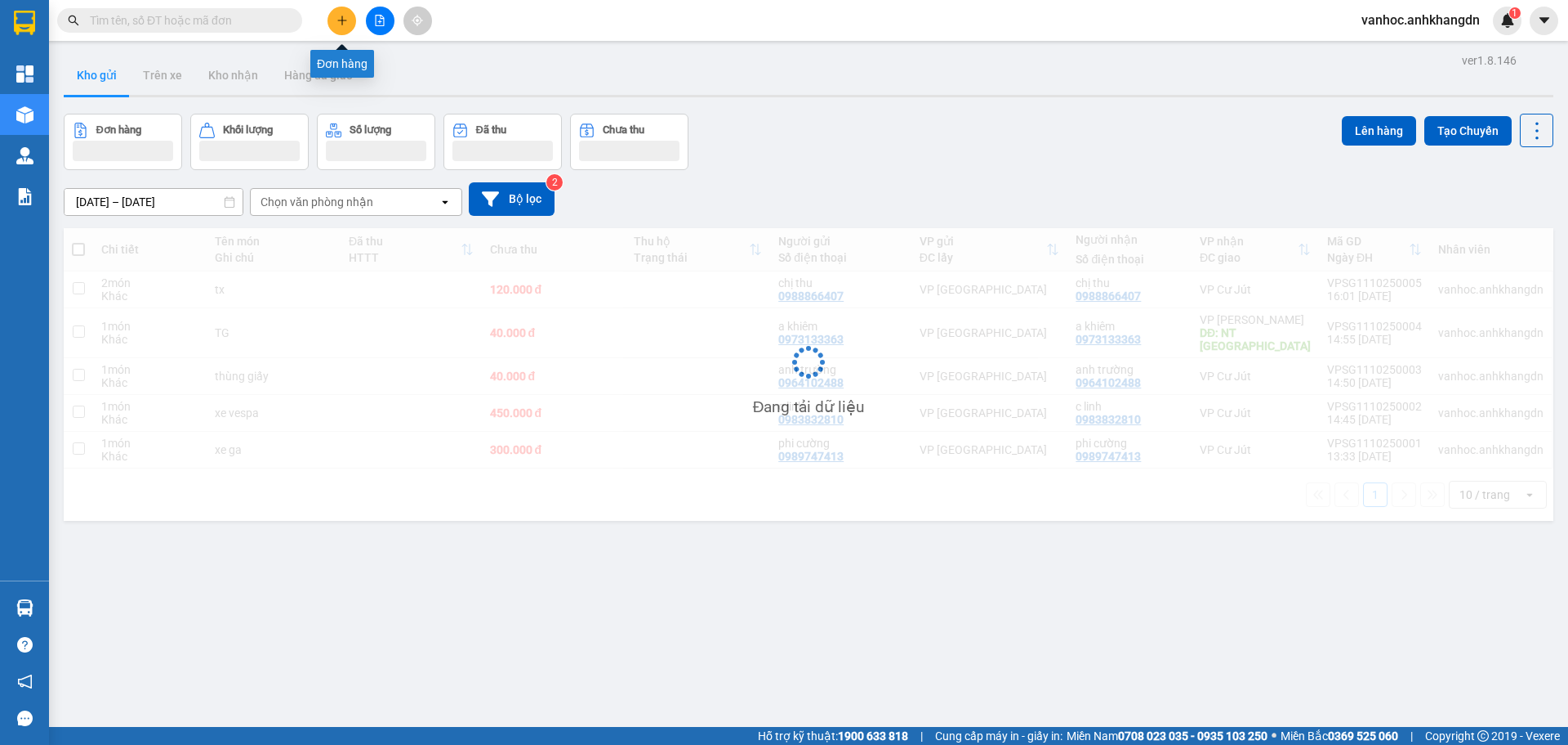
click at [346, 25] on icon "plus" at bounding box center [342, 21] width 11 height 11
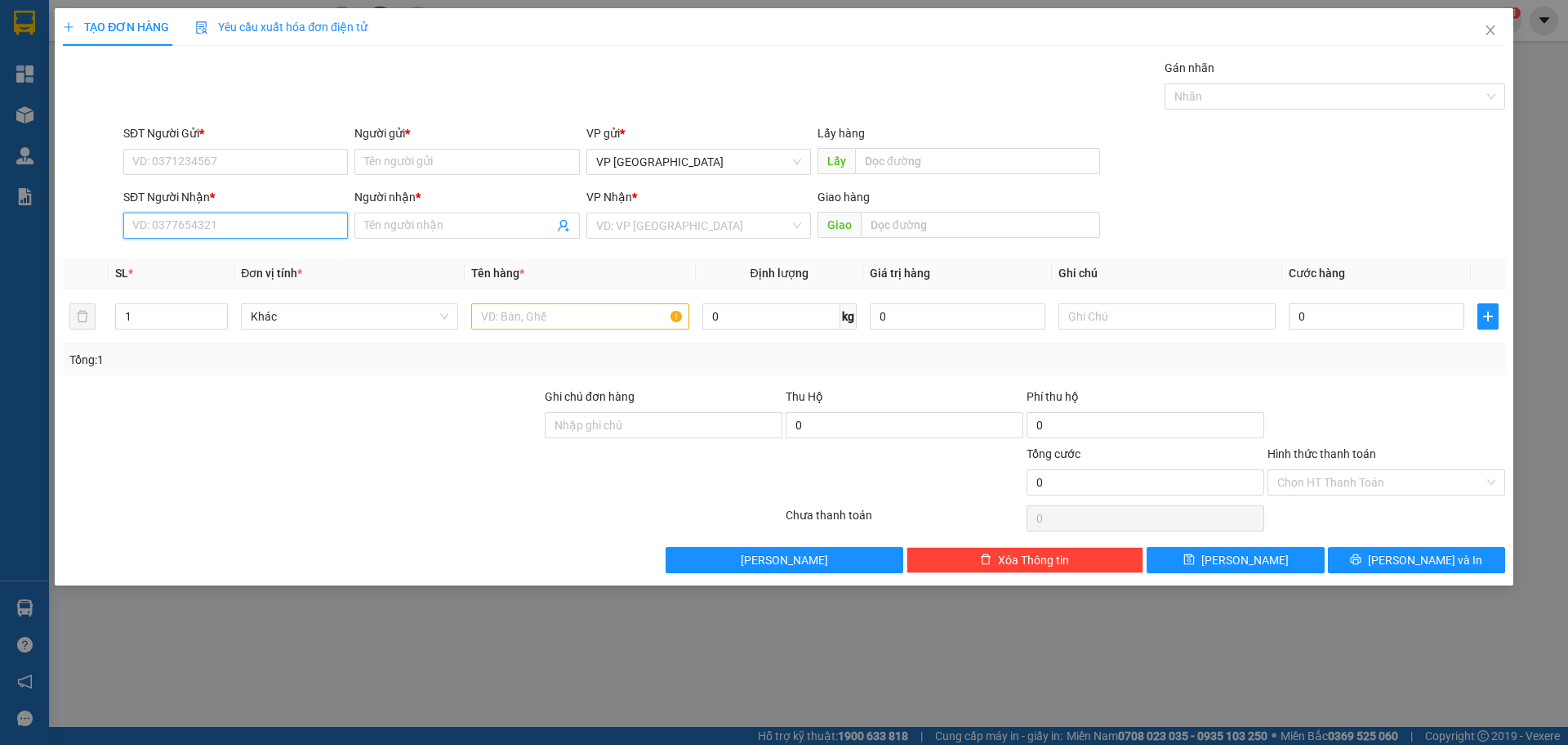
click at [269, 228] on input "SĐT Người Nhận *" at bounding box center [235, 225] width 224 height 26
click at [423, 225] on input "Người nhận *" at bounding box center [458, 225] width 189 height 18
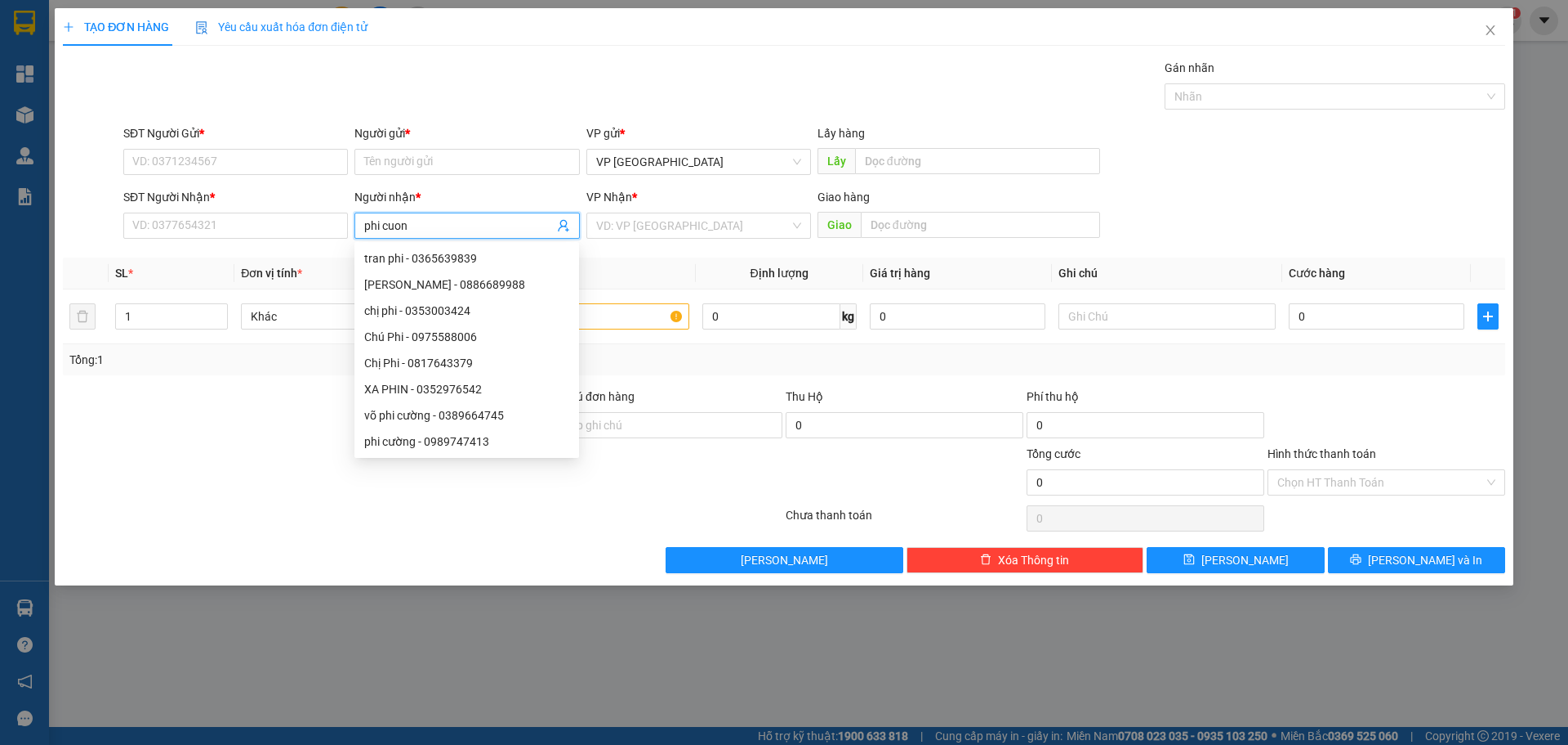
type input "phi cuong"
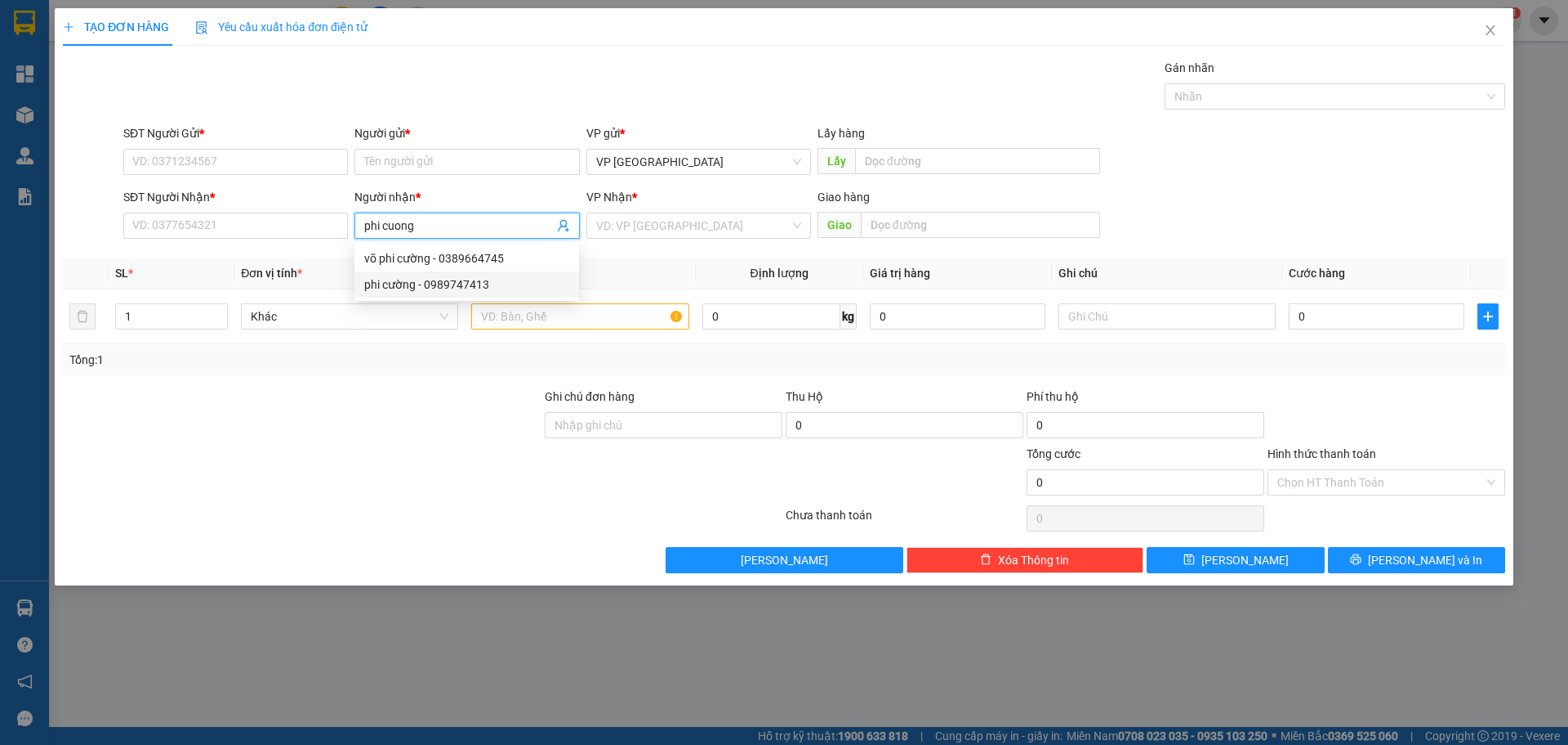
click at [481, 281] on div "phi cường - 0989747413" at bounding box center [467, 284] width 205 height 18
type input "0989747413"
type input "phi cường"
drag, startPoint x: 241, startPoint y: 226, endPoint x: 8, endPoint y: 223, distance: 233.0
click at [8, 223] on div "TẠO ĐƠN HÀNG Yêu cầu xuất hóa đơn điện tử Transit Pickup Surcharge Ids Transit …" at bounding box center [784, 372] width 1568 height 745
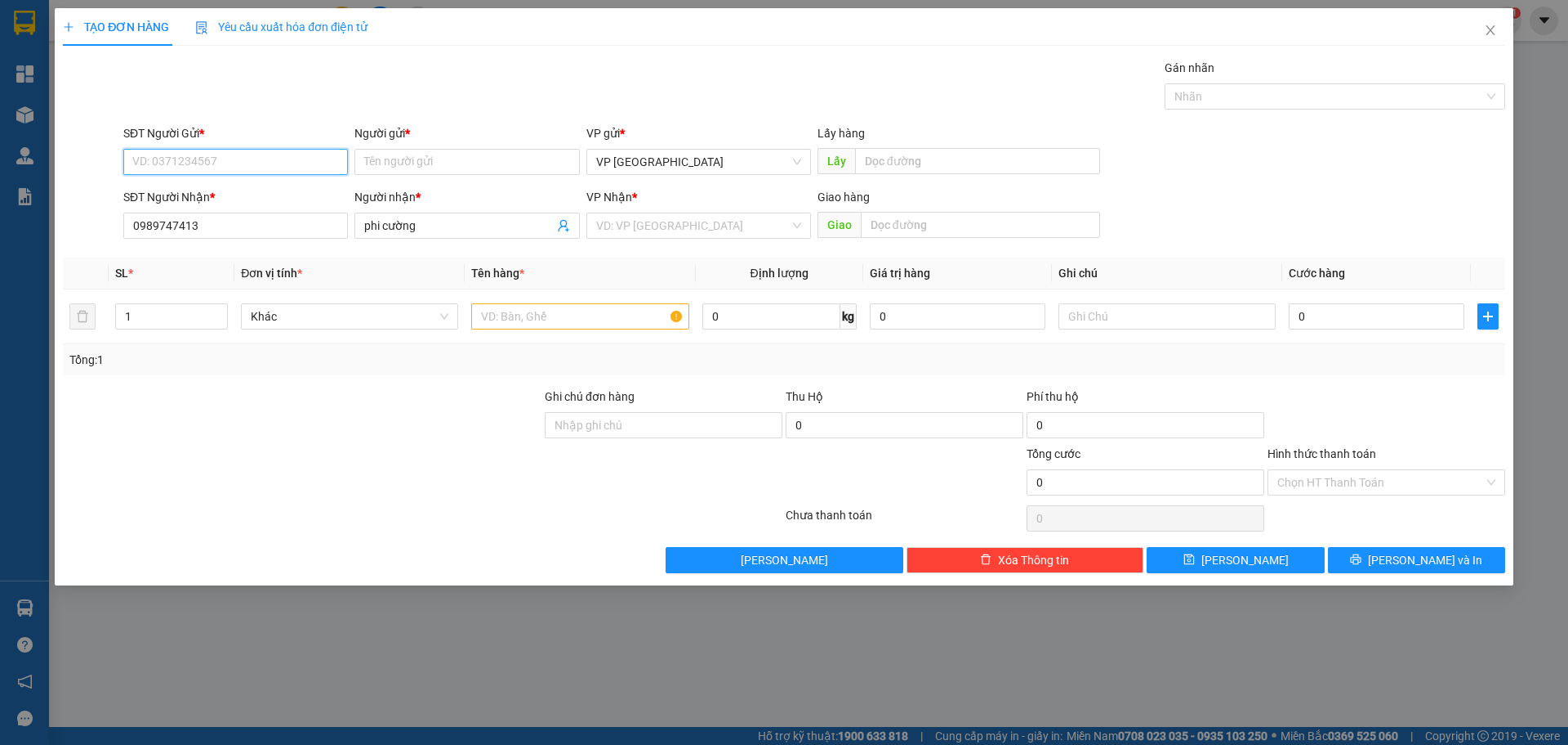
click at [240, 165] on input "SĐT Người Gửi *" at bounding box center [235, 162] width 224 height 26
paste input "0988866407"
type input "0988866407"
click at [243, 190] on div "0988866407 - chị thu" at bounding box center [236, 194] width 205 height 18
type input "chị thu"
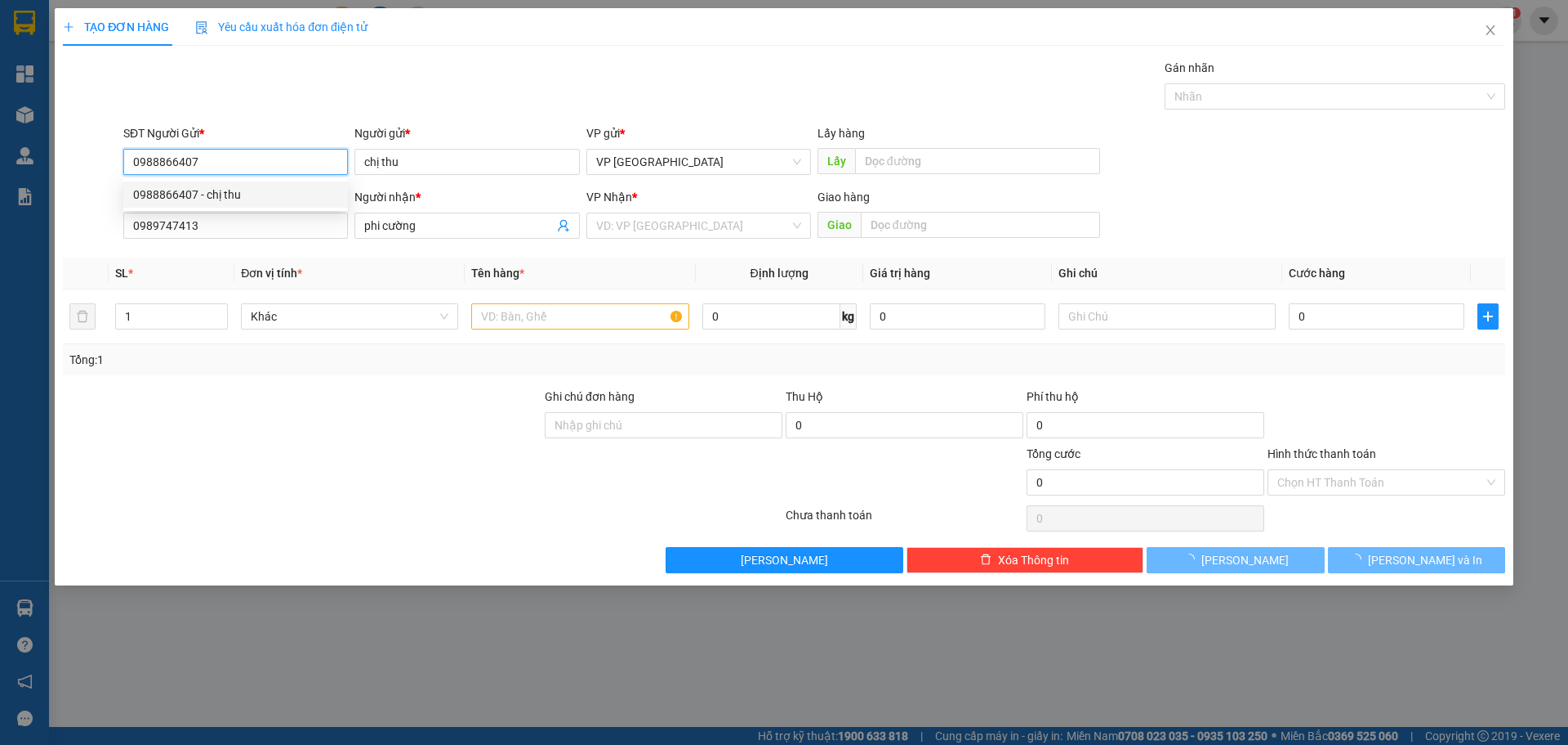
type input "120.000"
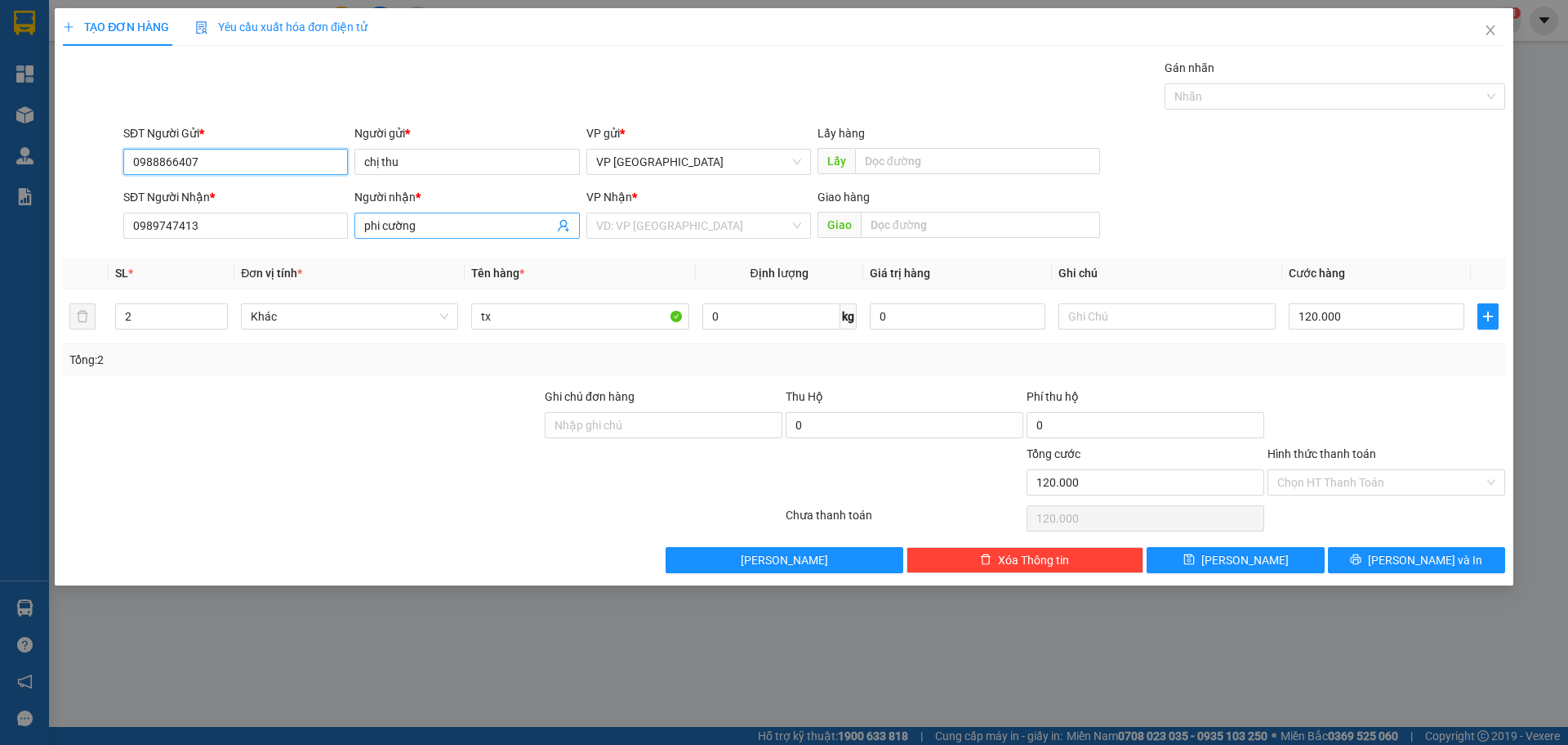
type input "0988866407"
drag, startPoint x: 429, startPoint y: 235, endPoint x: 266, endPoint y: 249, distance: 163.6
click at [266, 249] on div "Transit Pickup Surcharge Ids Transit Deliver Surcharge Ids Transit Deliver Surc…" at bounding box center [784, 316] width 1442 height 514
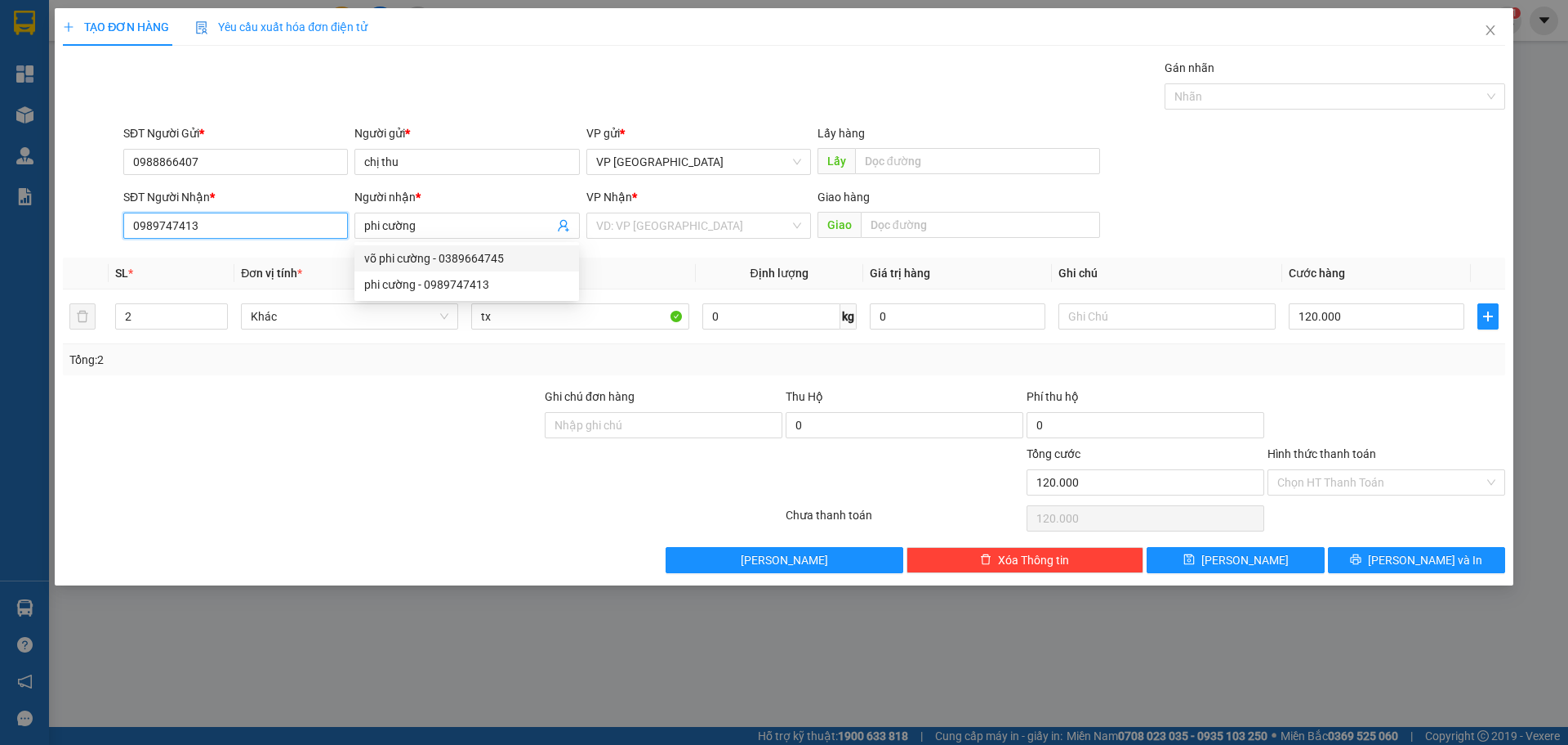
drag, startPoint x: 213, startPoint y: 229, endPoint x: 23, endPoint y: 230, distance: 190.0
click at [38, 230] on div "TẠO ĐƠN HÀNG Yêu cầu xuất hóa đơn điện tử Transit Pickup Surcharge Ids Transit …" at bounding box center [784, 372] width 1568 height 745
paste input "8866407"
type input "0989747413"
click at [215, 142] on div "SĐT Người Gửi *" at bounding box center [235, 136] width 224 height 24
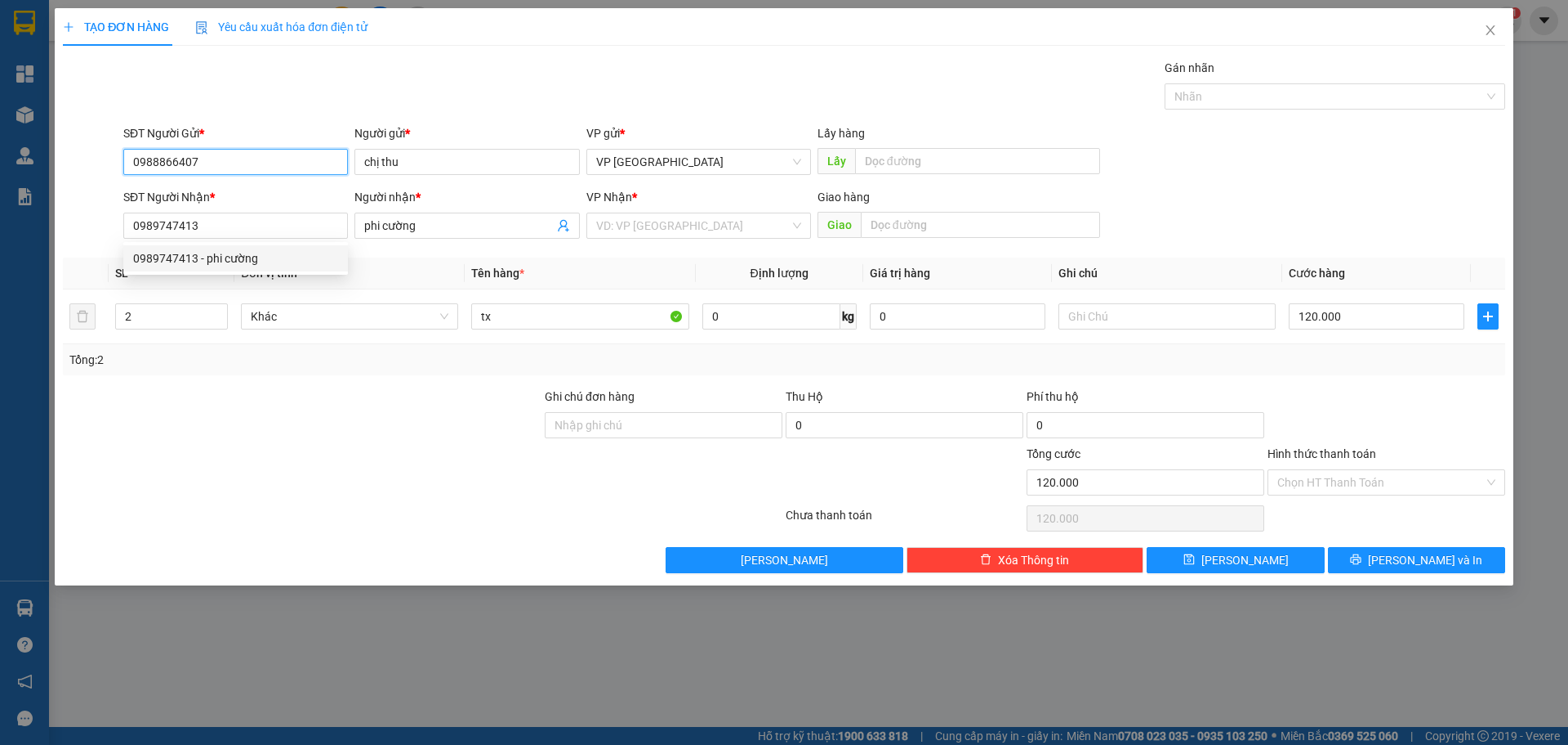
click at [215, 167] on input "0988866407" at bounding box center [235, 162] width 224 height 26
click at [215, 168] on input "0988866407" at bounding box center [235, 162] width 224 height 26
paste input "9747413"
type input "0989747413"
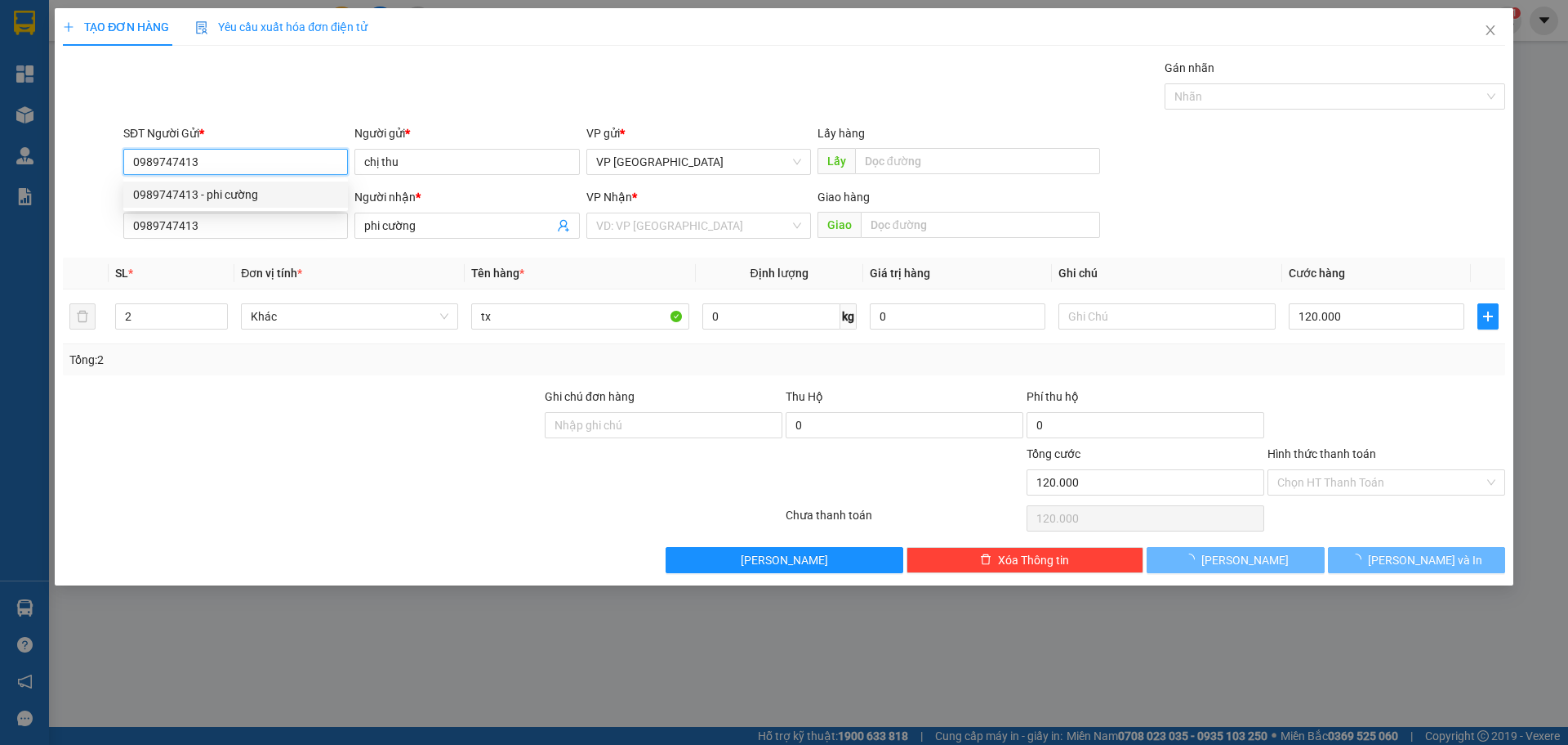
click at [237, 204] on div "0989747413 - phi cường" at bounding box center [235, 194] width 224 height 26
type input "phi cường"
type input "300.000"
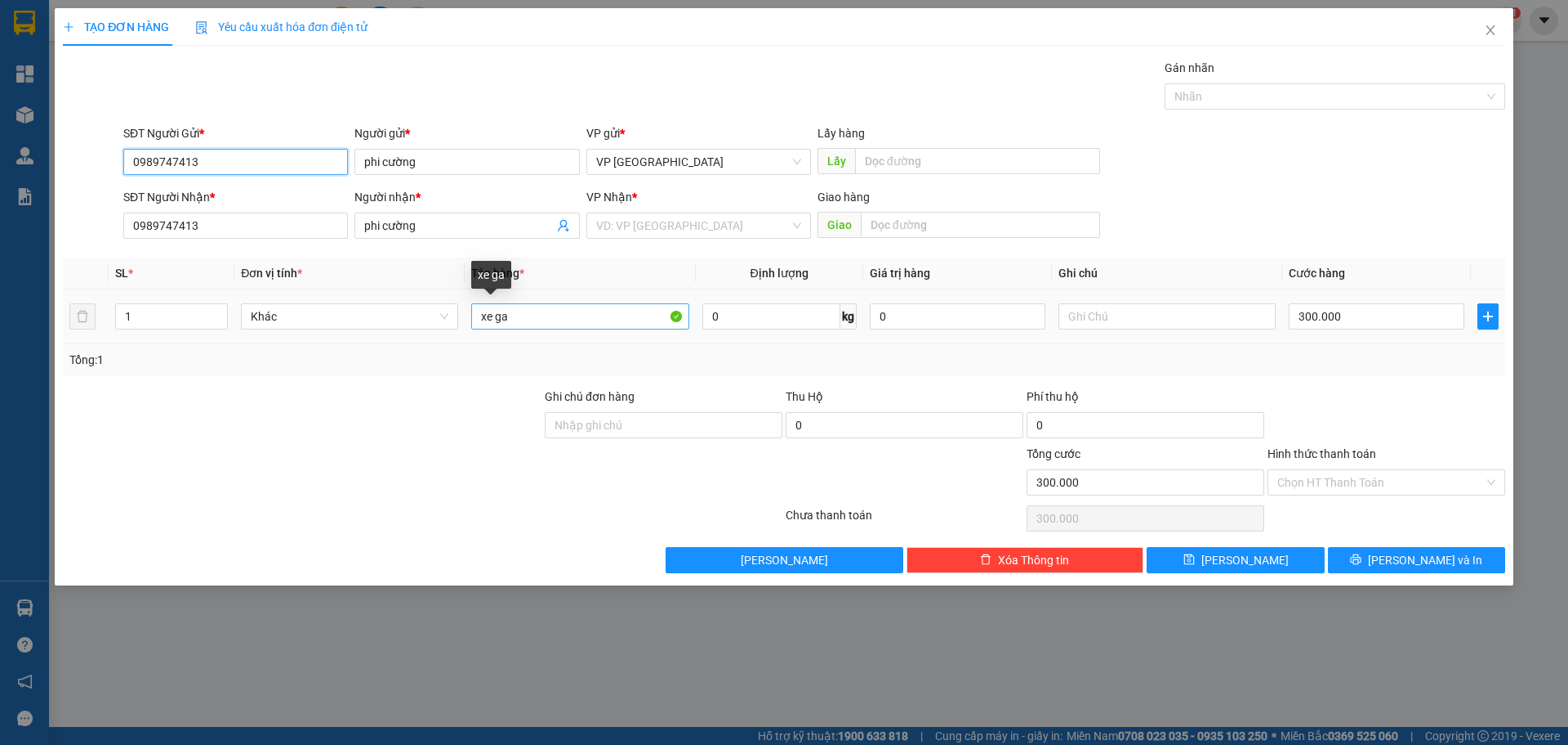
type input "0989747413"
click at [530, 315] on input "xe ga" at bounding box center [579, 317] width 217 height 26
type input "xe"
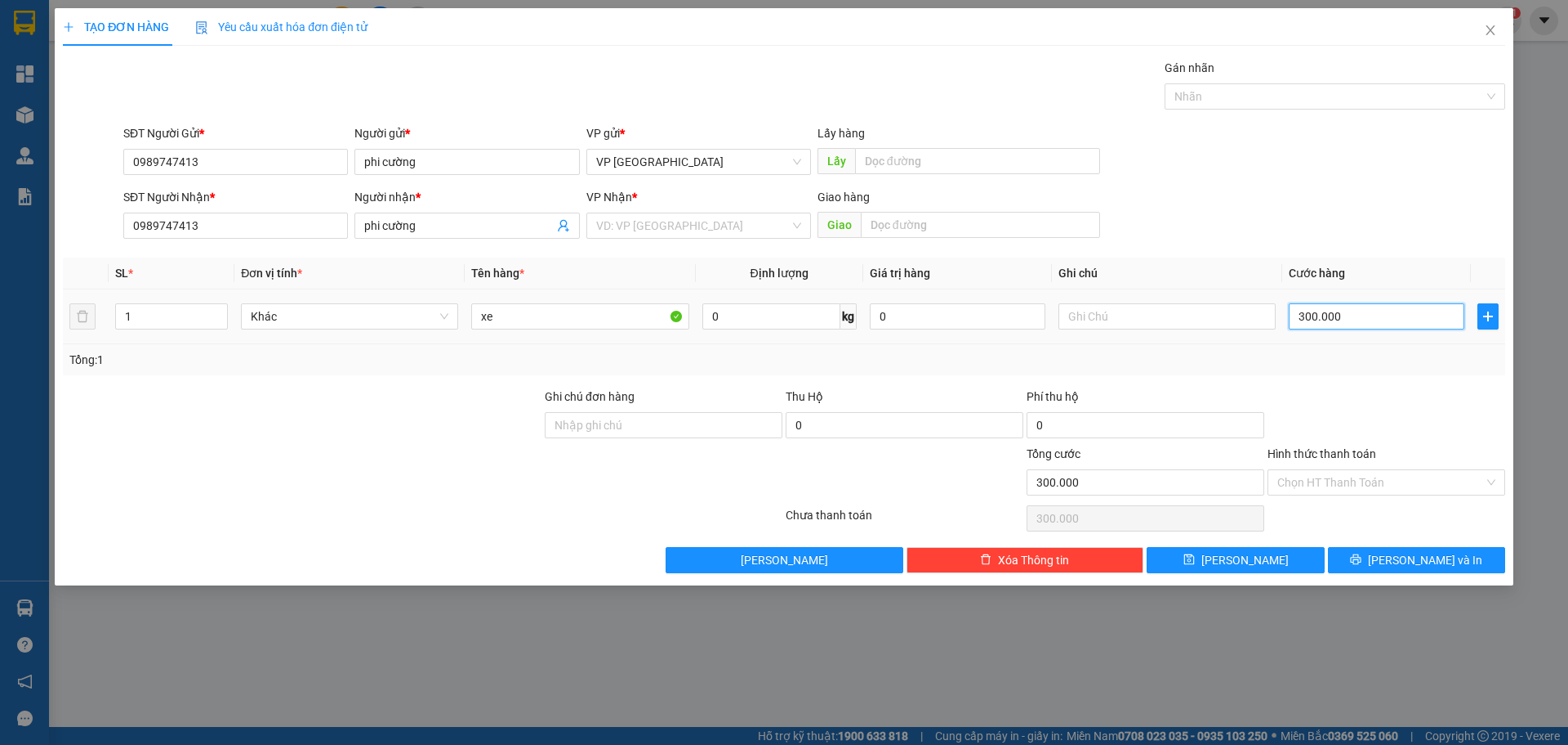
click at [1352, 315] on input "300.000" at bounding box center [1376, 317] width 176 height 26
click at [701, 229] on input "search" at bounding box center [693, 225] width 193 height 24
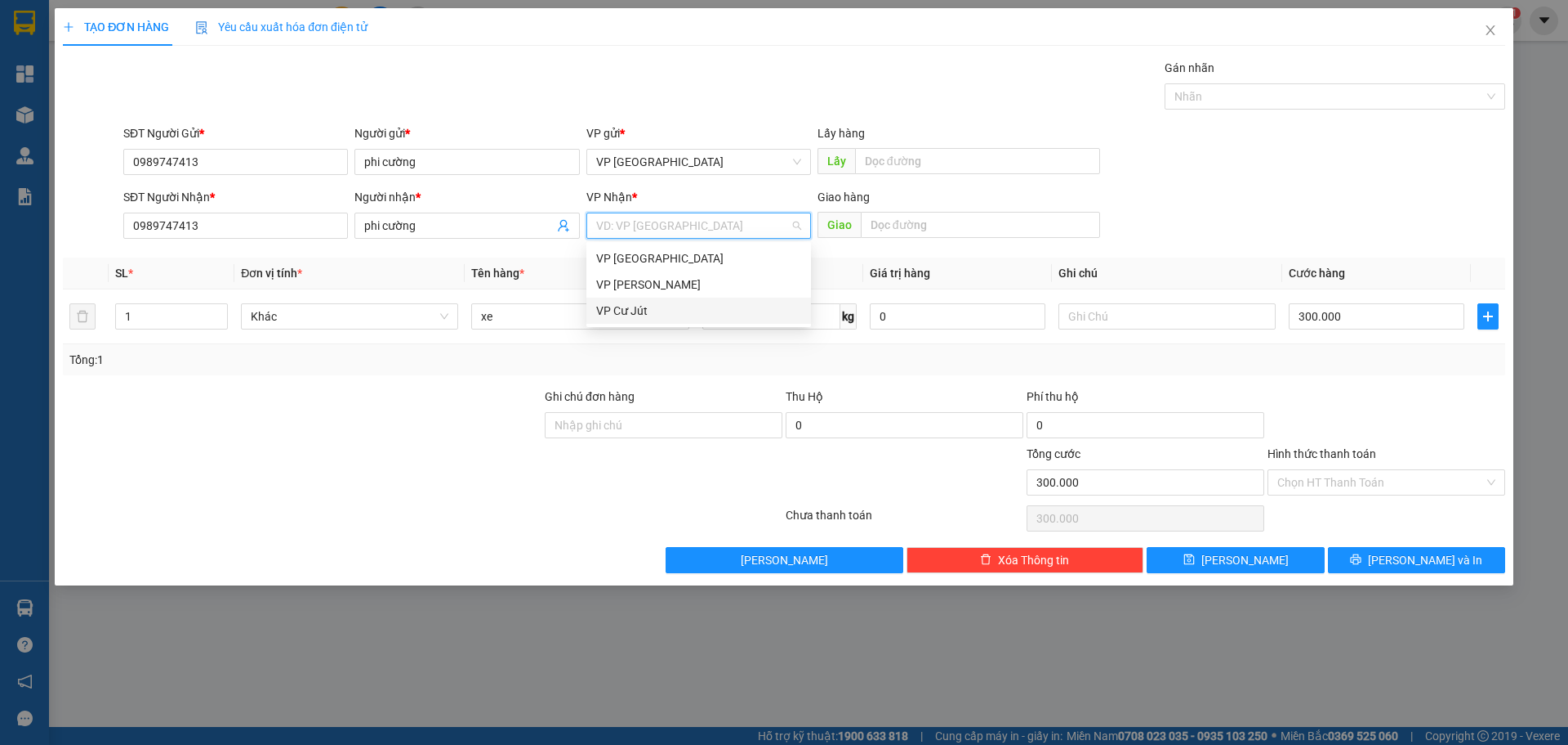
click at [643, 303] on div "VP Cư Jút" at bounding box center [699, 310] width 205 height 18
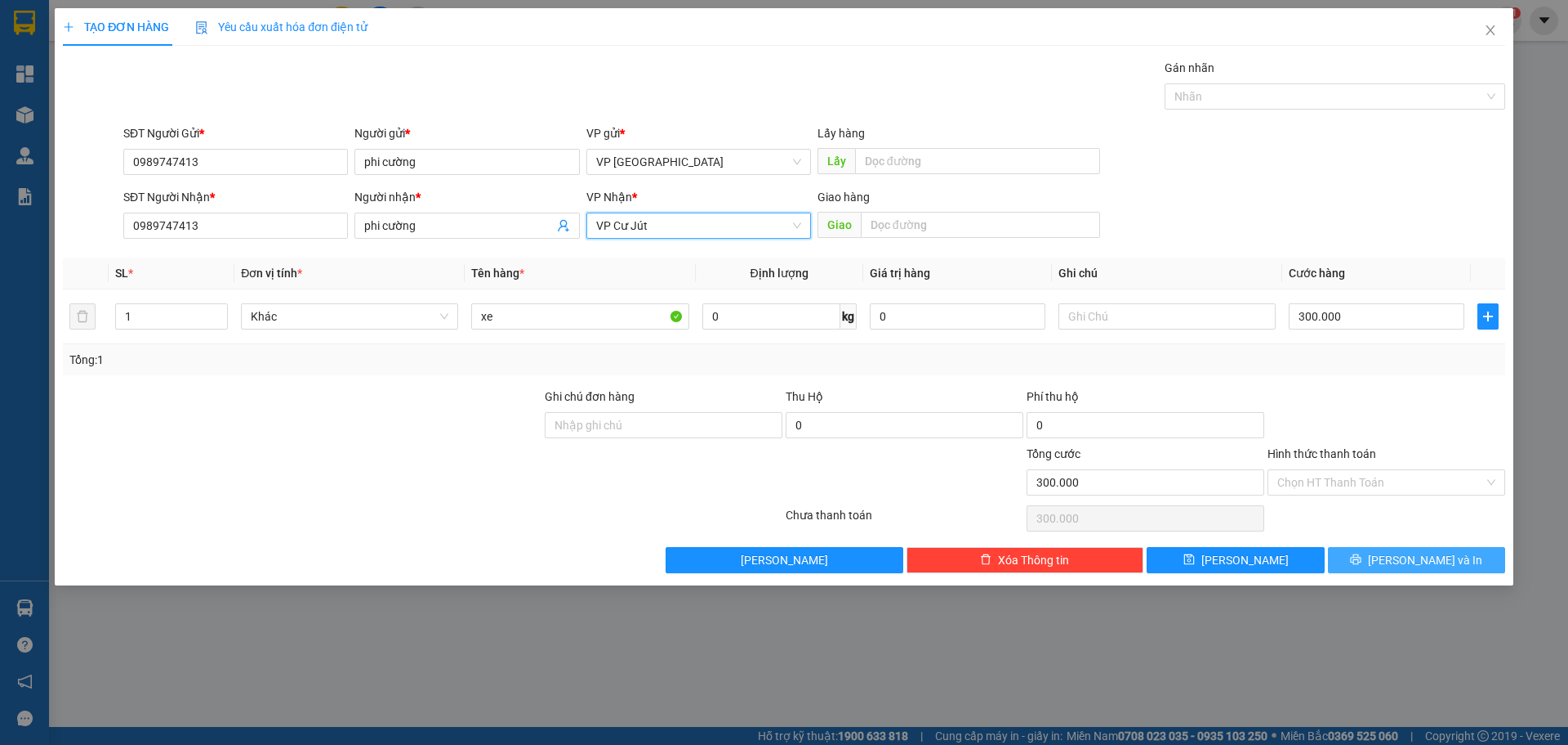
click at [1404, 562] on span "[PERSON_NAME] và In" at bounding box center [1425, 559] width 115 height 18
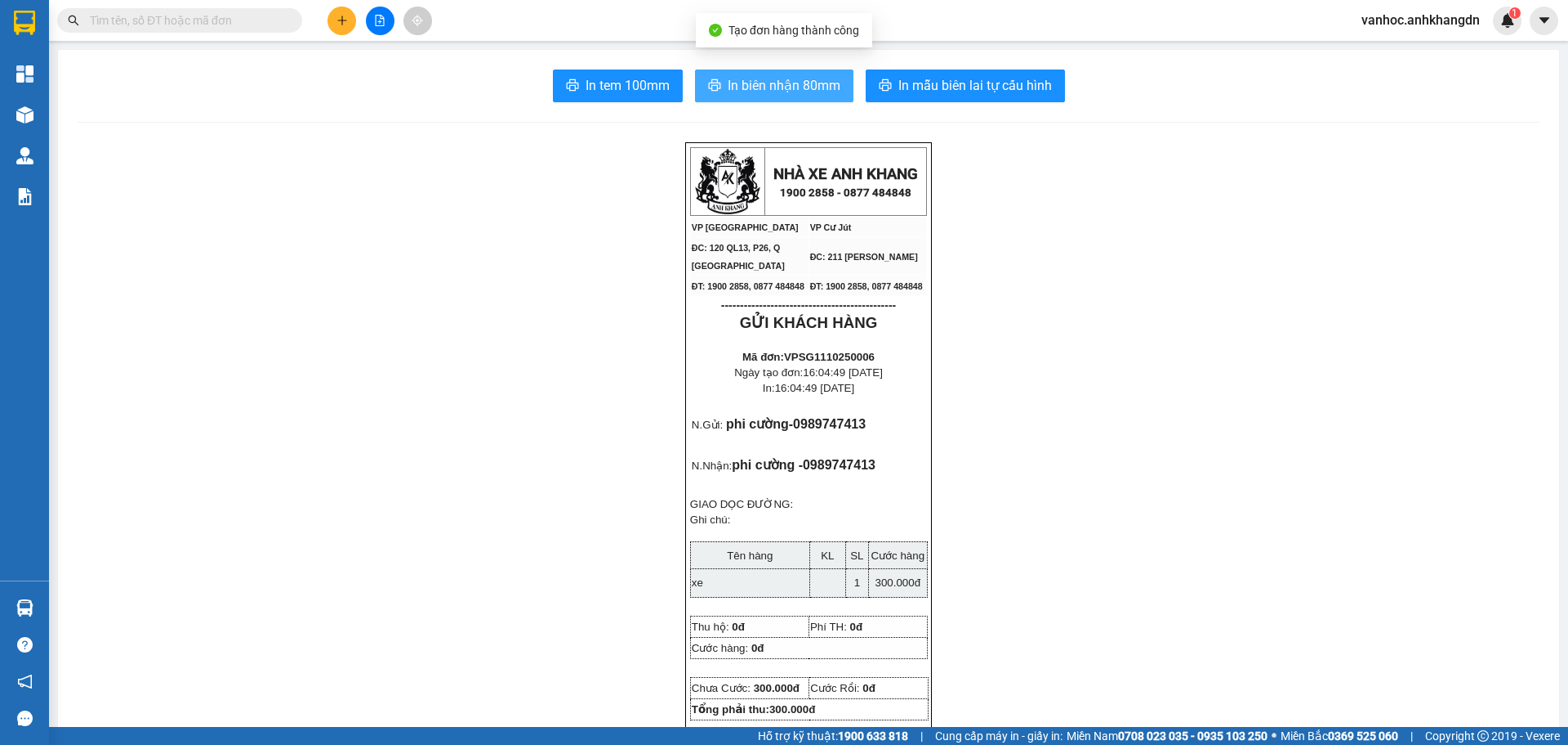
click at [746, 90] on span "In biên nhận 80mm" at bounding box center [784, 85] width 113 height 21
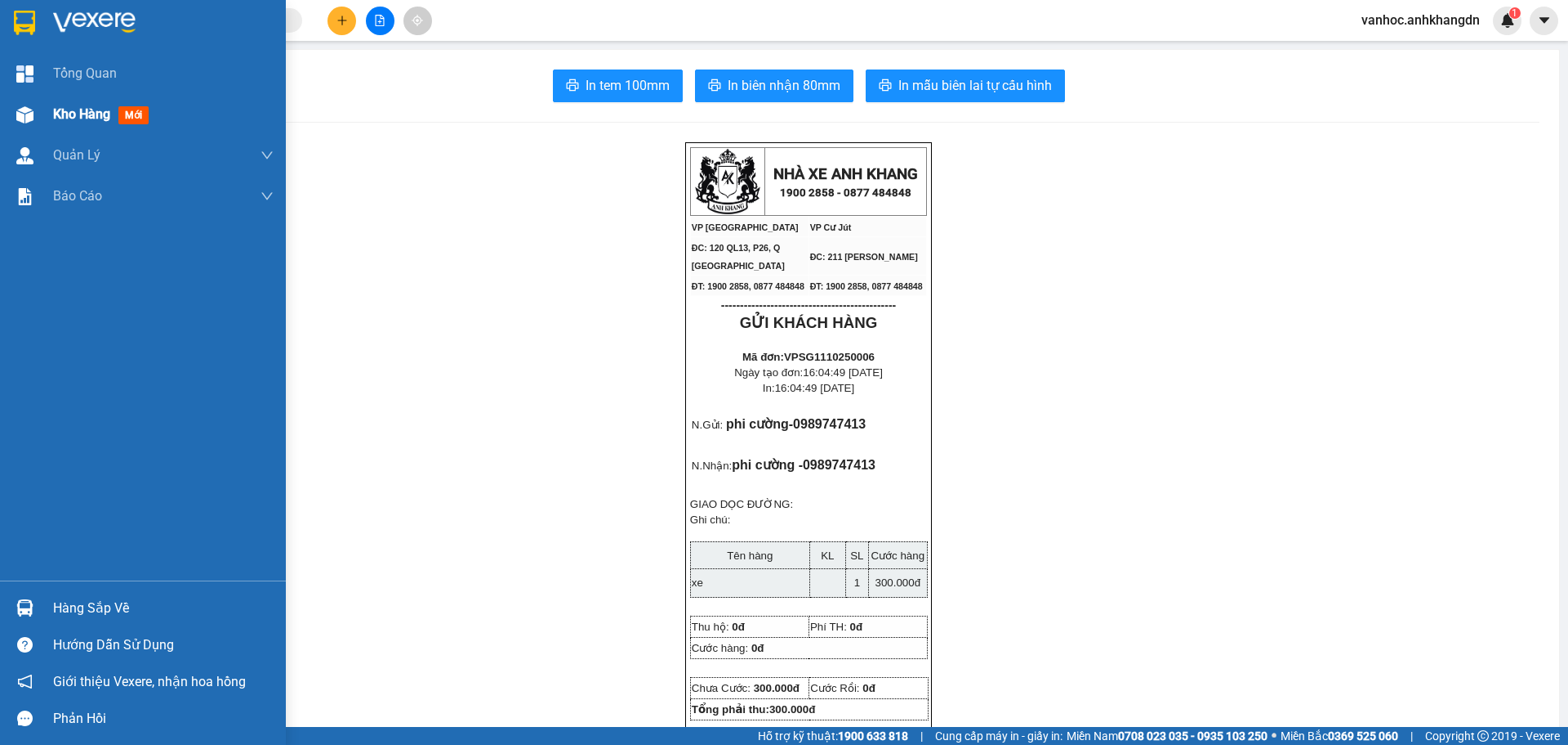
click at [82, 116] on span "Kho hàng" at bounding box center [82, 114] width 57 height 16
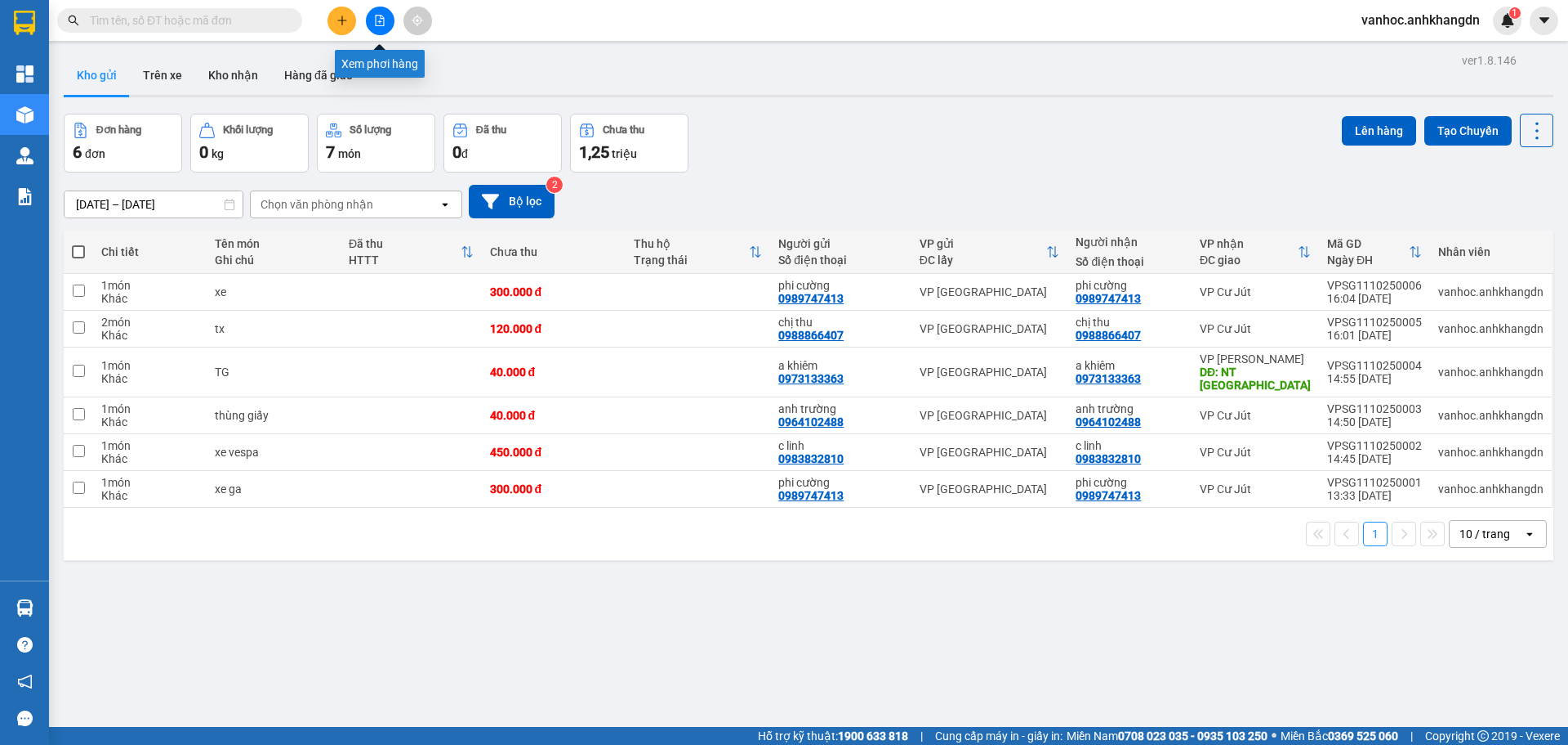
click at [348, 11] on button at bounding box center [342, 21] width 28 height 28
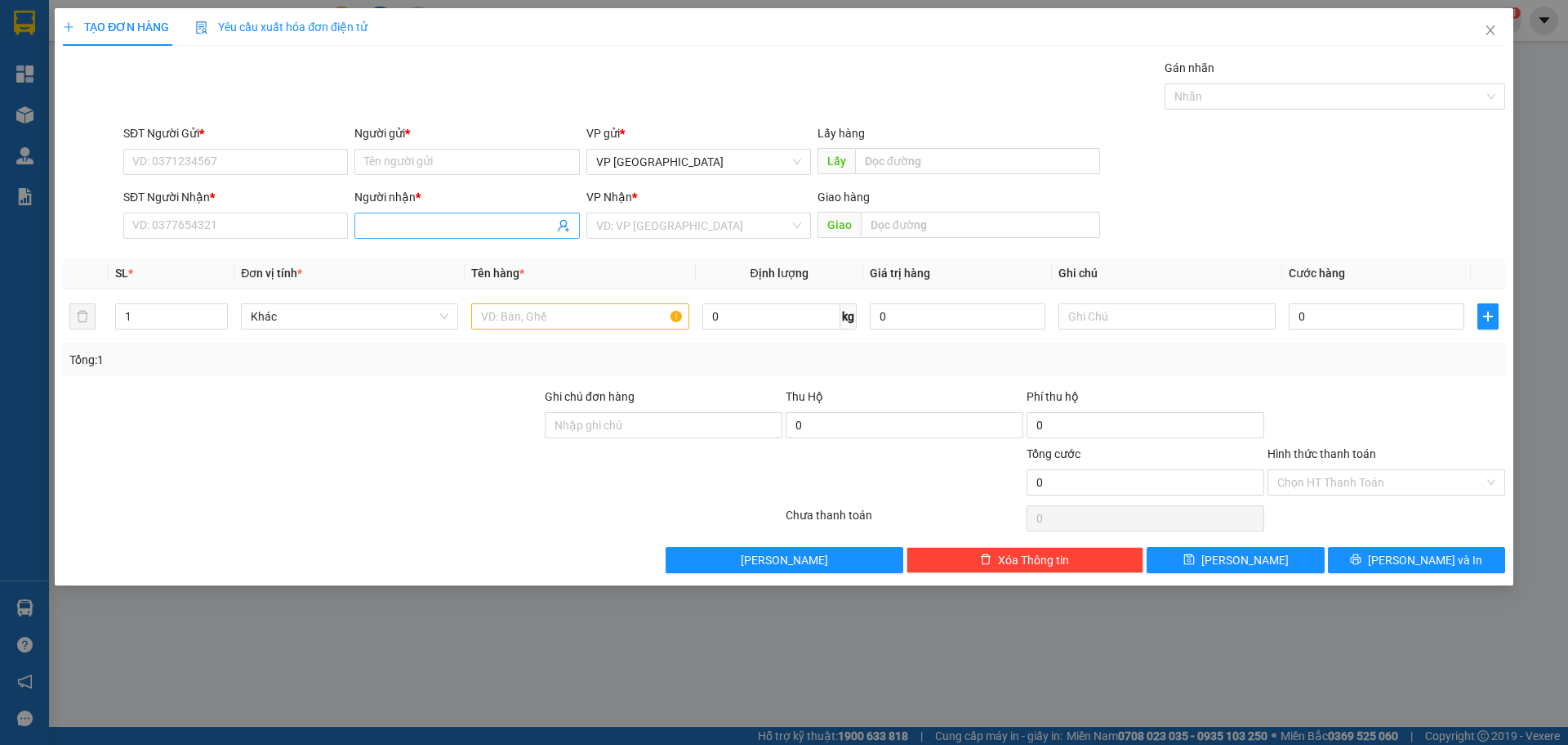
click at [457, 225] on input "Người nhận *" at bounding box center [458, 225] width 189 height 18
type input "thao sp"
click at [385, 270] on div "thảo sp - 0945389191" at bounding box center [467, 258] width 224 height 26
type input "0945389191"
drag, startPoint x: 413, startPoint y: 231, endPoint x: 295, endPoint y: 224, distance: 118.2
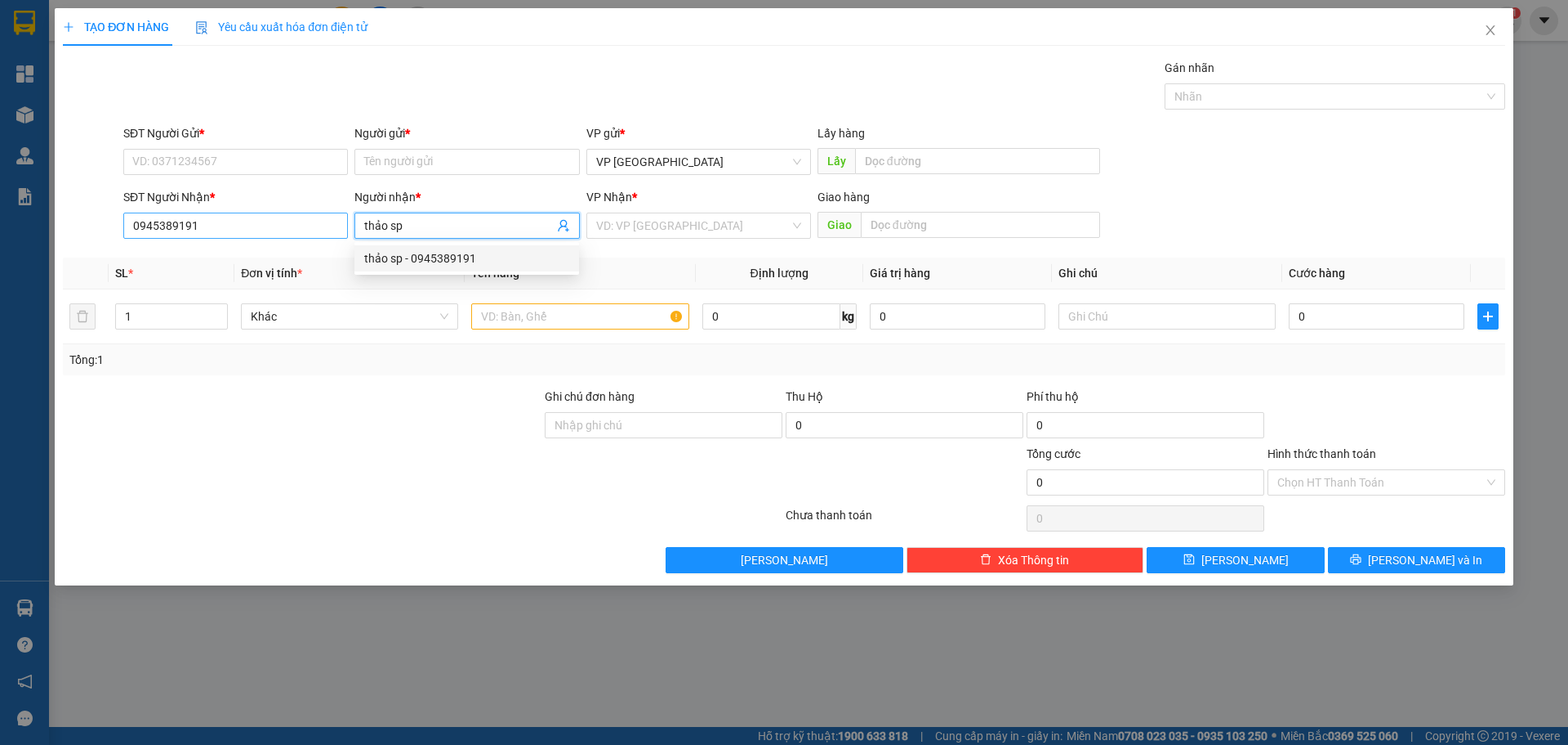
click at [295, 224] on div "SĐT Người Nhận * 0945389191 Người nhận * thảo sp VP Nhận * VD: VP [GEOGRAPHIC_D…" at bounding box center [814, 216] width 1389 height 57
type input "thảo sp"
click at [410, 157] on input "Người gửi *" at bounding box center [467, 162] width 224 height 26
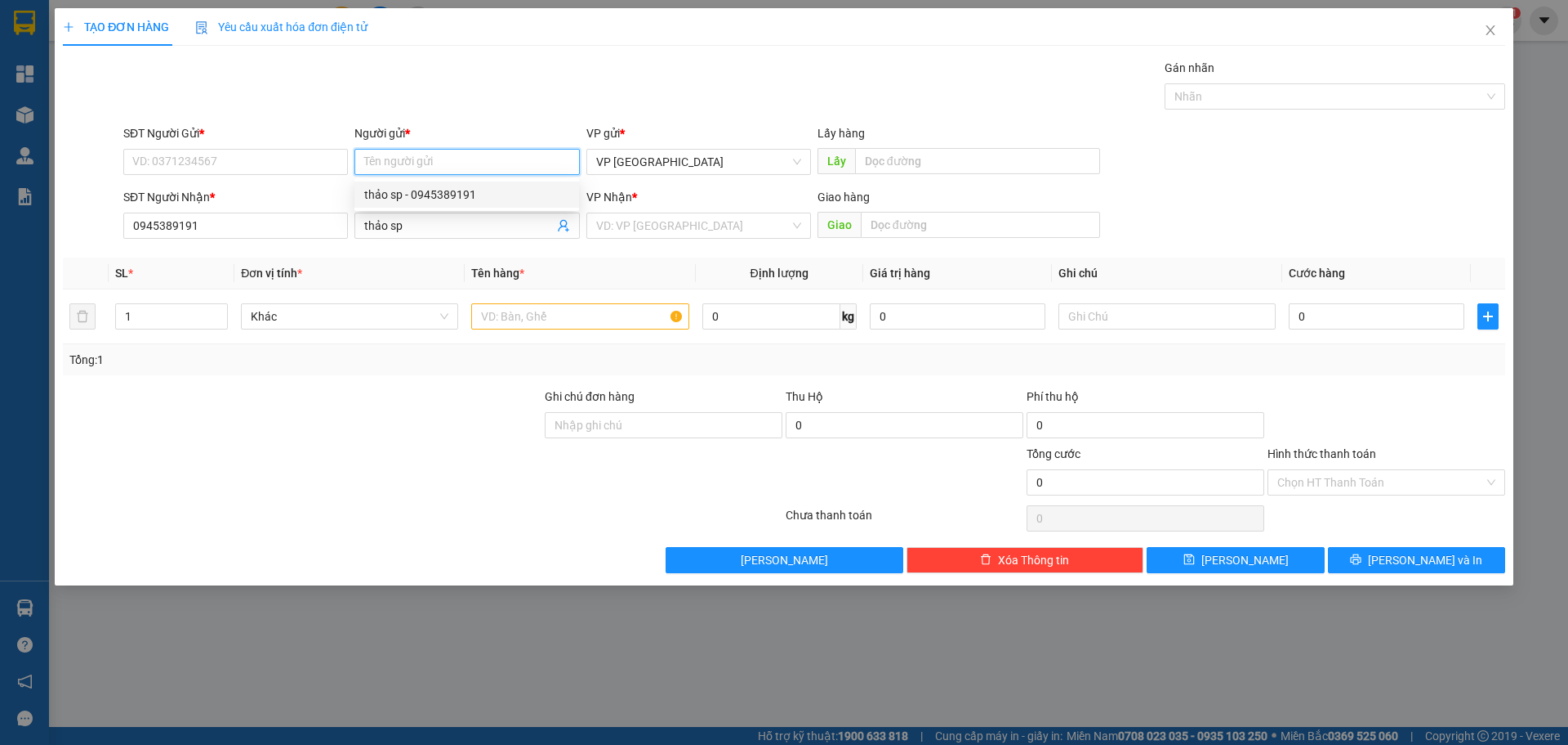
click at [414, 186] on div "thảo sp - 0945389191" at bounding box center [467, 194] width 205 height 18
type input "0945389191"
type input "thảo sp"
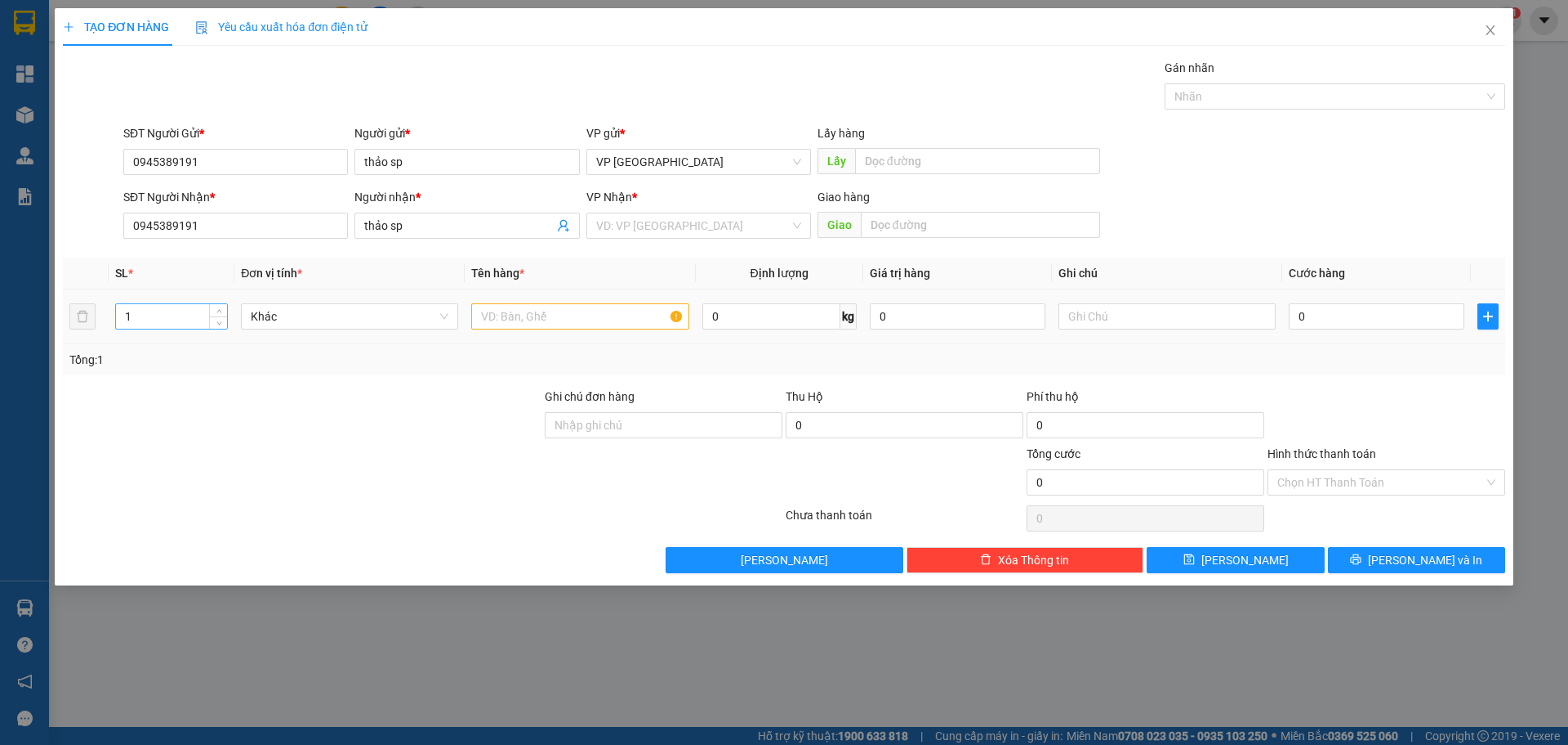
click at [195, 308] on input "1" at bounding box center [172, 317] width 111 height 24
type input "14"
click at [515, 320] on input "text" at bounding box center [579, 317] width 217 height 26
paste input "ệ"
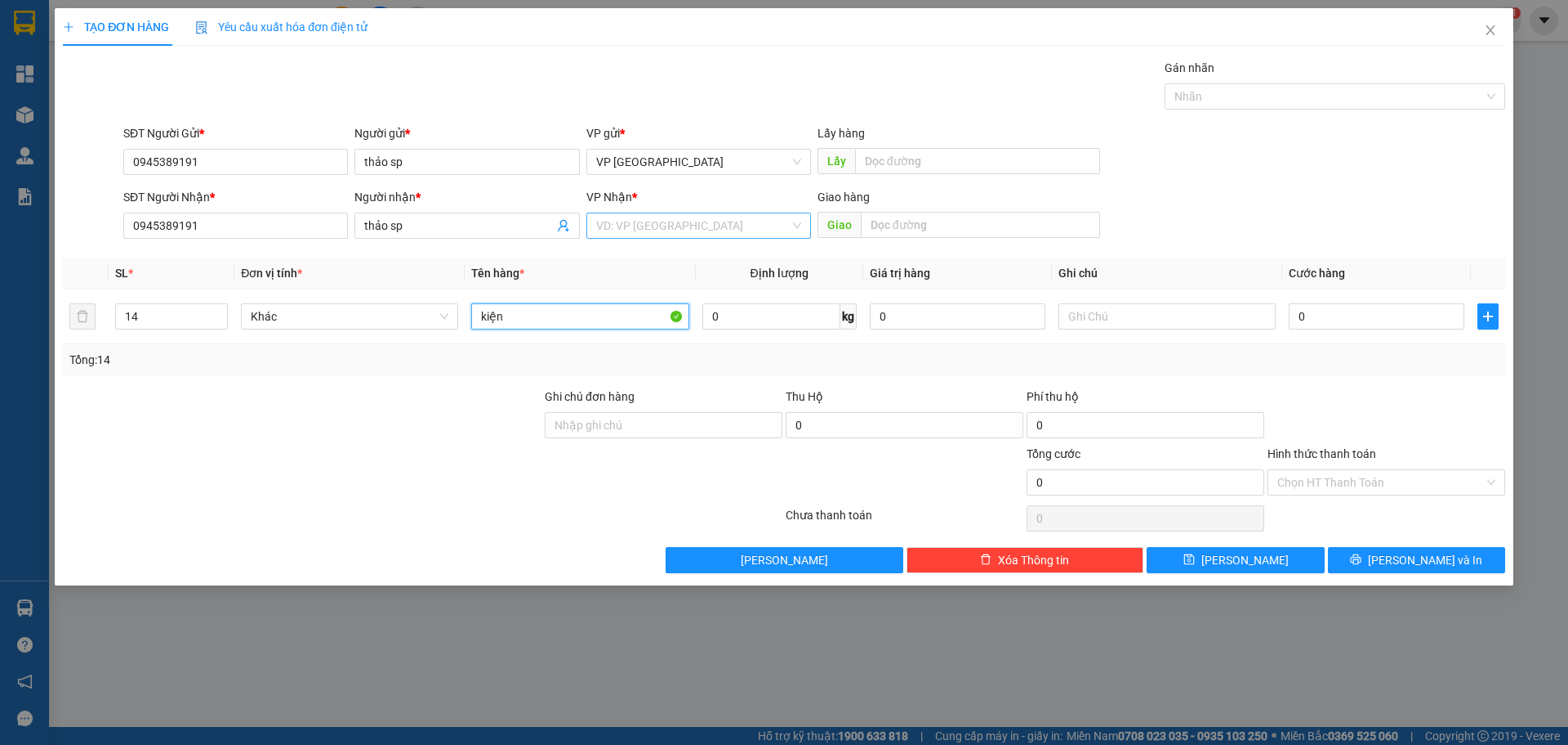
type input "kiện"
click at [674, 218] on input "search" at bounding box center [693, 225] width 193 height 24
click at [635, 323] on body "Kết quả tìm kiếm ( 0 ) Bộ lọc No Data vanhoc.anhkhangdn 1 Tổng Quan Kho hàng mớ…" at bounding box center [784, 372] width 1568 height 745
click at [762, 225] on input "search" at bounding box center [693, 225] width 193 height 24
drag, startPoint x: 619, startPoint y: 305, endPoint x: 1065, endPoint y: 279, distance: 446.8
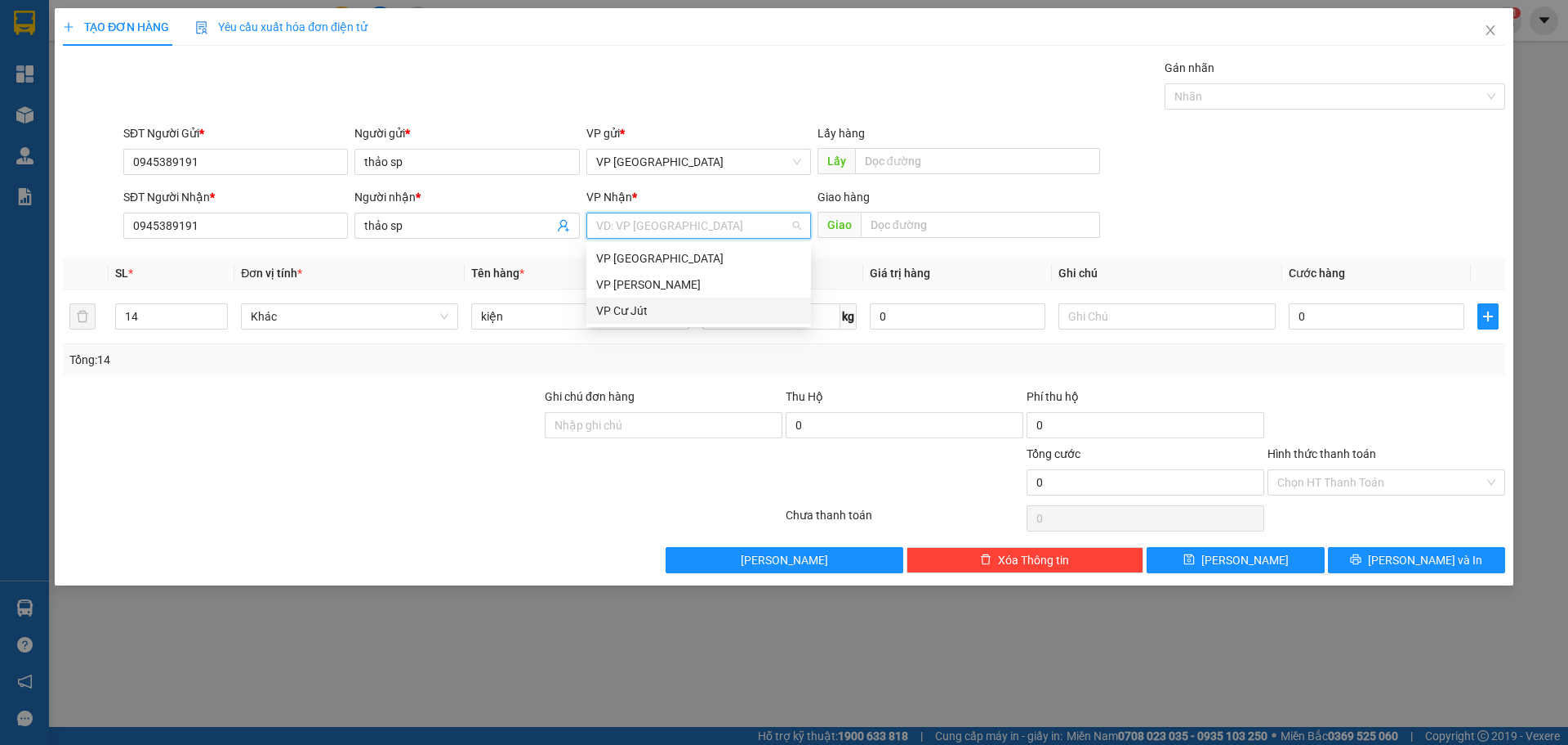
click at [620, 305] on div "VP Cư Jút" at bounding box center [699, 310] width 205 height 18
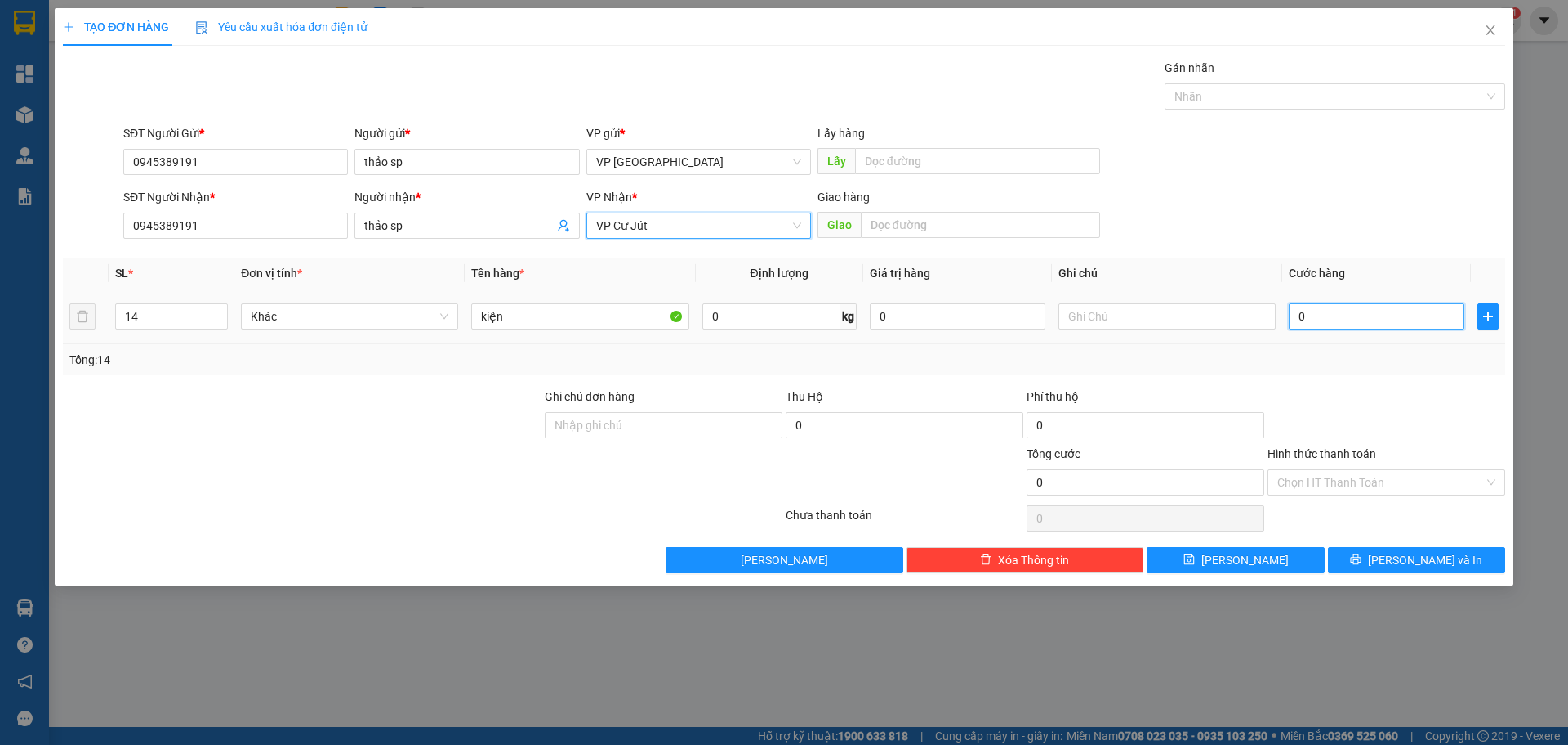
click at [1403, 318] on input "0" at bounding box center [1376, 317] width 176 height 26
type input "5"
type input "56"
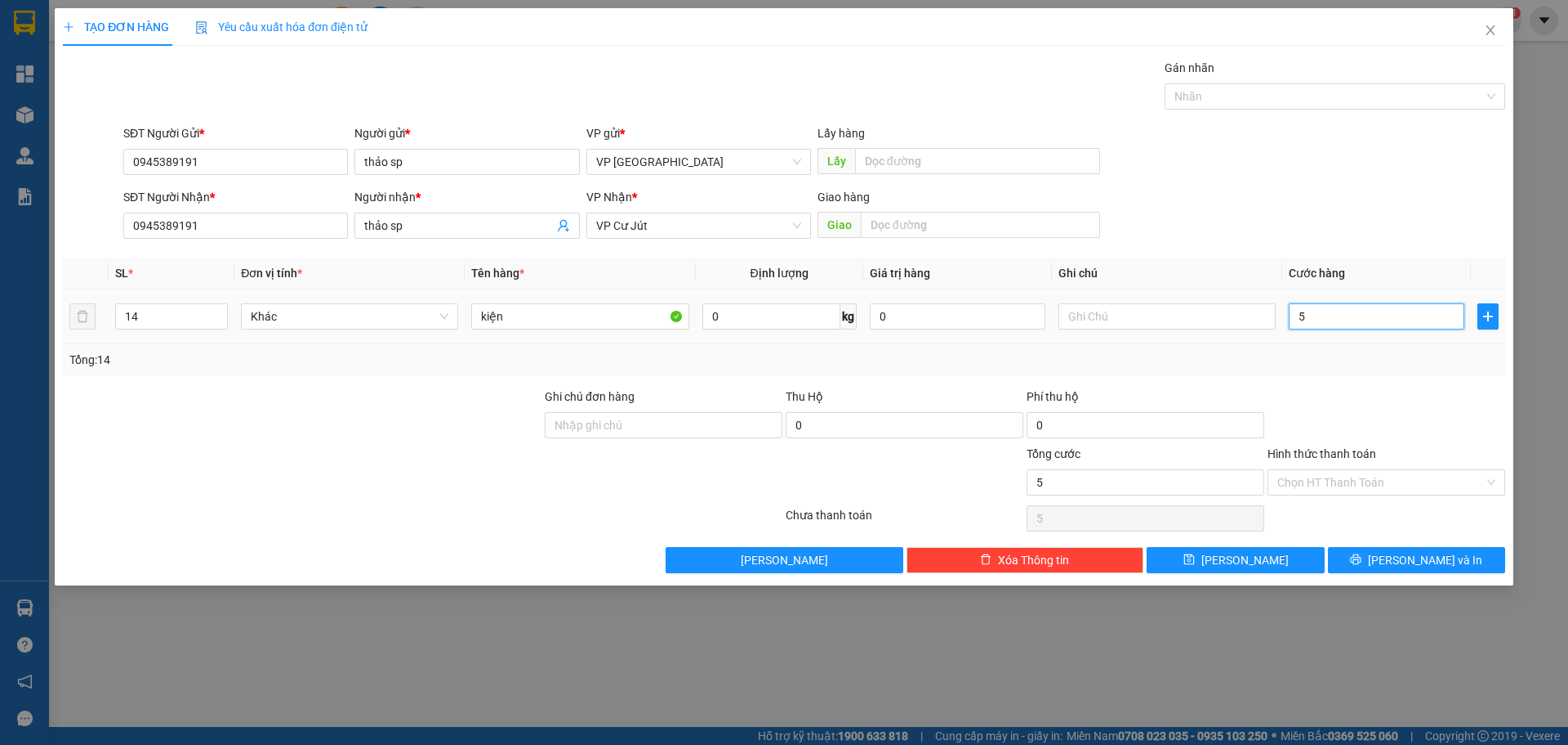
type input "56"
type input "560"
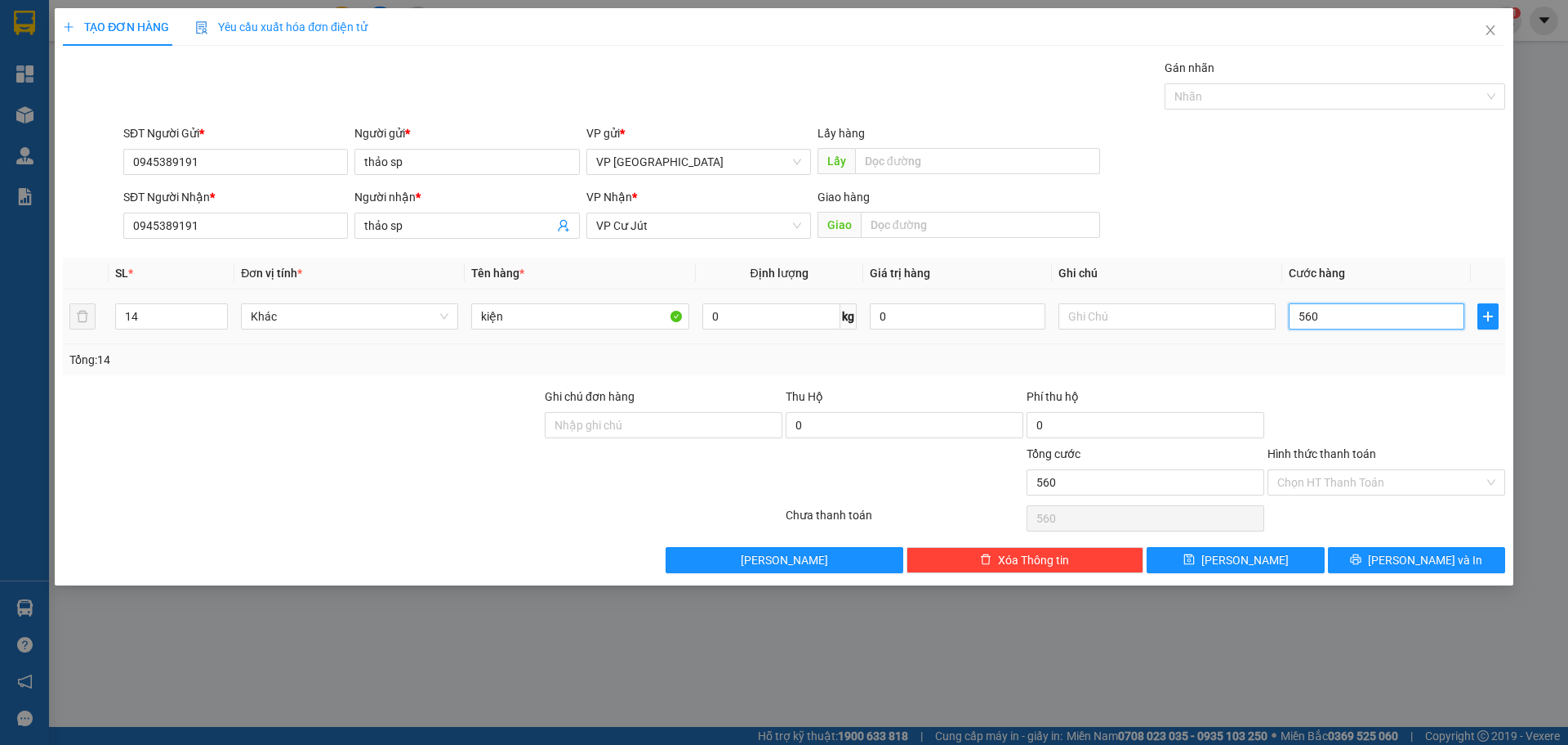
type input "5.600"
type input "56.000"
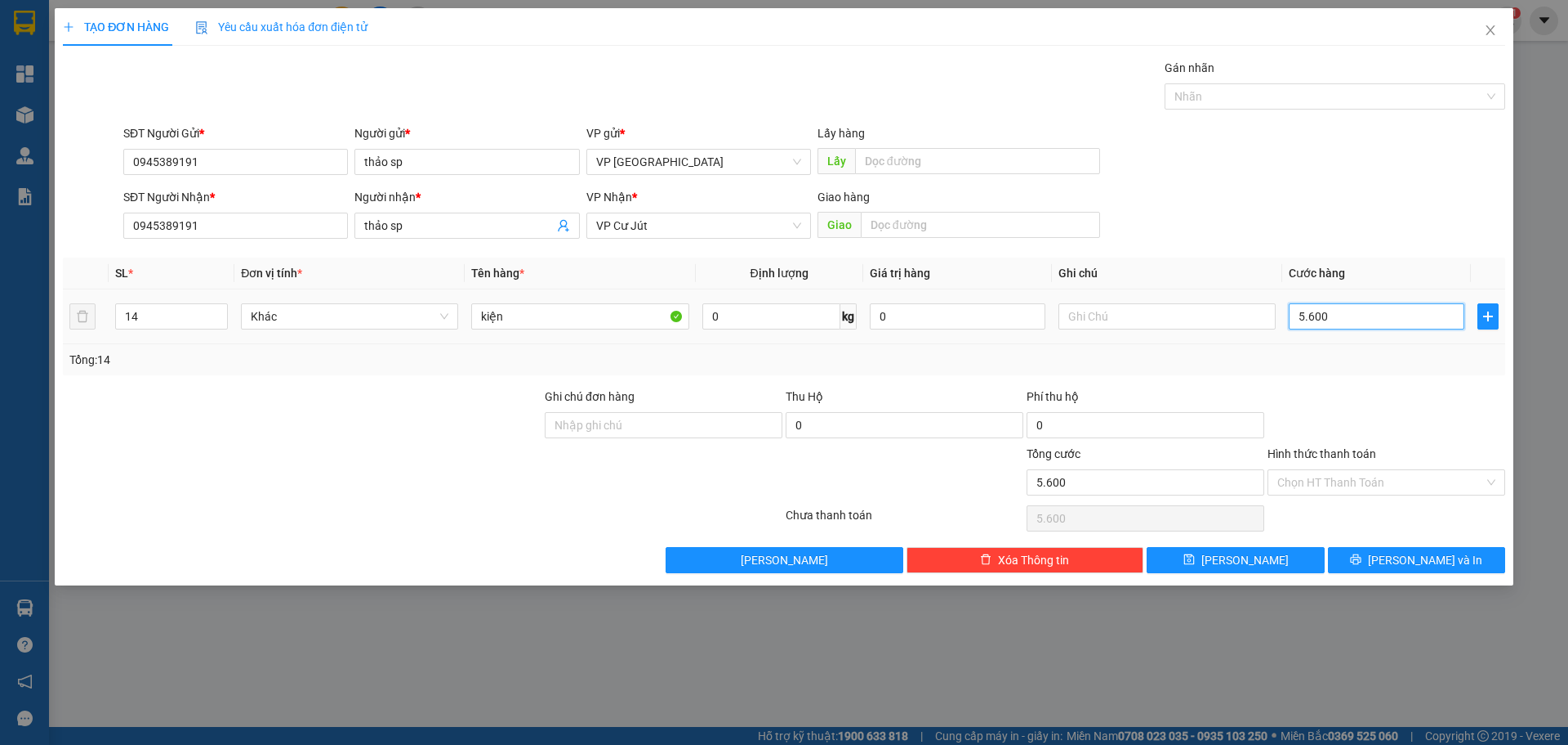
type input "56.000"
type input "560.000"
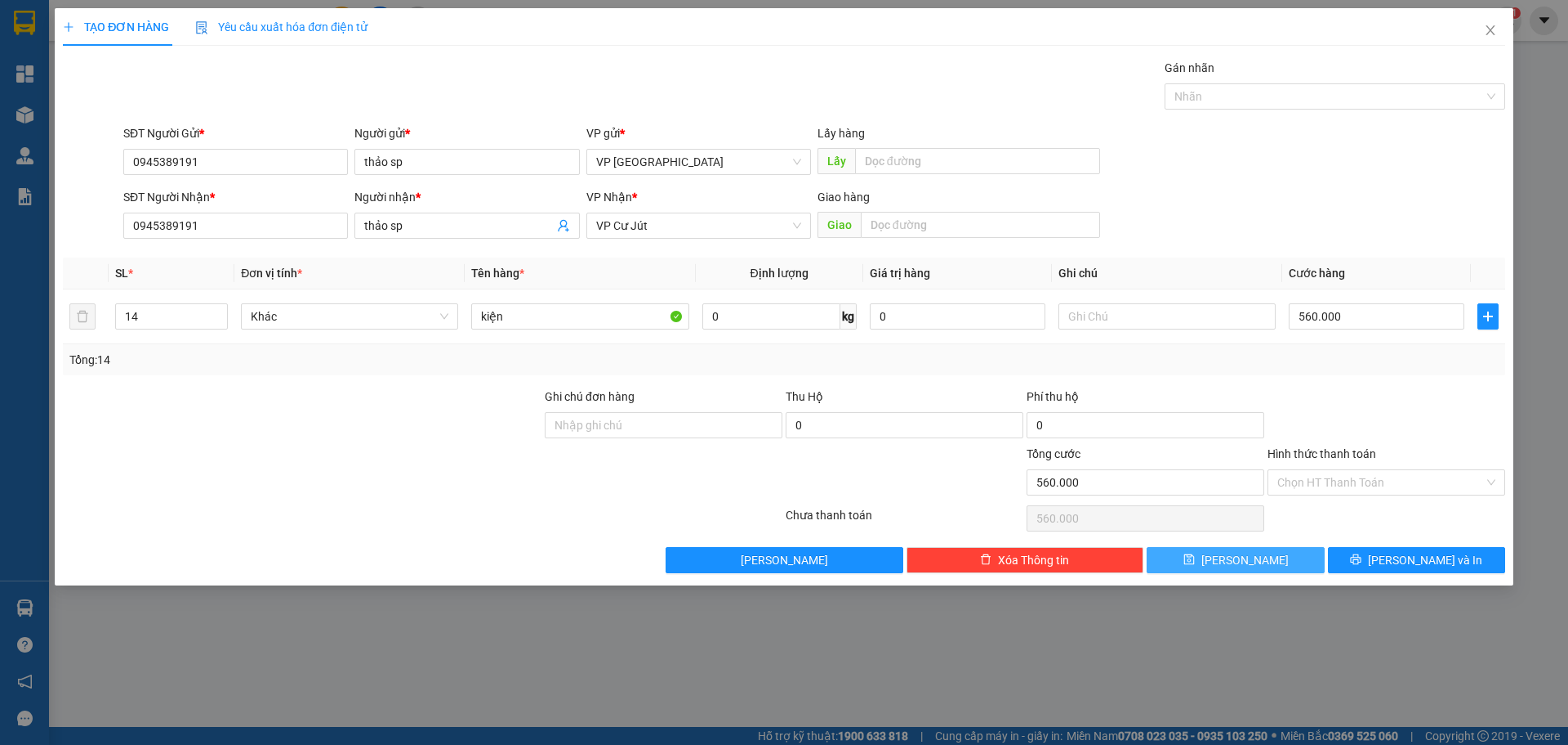
click at [1278, 560] on button "[PERSON_NAME]" at bounding box center [1235, 560] width 177 height 26
type input "1"
type input "0"
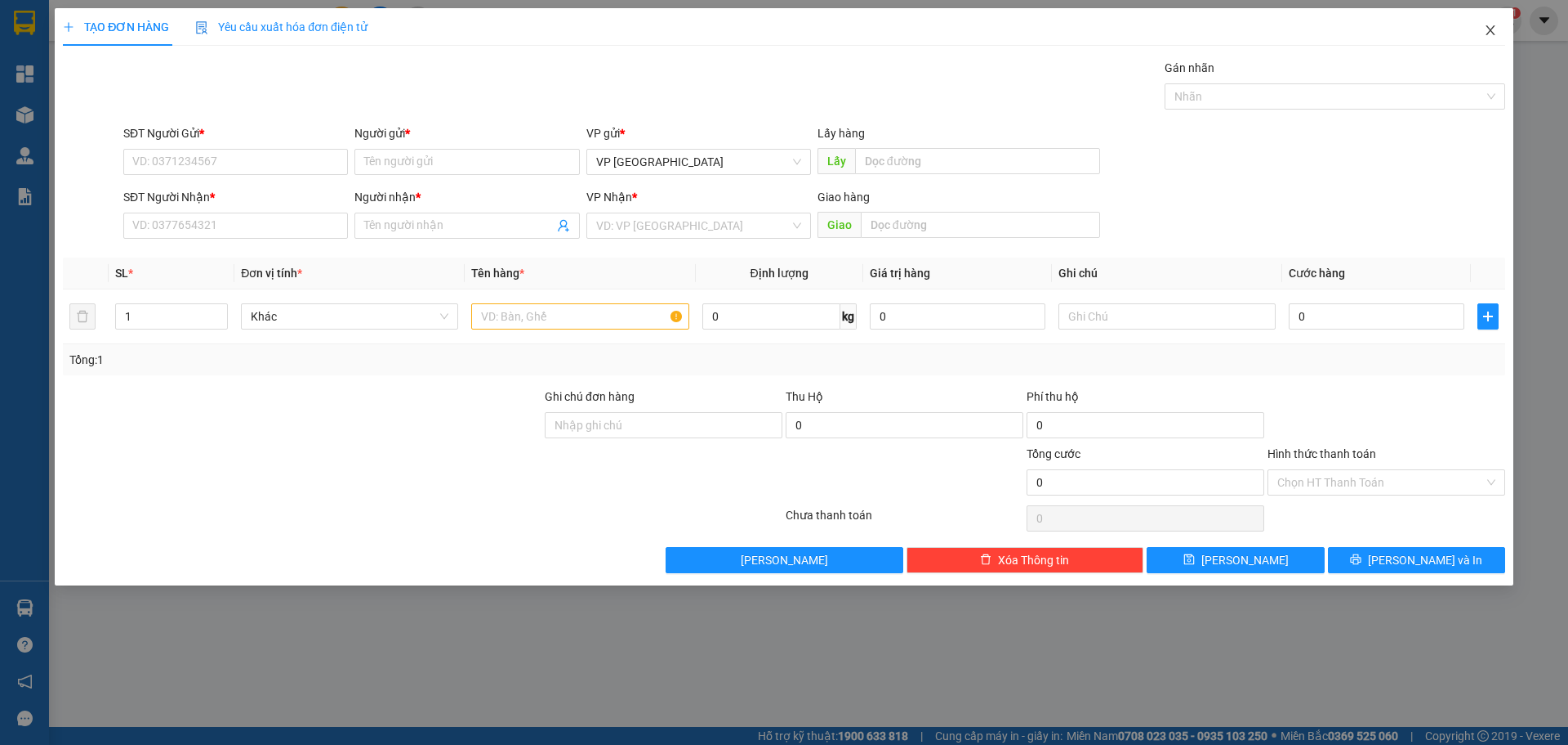
click at [1485, 30] on icon "close" at bounding box center [1491, 30] width 13 height 13
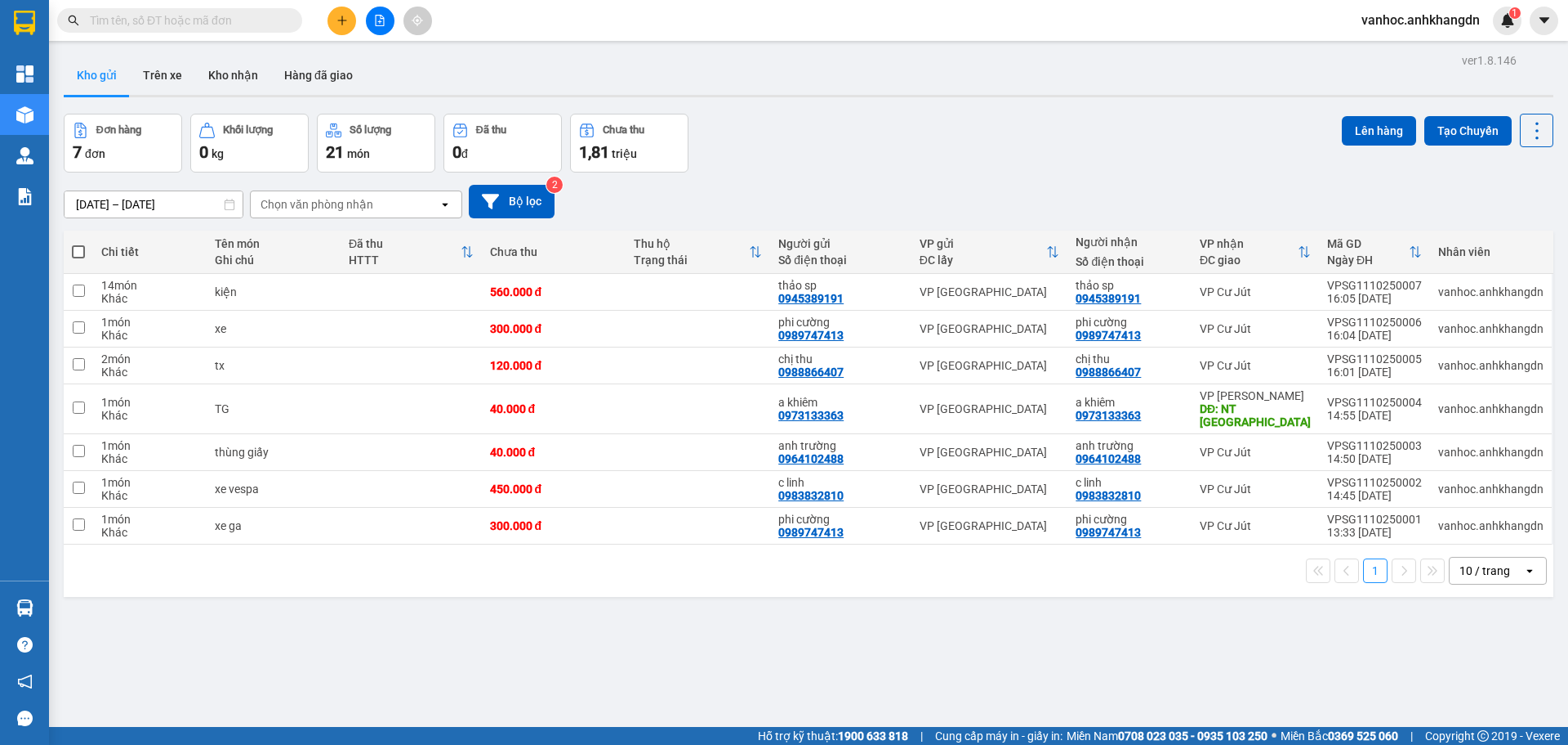
click at [342, 16] on icon "plus" at bounding box center [342, 21] width 11 height 11
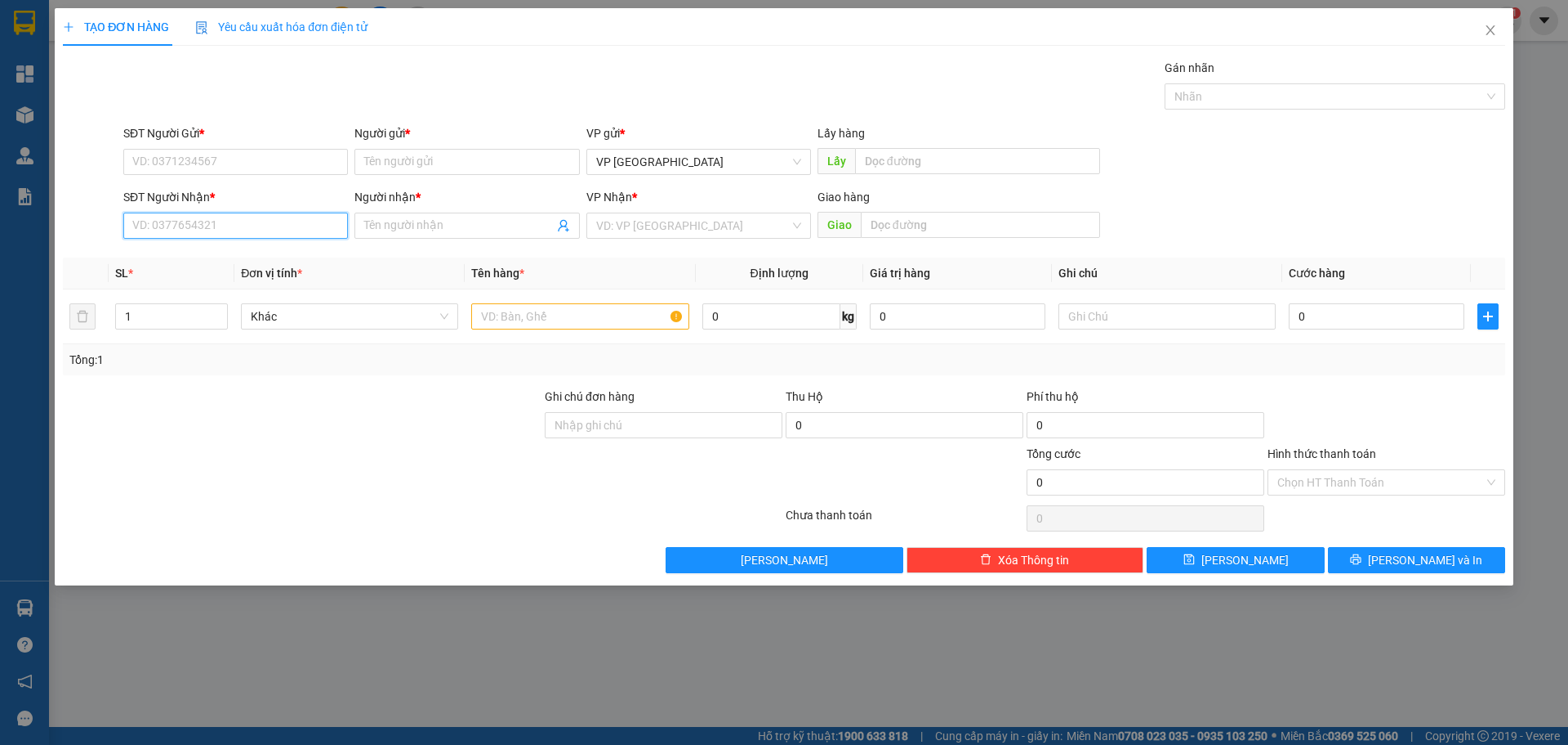
click at [210, 225] on input "SĐT Người Nhận *" at bounding box center [235, 225] width 224 height 26
click at [215, 265] on div "0832050992 - C THẢO" at bounding box center [236, 257] width 205 height 18
type input "0832050992"
type input "C THẢO"
type input "thôn 8 tuyến mới"
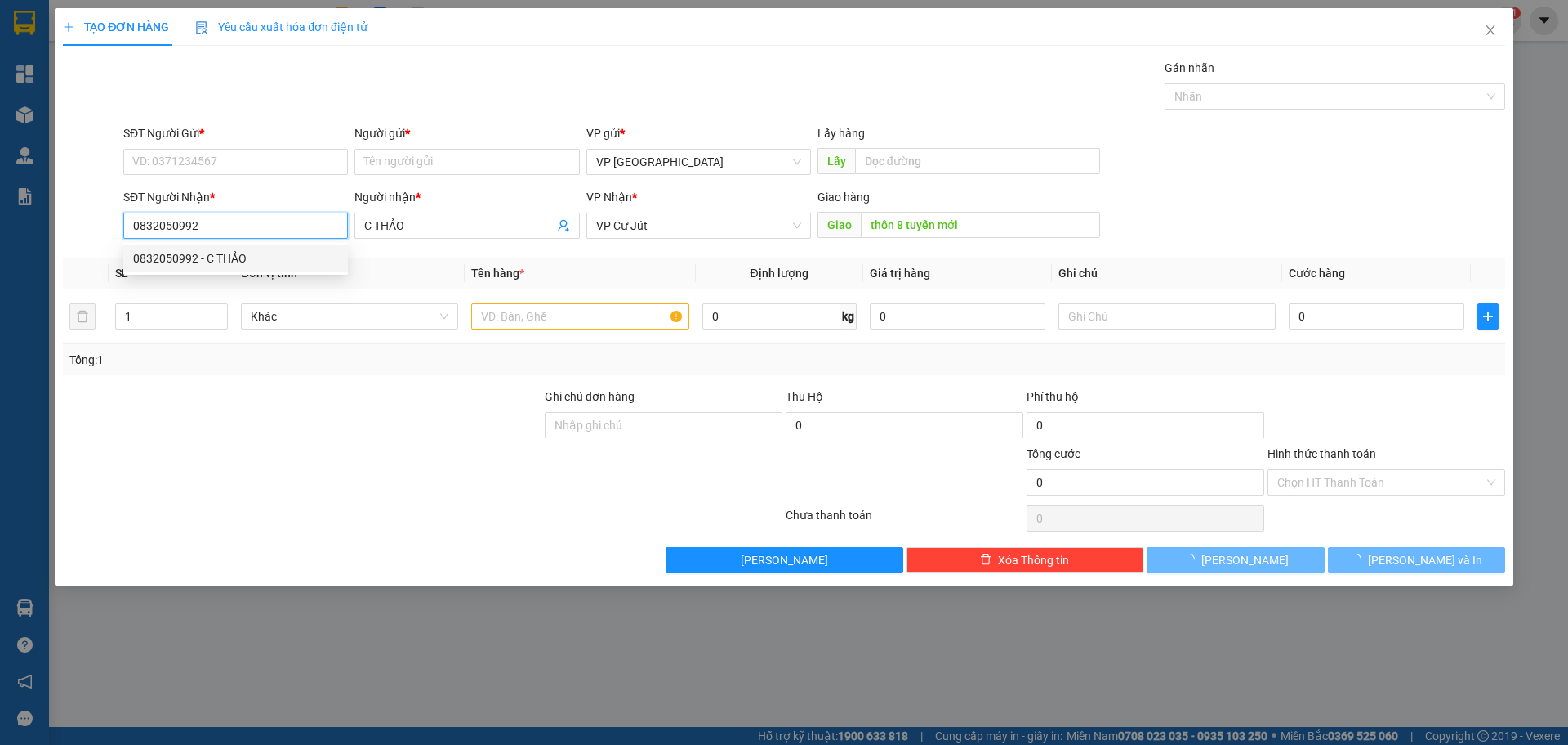
type input "20.000"
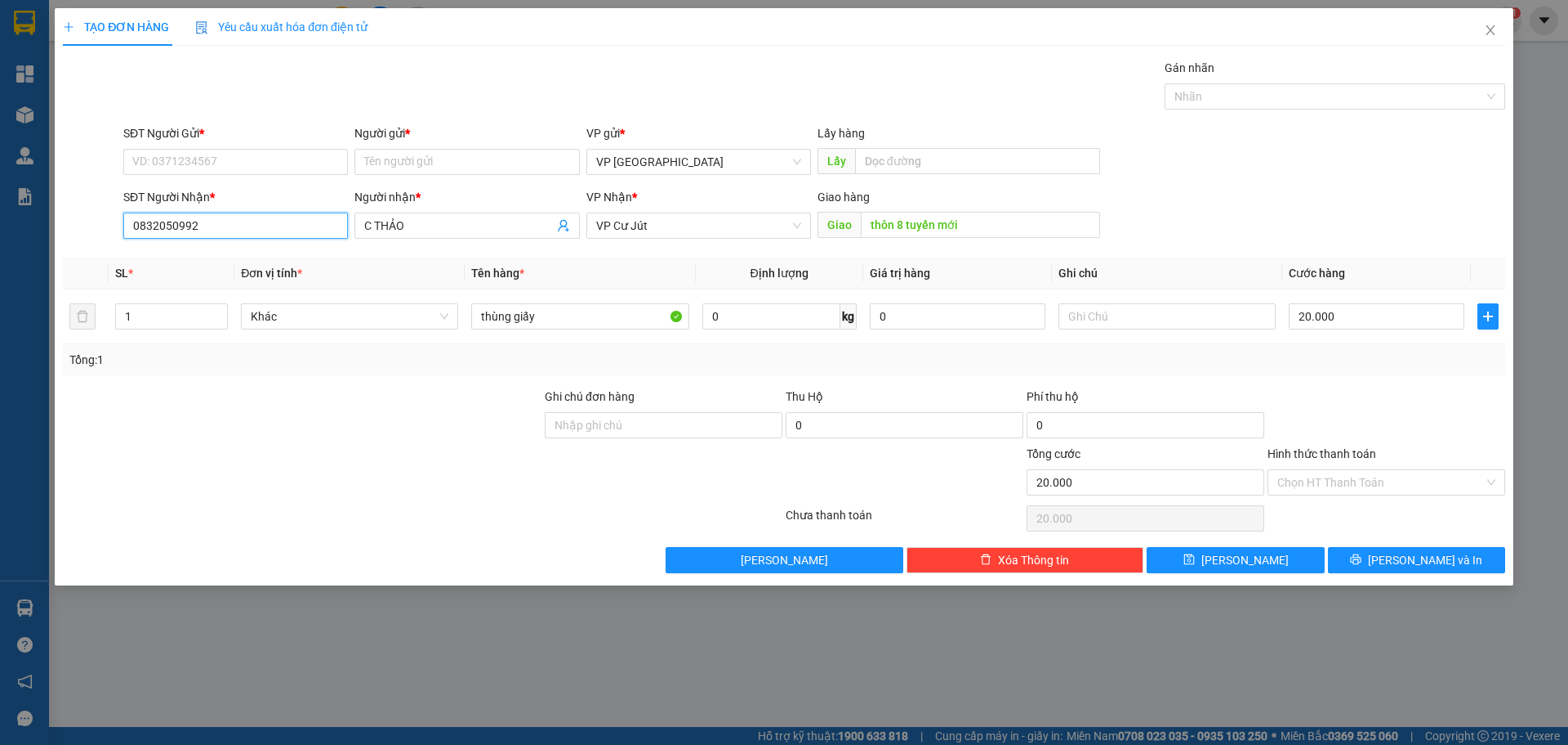
drag, startPoint x: 195, startPoint y: 225, endPoint x: 38, endPoint y: 229, distance: 157.1
click at [38, 229] on div "TẠO ĐƠN HÀNG Yêu cầu xuất hóa đơn điện tử Transit Pickup Surcharge Ids Transit …" at bounding box center [784, 372] width 1568 height 745
type input "0832050992"
drag, startPoint x: 210, startPoint y: 161, endPoint x: 278, endPoint y: 192, distance: 74.7
click at [210, 161] on input "SĐT Người Gửi *" at bounding box center [235, 162] width 224 height 26
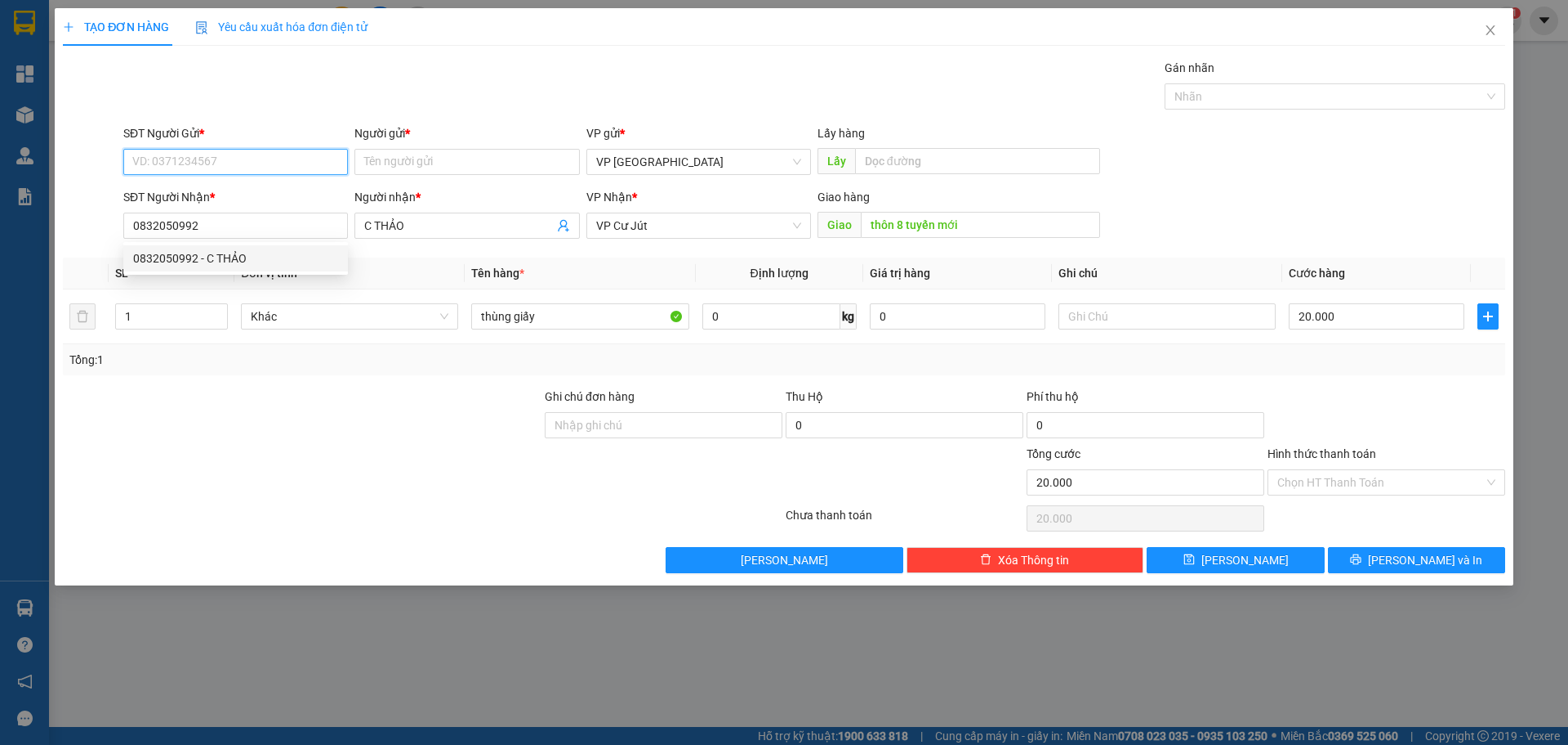
paste input "0832050992"
type input "0832050992"
click at [254, 190] on div "0832050992 - C THẢO" at bounding box center [236, 194] width 205 height 18
type input "C THẢO"
type input "0832050992"
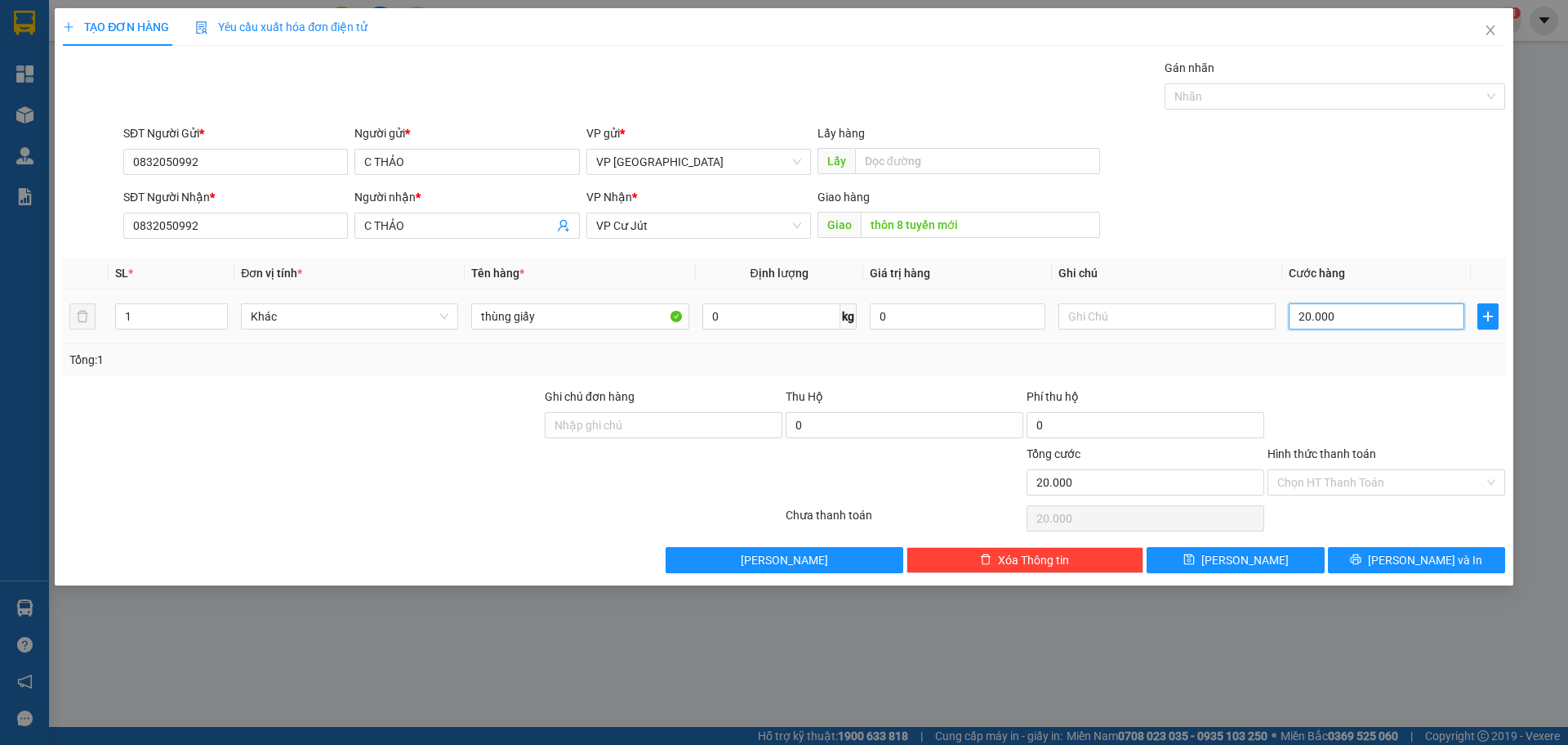
click at [1380, 311] on input "20.000" at bounding box center [1376, 317] width 176 height 26
type input "3"
type input "30"
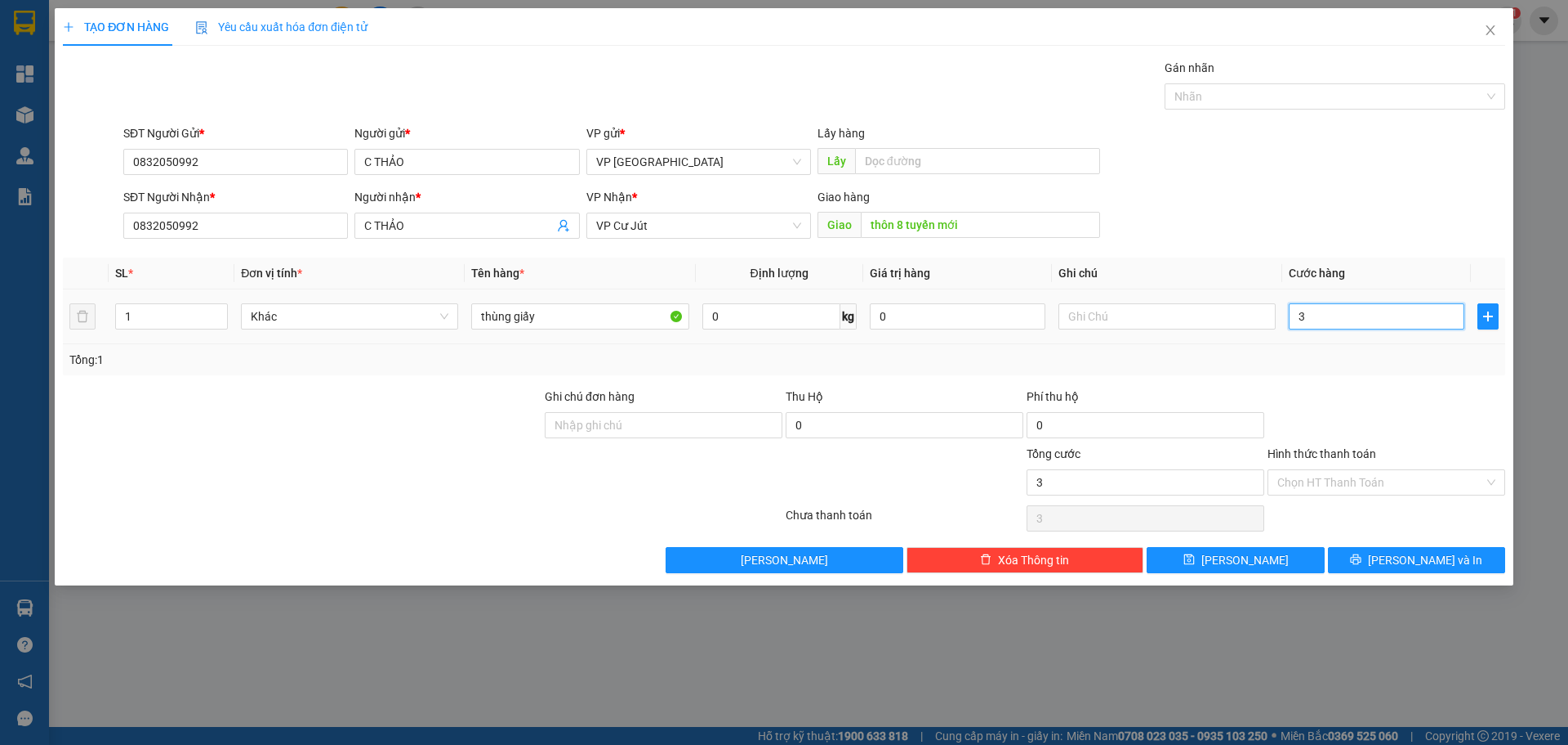
type input "30"
type input "300"
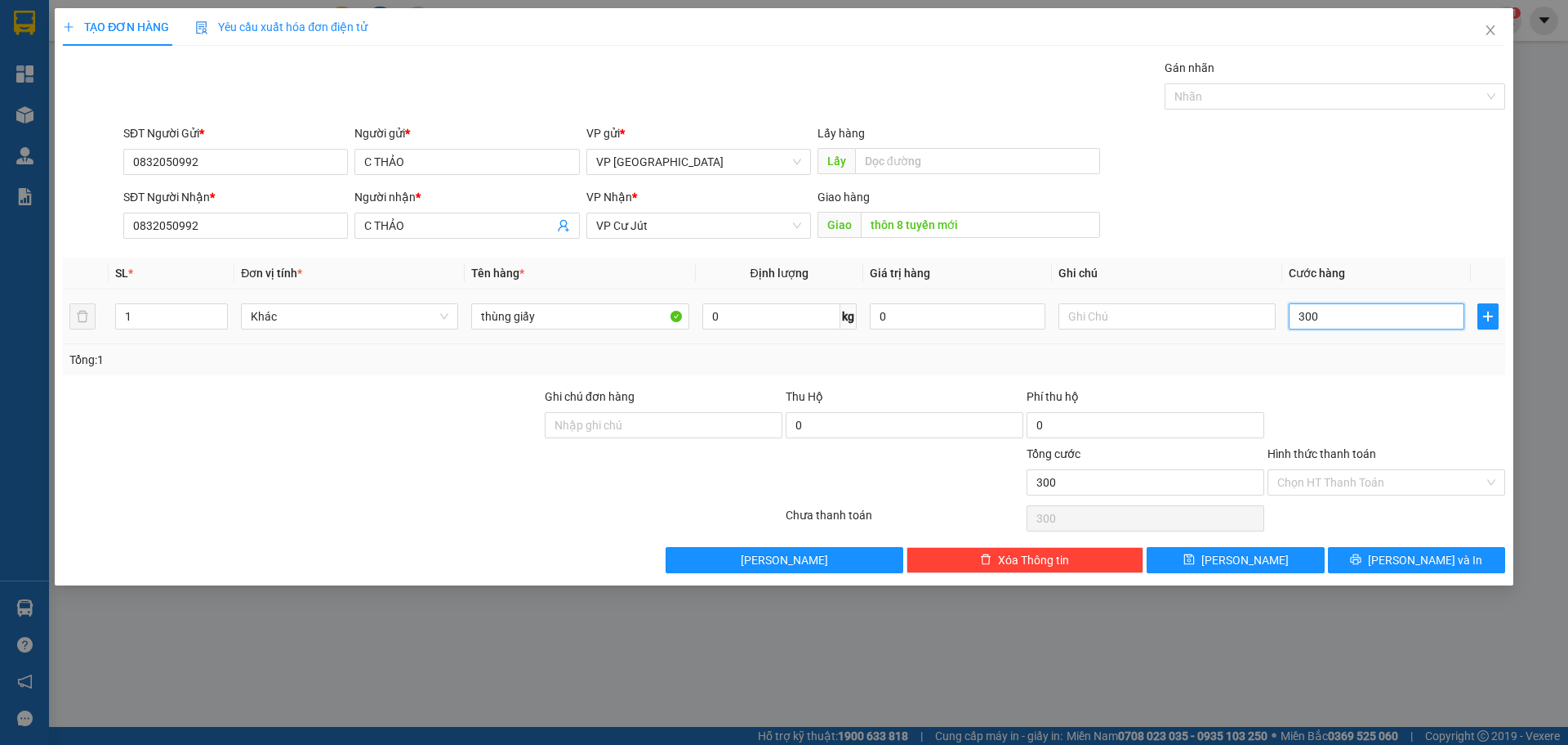
type input "3.000"
type input "30.000"
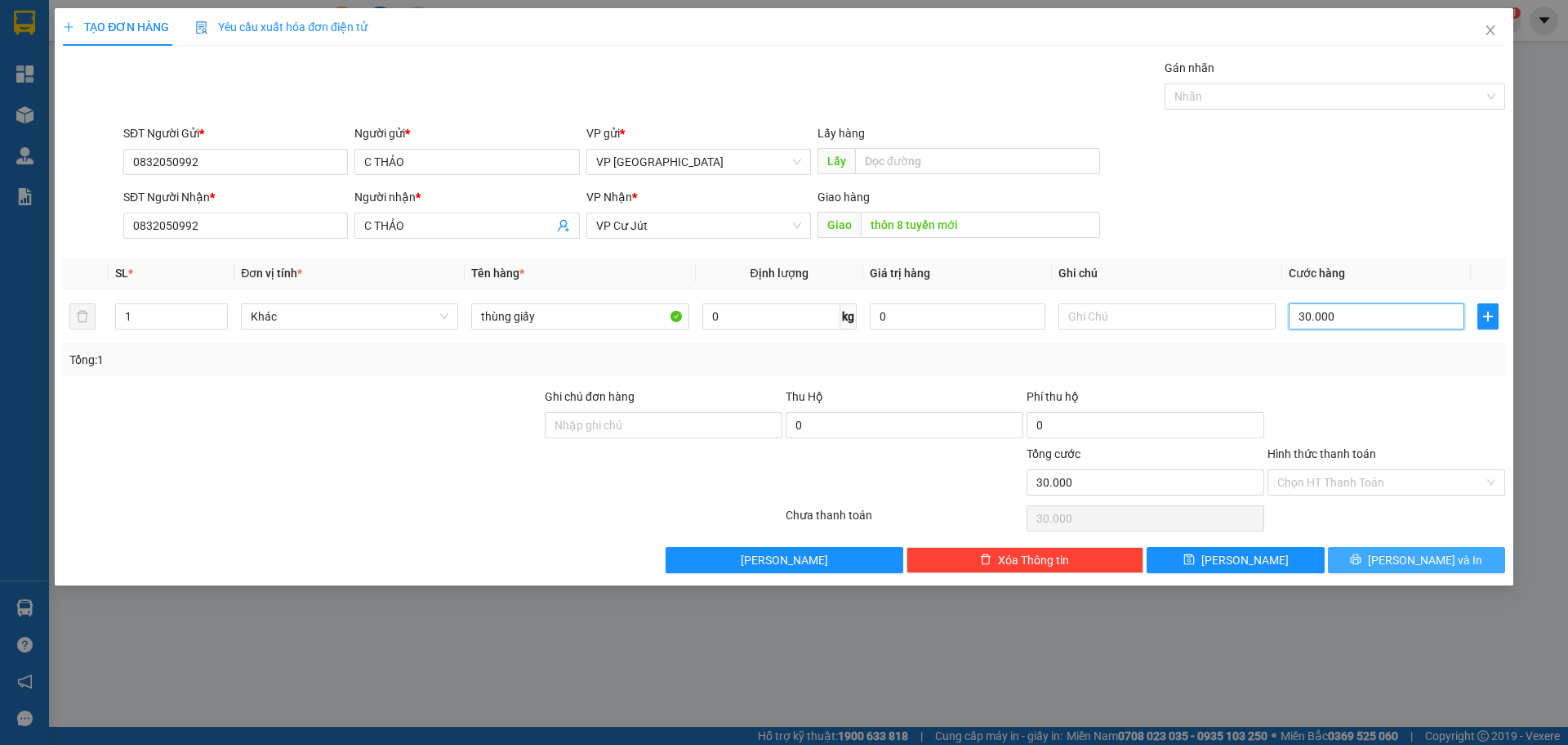
type input "30.000"
click at [1361, 562] on icon "printer" at bounding box center [1356, 559] width 11 height 11
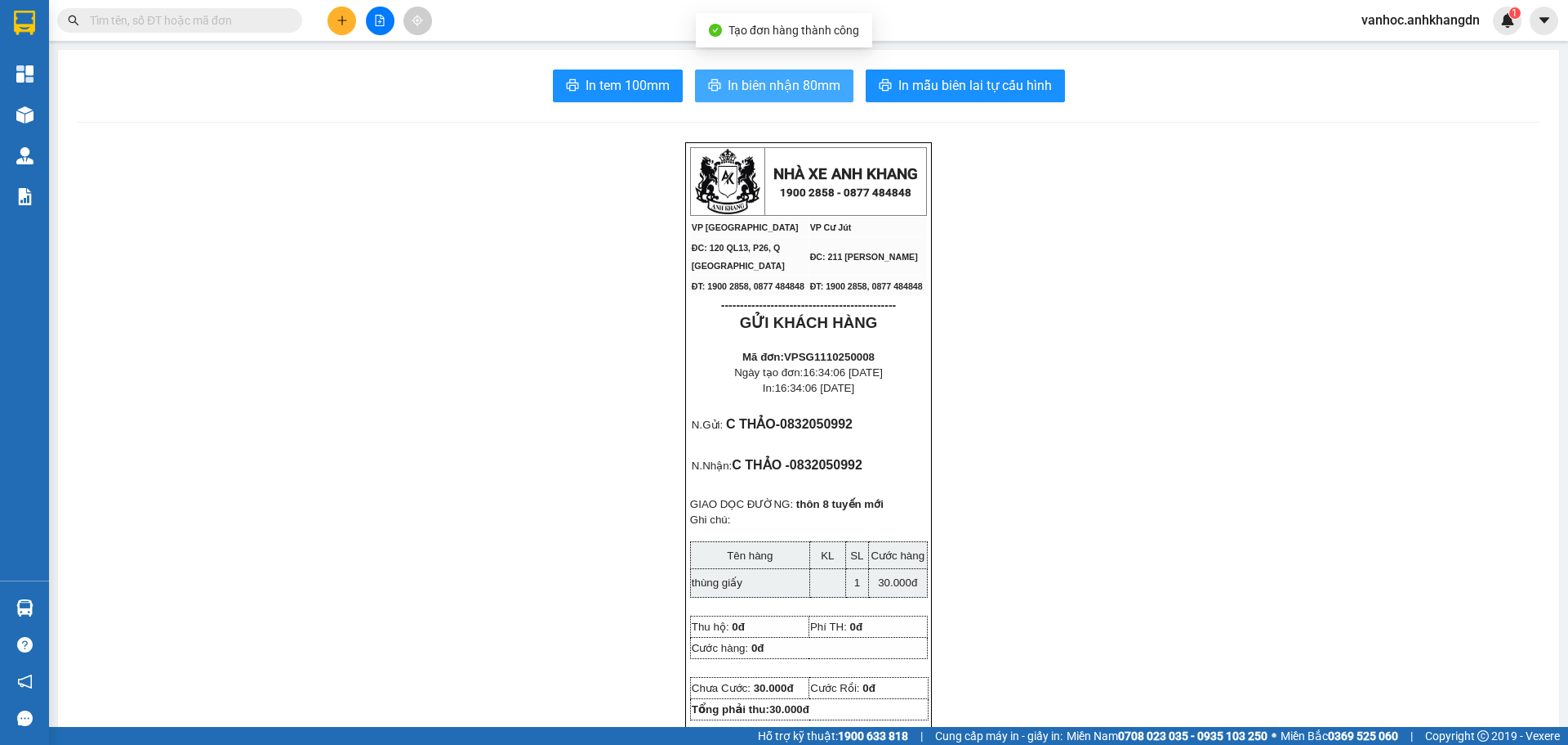
click at [760, 78] on span "In biên nhận 80mm" at bounding box center [784, 85] width 113 height 21
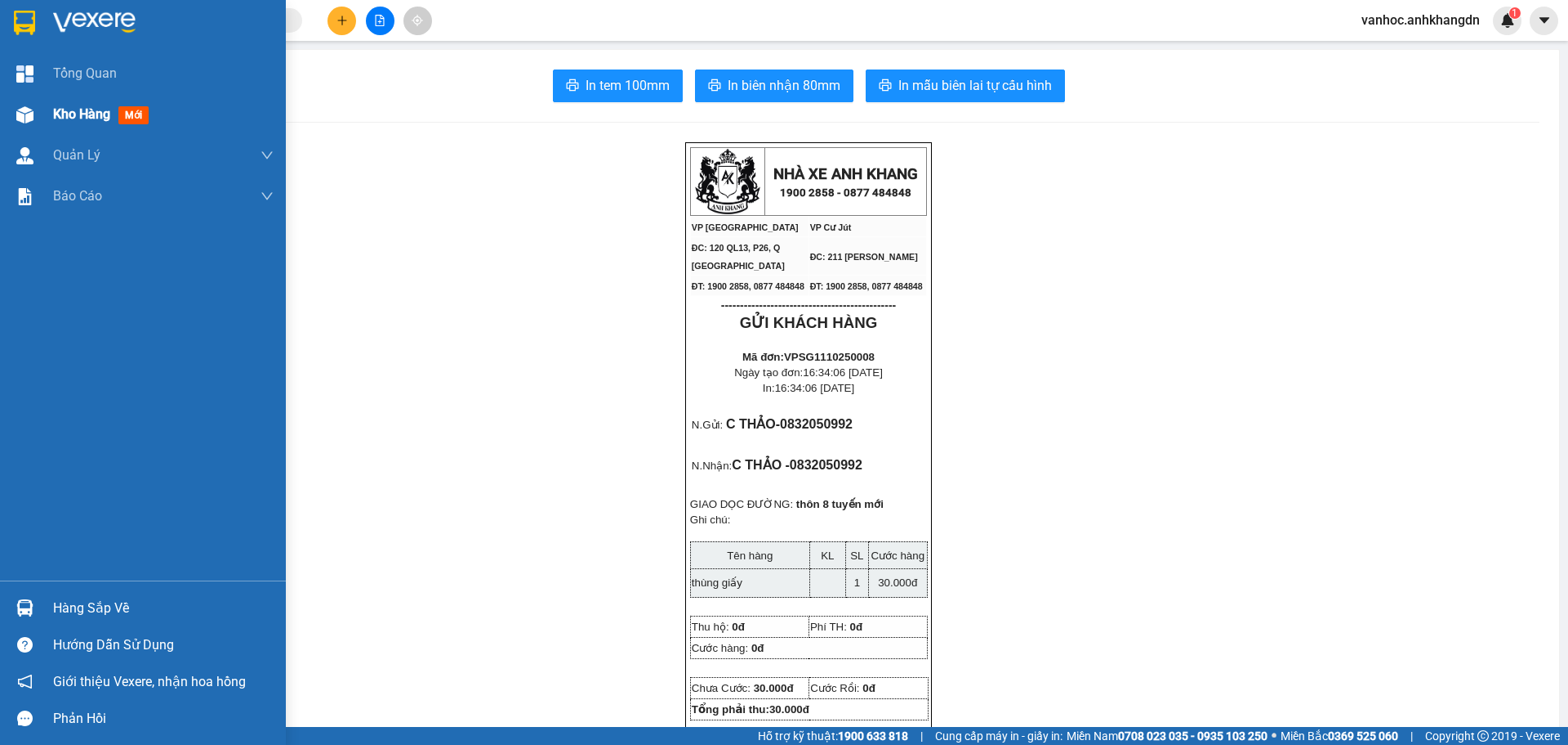
click at [60, 134] on div "Kho hàng mới" at bounding box center [163, 114] width 221 height 40
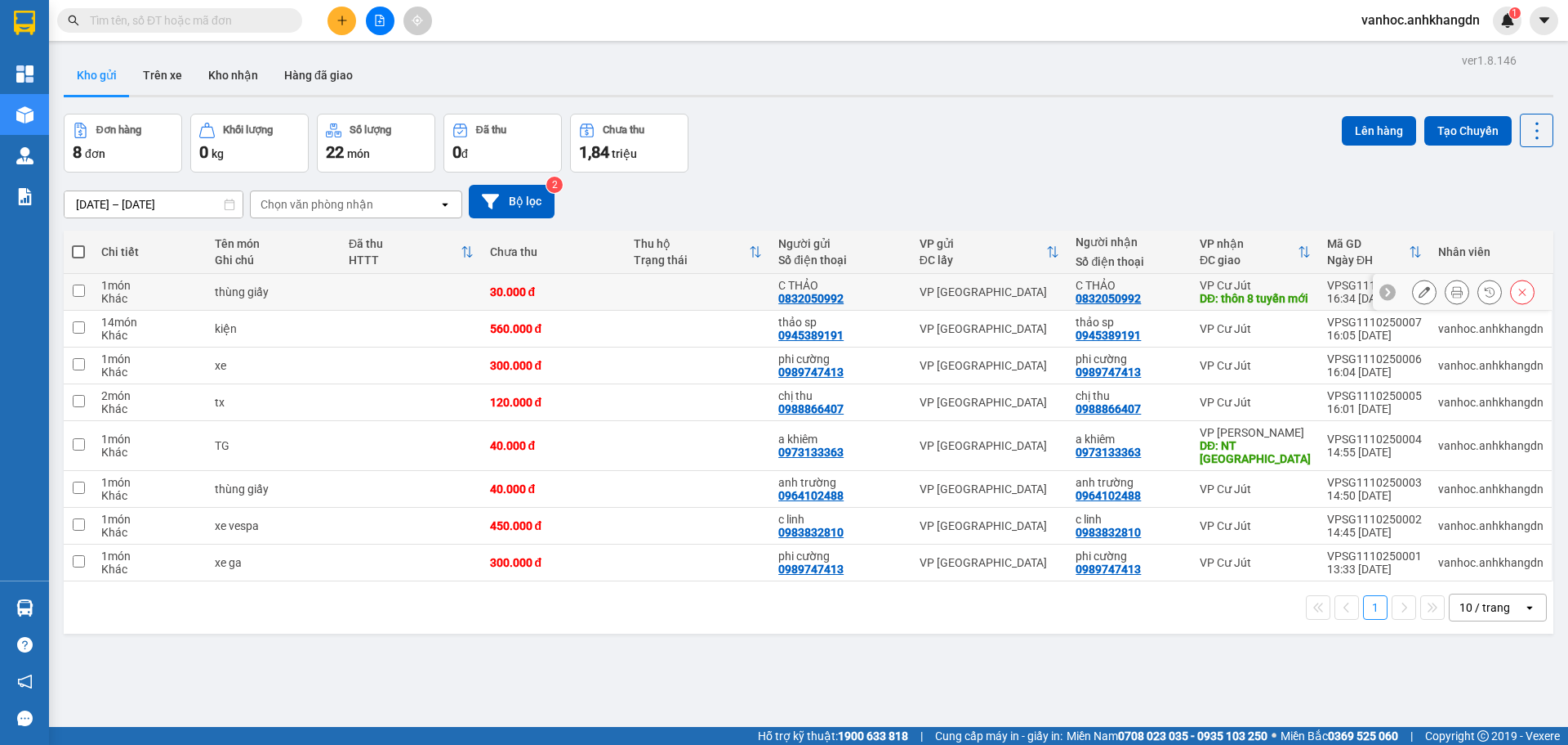
click at [1419, 298] on icon at bounding box center [1424, 291] width 11 height 11
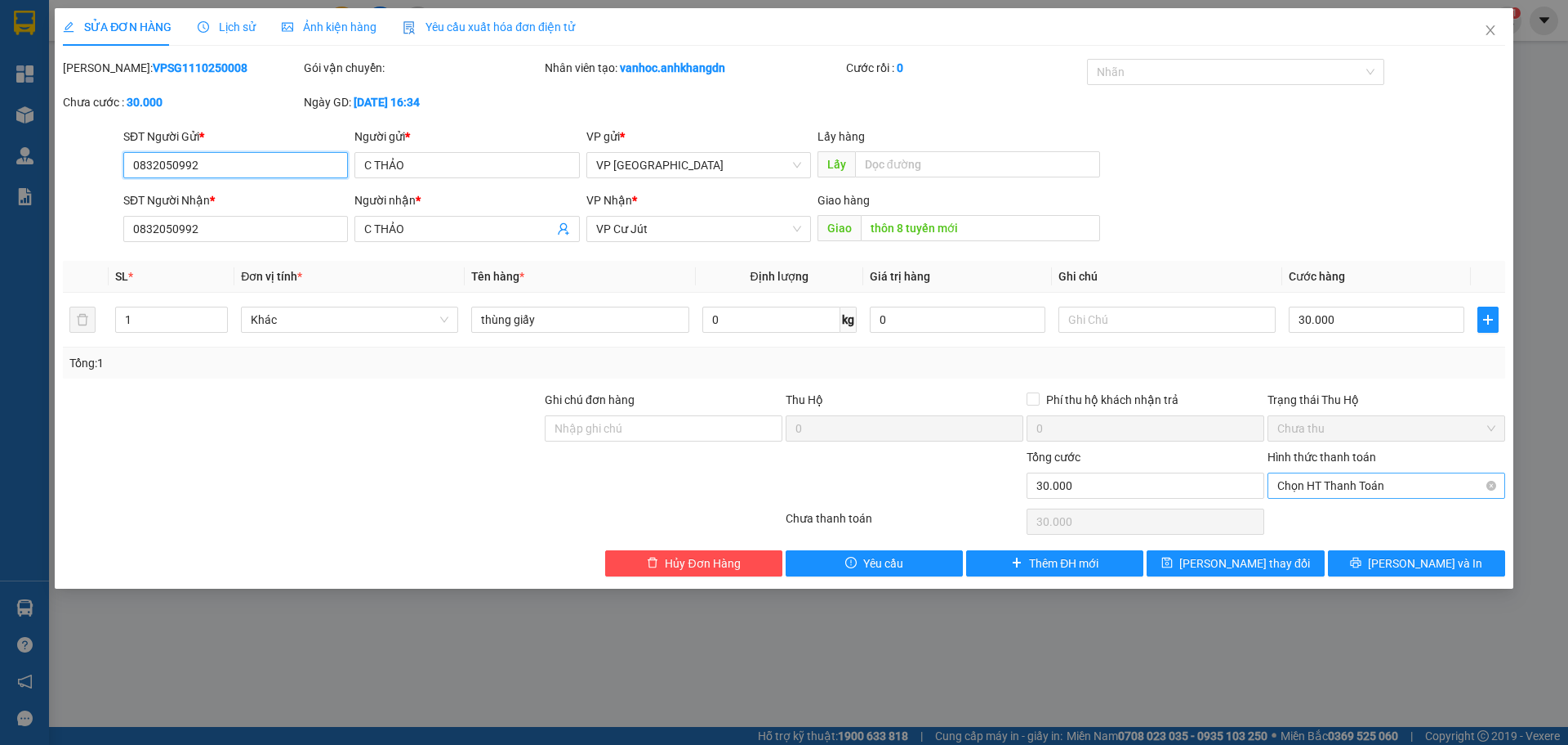
click at [1356, 491] on span "Chọn HT Thanh Toán" at bounding box center [1387, 486] width 218 height 24
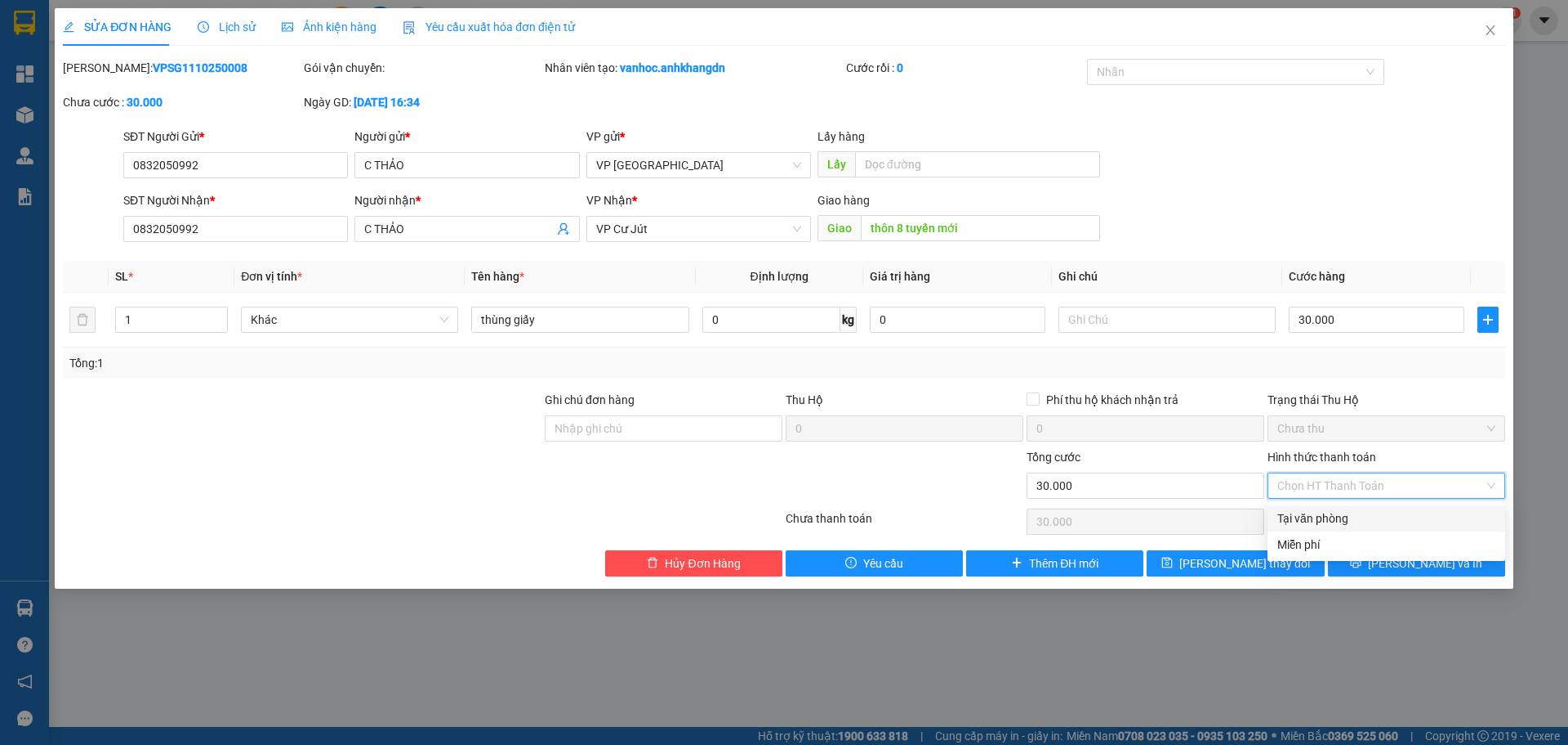
click at [1321, 511] on div "Tại văn phòng" at bounding box center [1387, 518] width 218 height 18
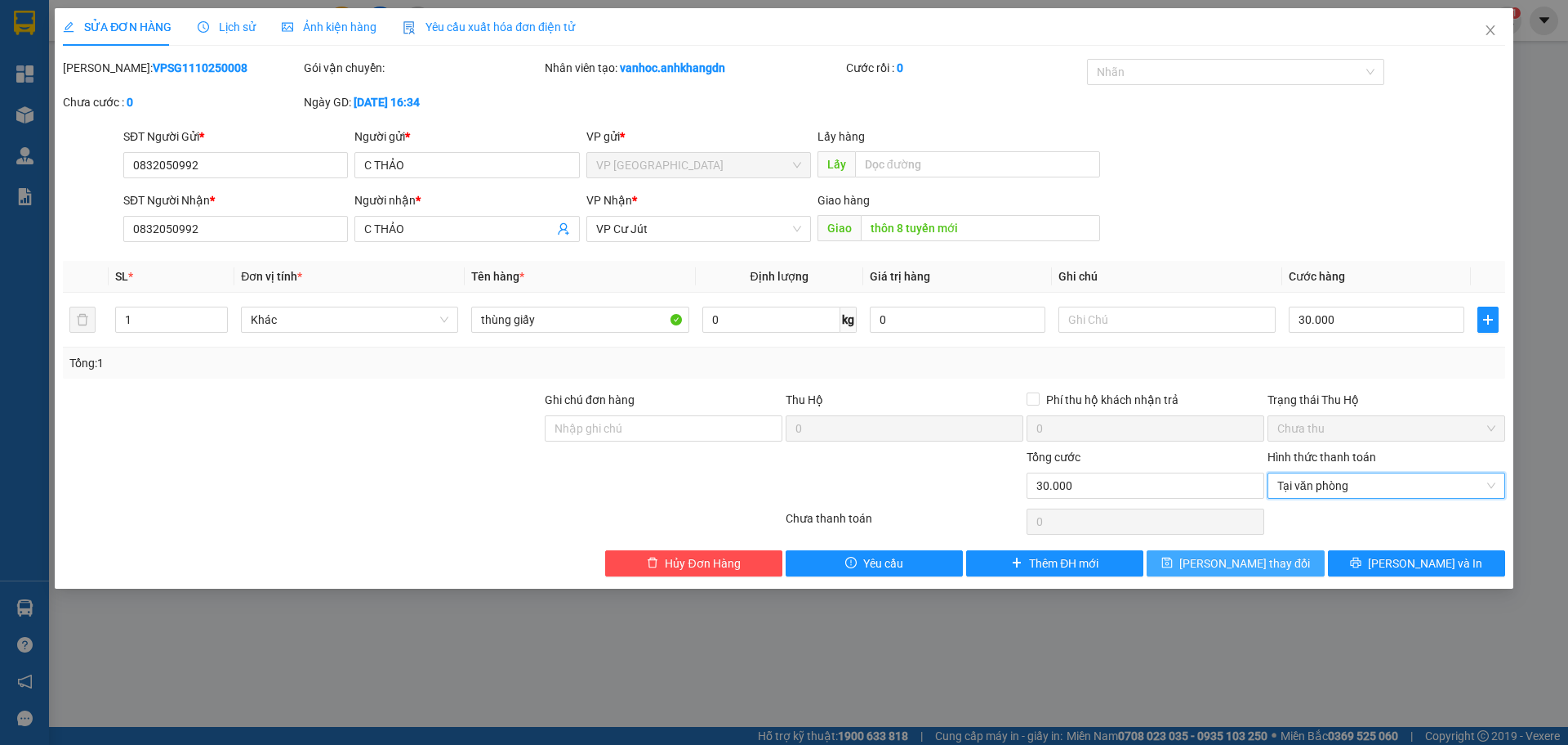
click at [1266, 570] on span "[PERSON_NAME] thay đổi" at bounding box center [1244, 563] width 131 height 18
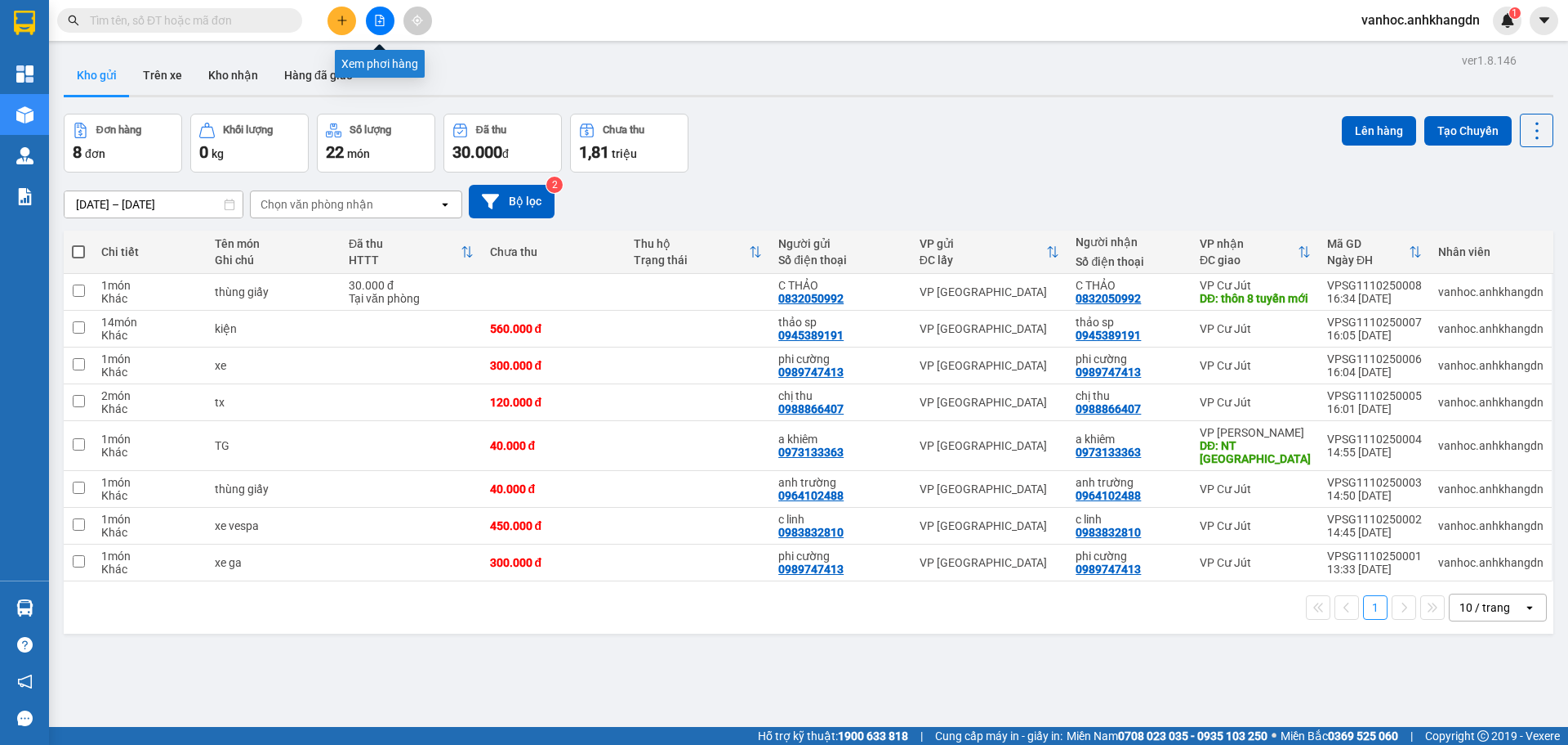
click at [380, 23] on icon "file-add" at bounding box center [379, 21] width 11 height 11
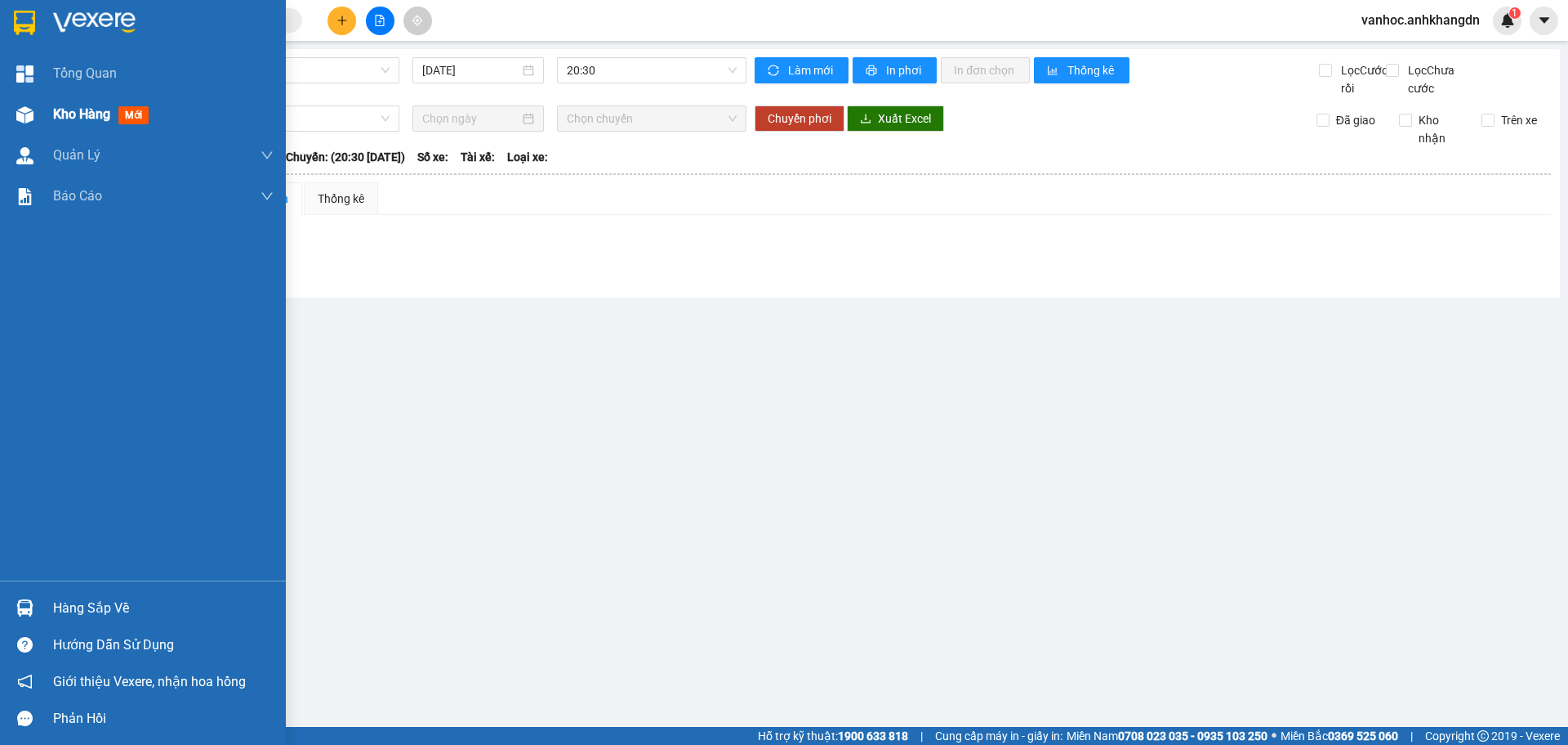
click at [47, 103] on div "Kho hàng mới" at bounding box center [143, 114] width 285 height 40
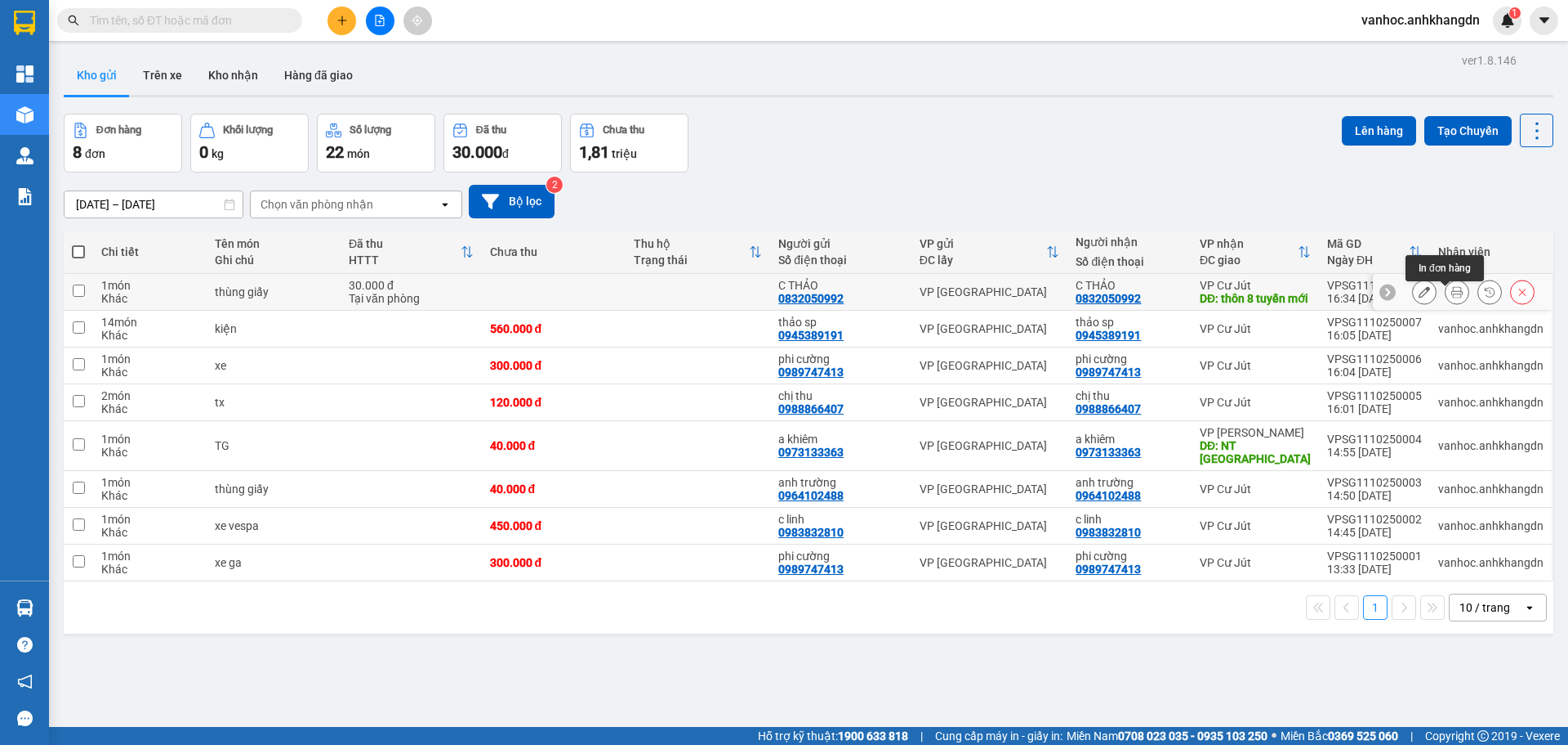
click at [1452, 298] on icon at bounding box center [1457, 291] width 11 height 11
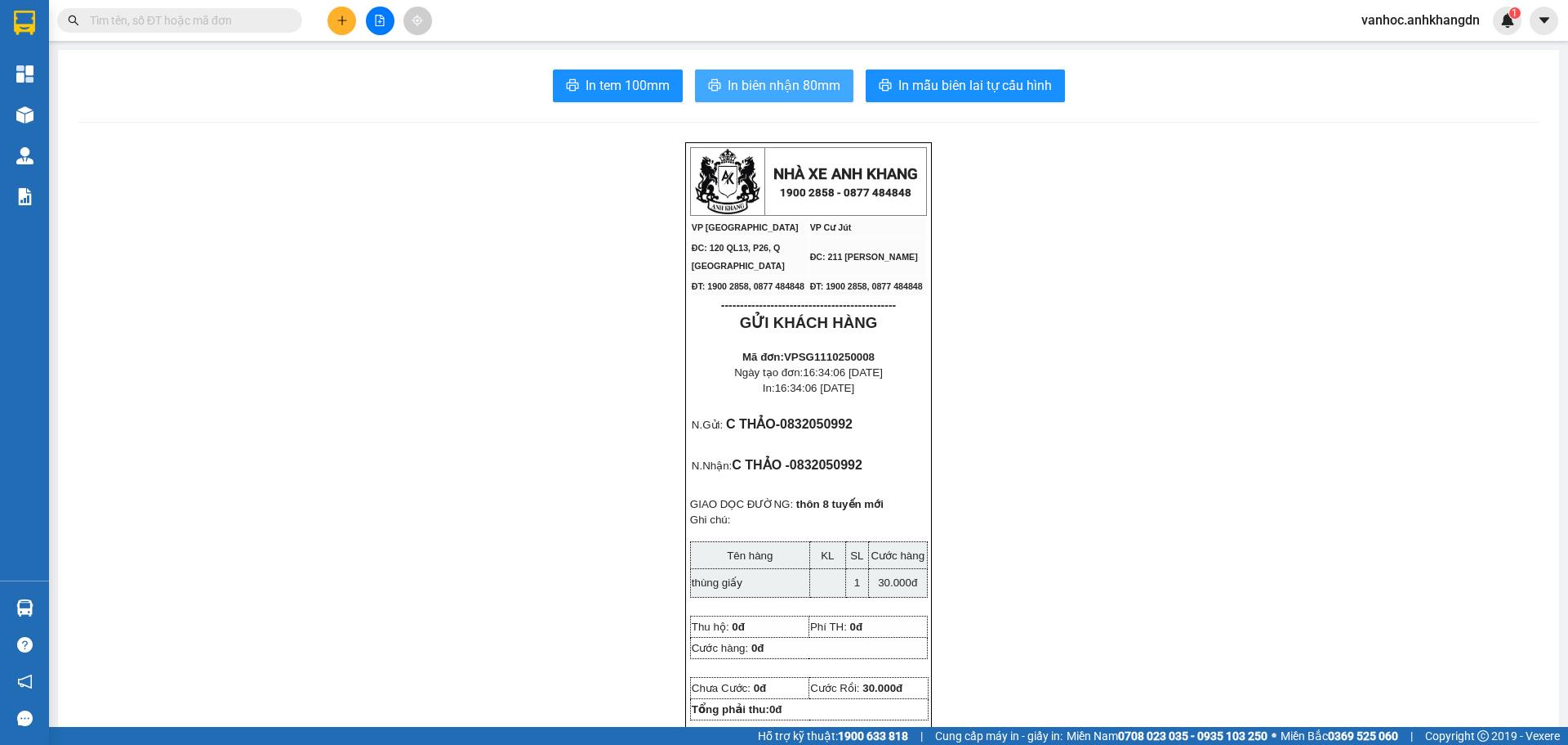
click at [697, 85] on button "In biên nhận 80mm" at bounding box center [774, 85] width 159 height 33
click at [619, 98] on button "In tem 100mm" at bounding box center [618, 85] width 130 height 33
